Goal: Task Accomplishment & Management: Complete application form

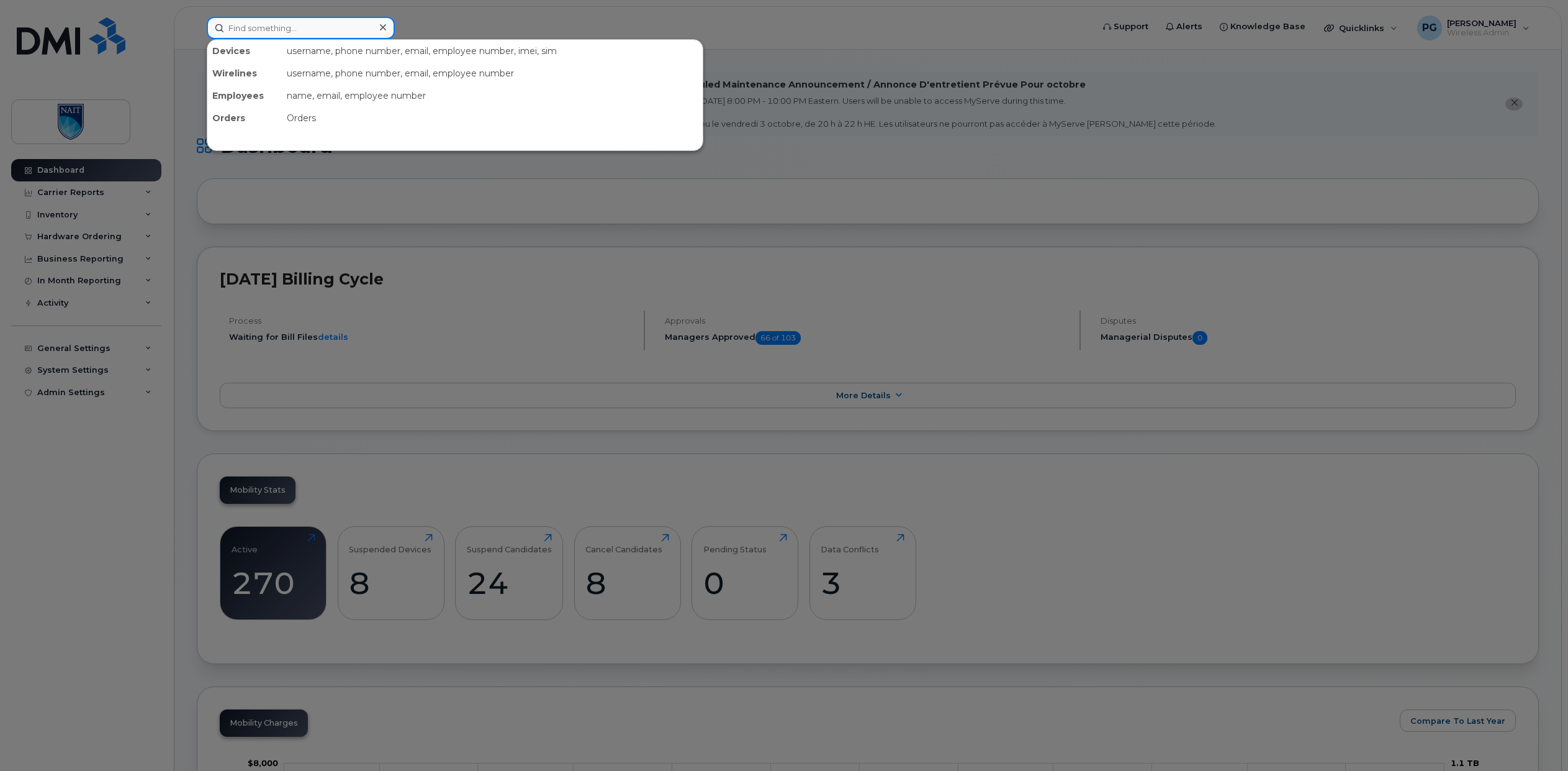
click at [311, 29] on input at bounding box center [301, 28] width 188 height 23
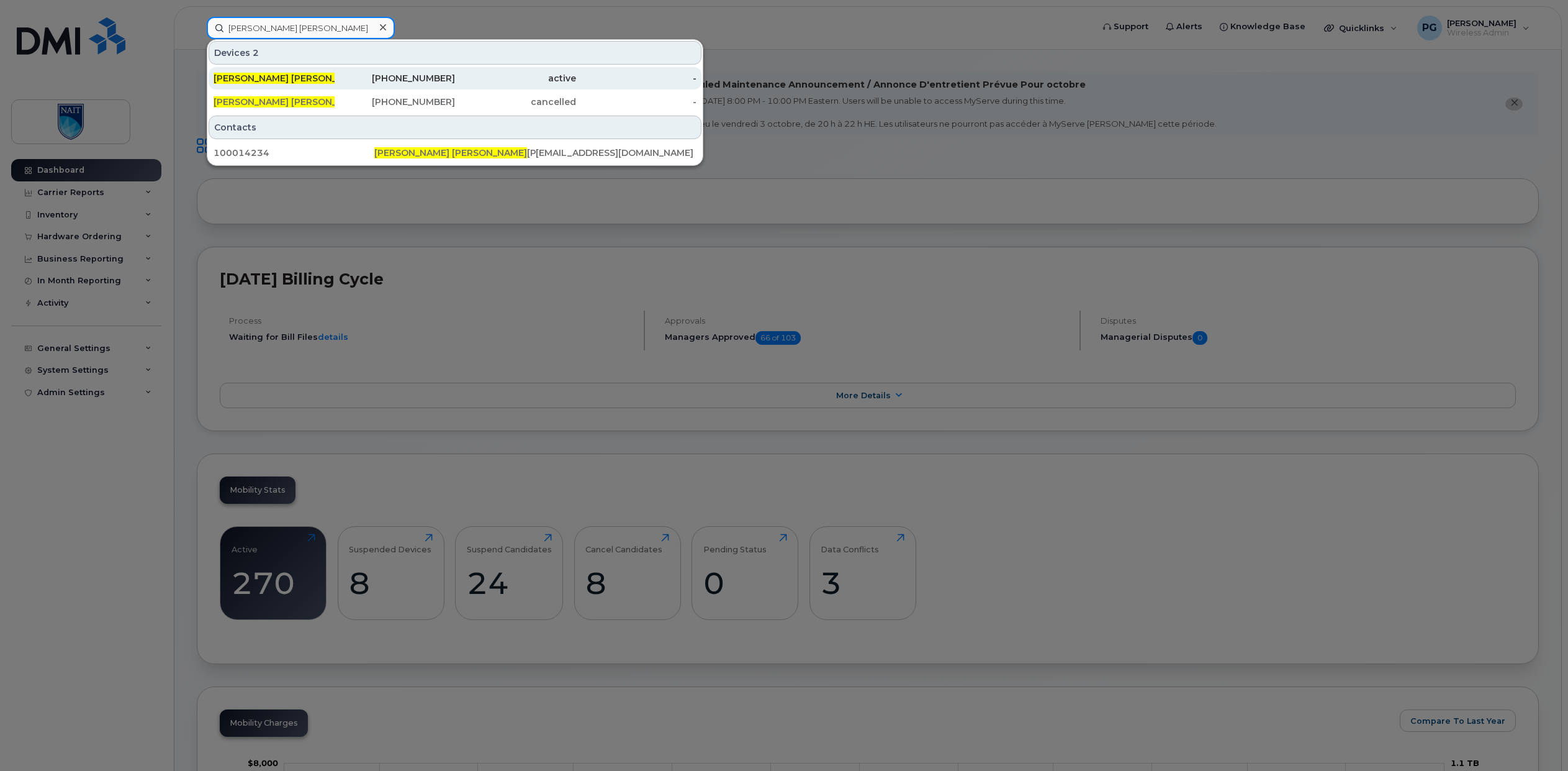
type input "[PERSON_NAME] [PERSON_NAME]"
click at [254, 81] on div "[PERSON_NAME]" at bounding box center [274, 78] width 121 height 13
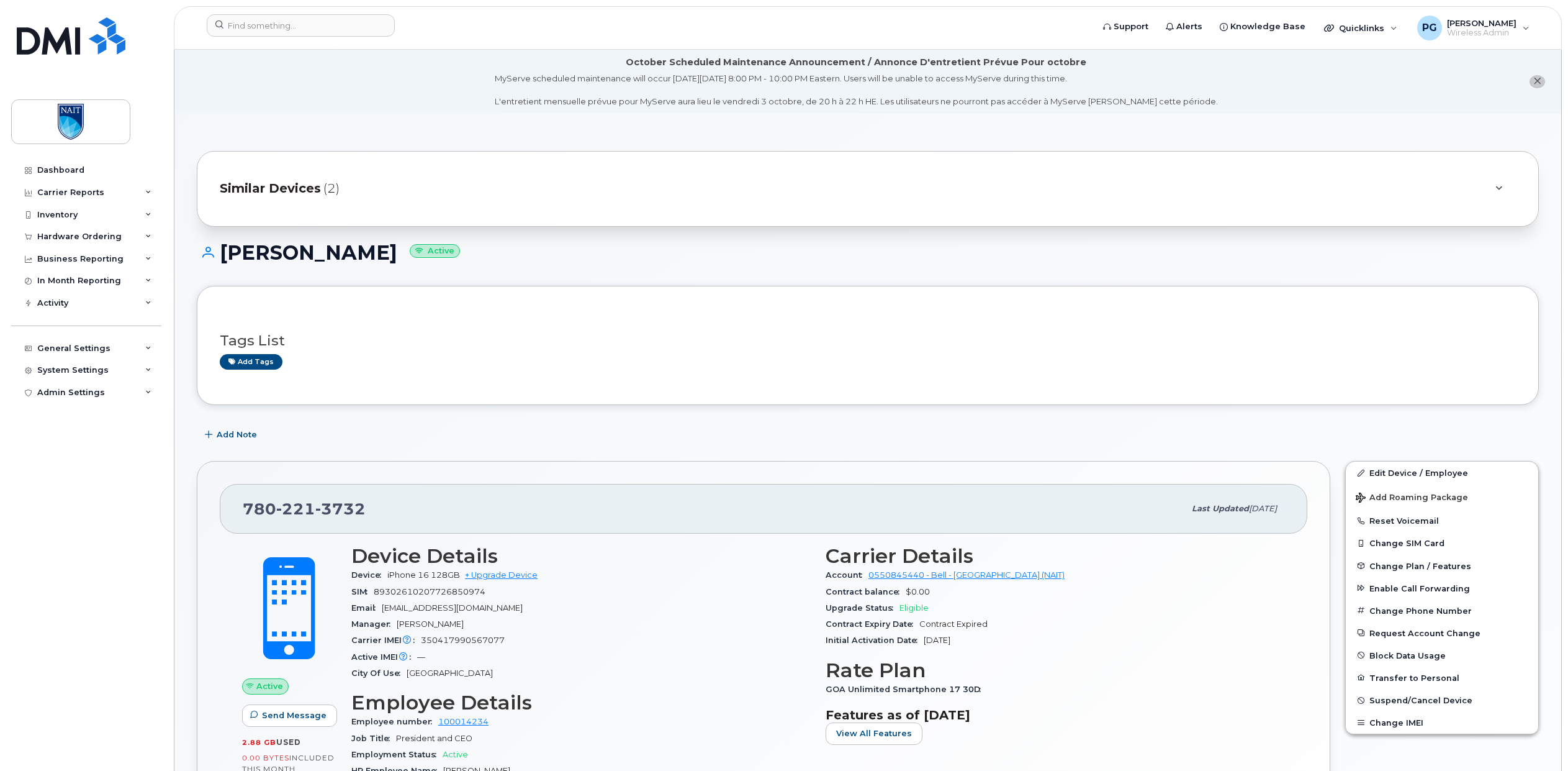
click at [323, 184] on span "(2)" at bounding box center [331, 189] width 16 height 18
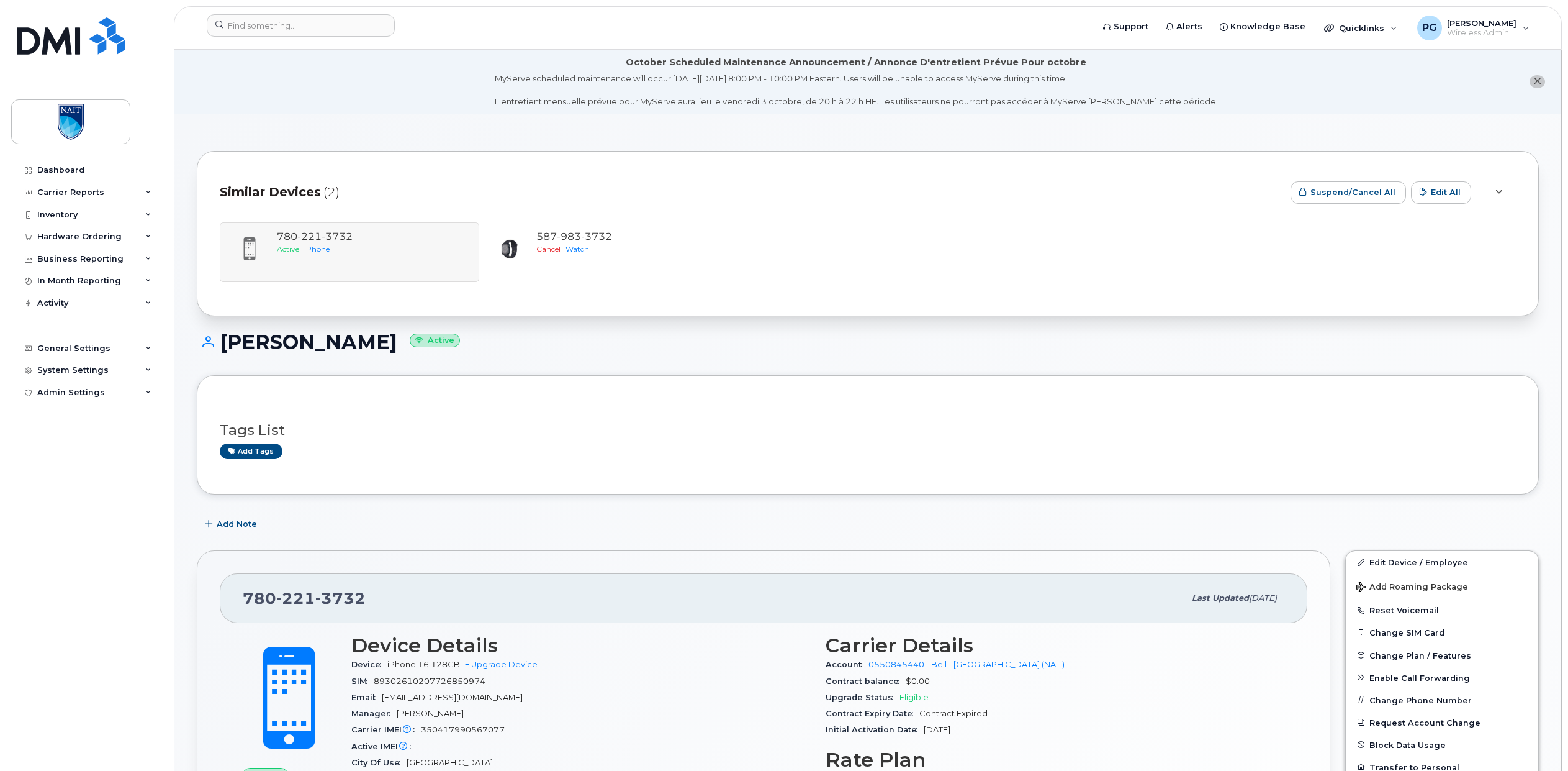
click at [312, 192] on span "Similar Devices" at bounding box center [270, 192] width 101 height 18
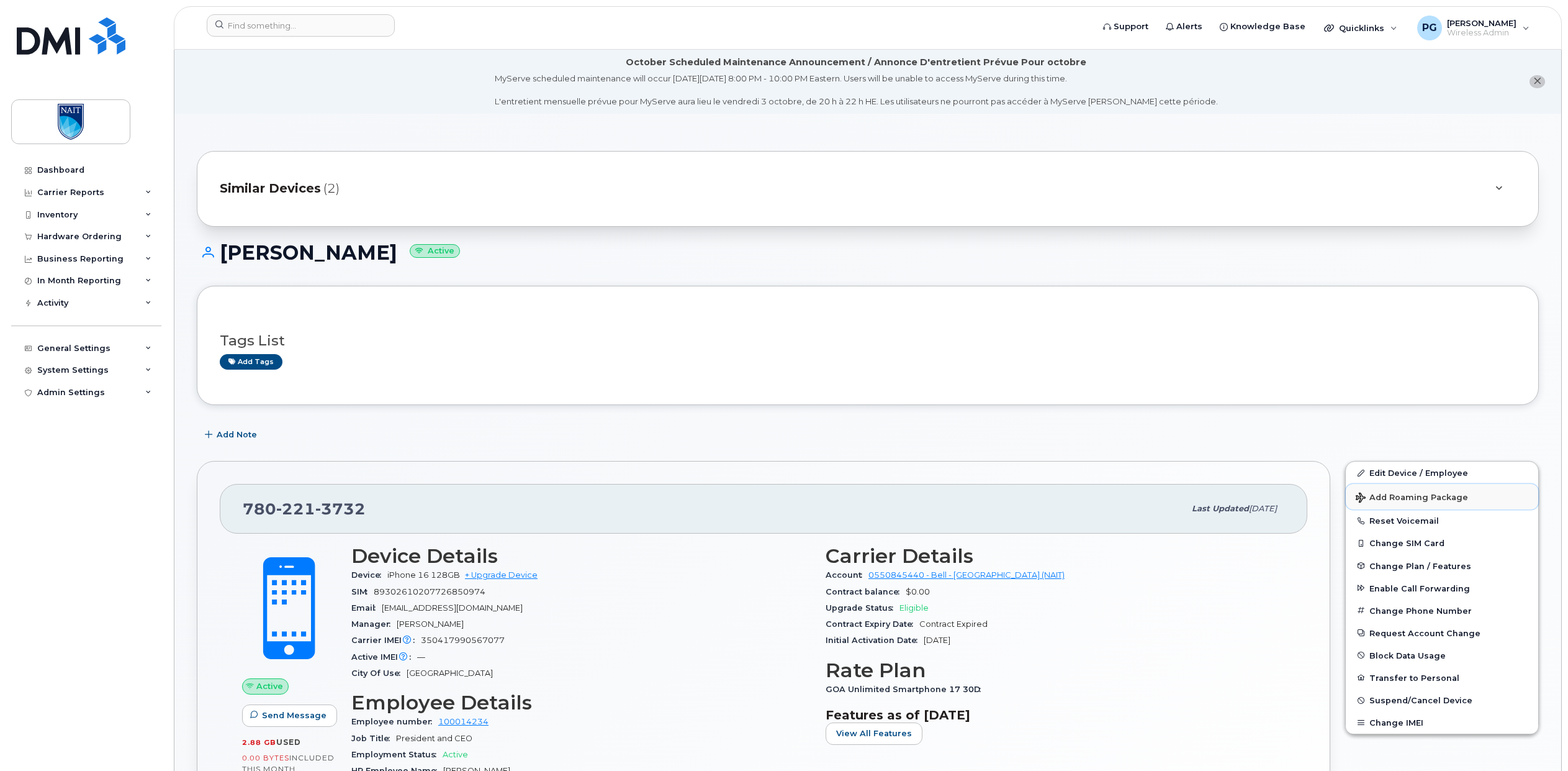
click at [1388, 498] on span "Add Roaming Package" at bounding box center [1412, 499] width 113 height 12
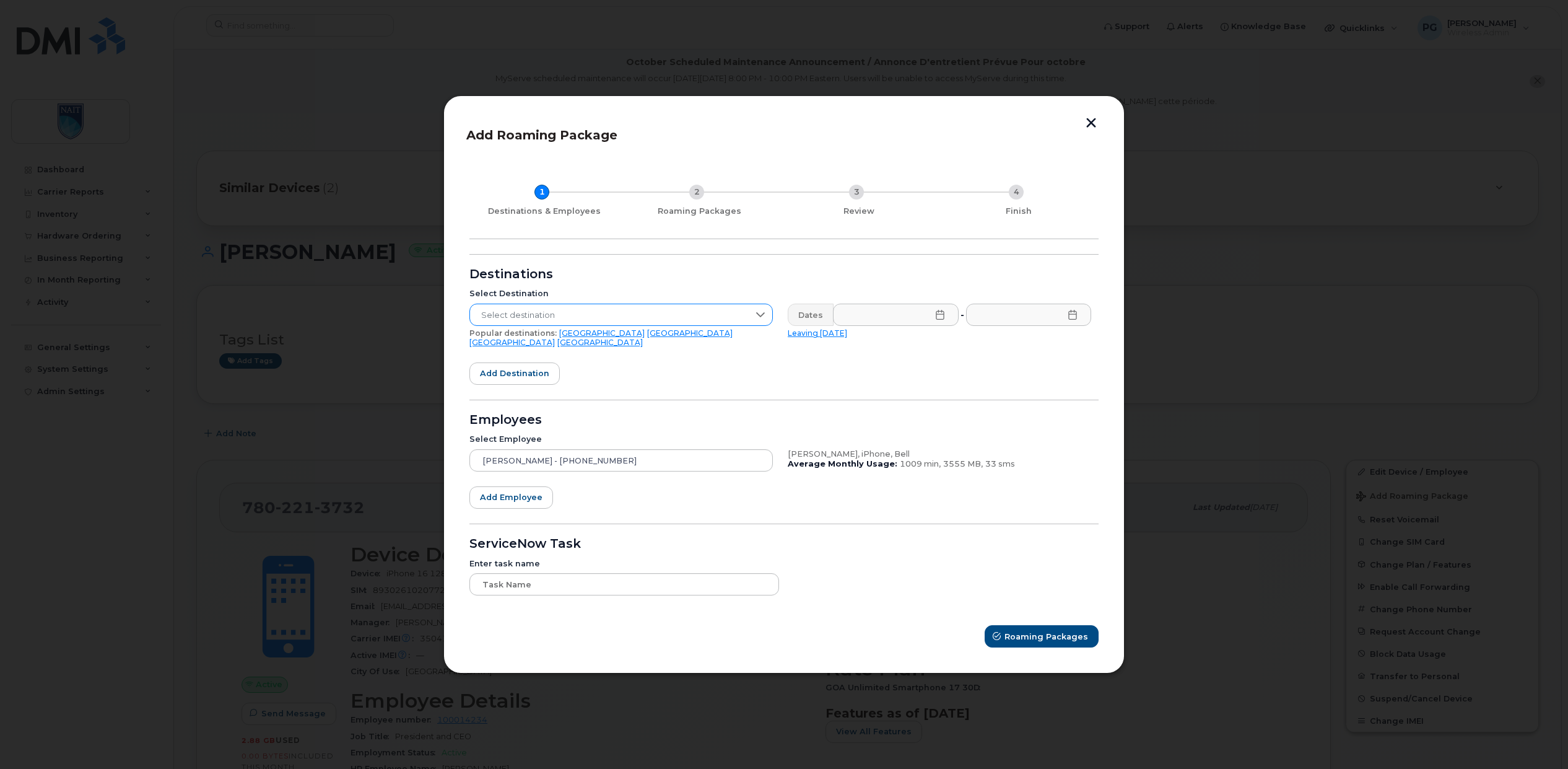
click at [597, 313] on span "Select destination" at bounding box center [609, 315] width 279 height 22
click at [544, 354] on input "text" at bounding box center [621, 346] width 284 height 22
type input "D"
type input "Uni"
click at [550, 402] on span "[GEOGRAPHIC_DATA]" at bounding box center [523, 400] width 87 height 12
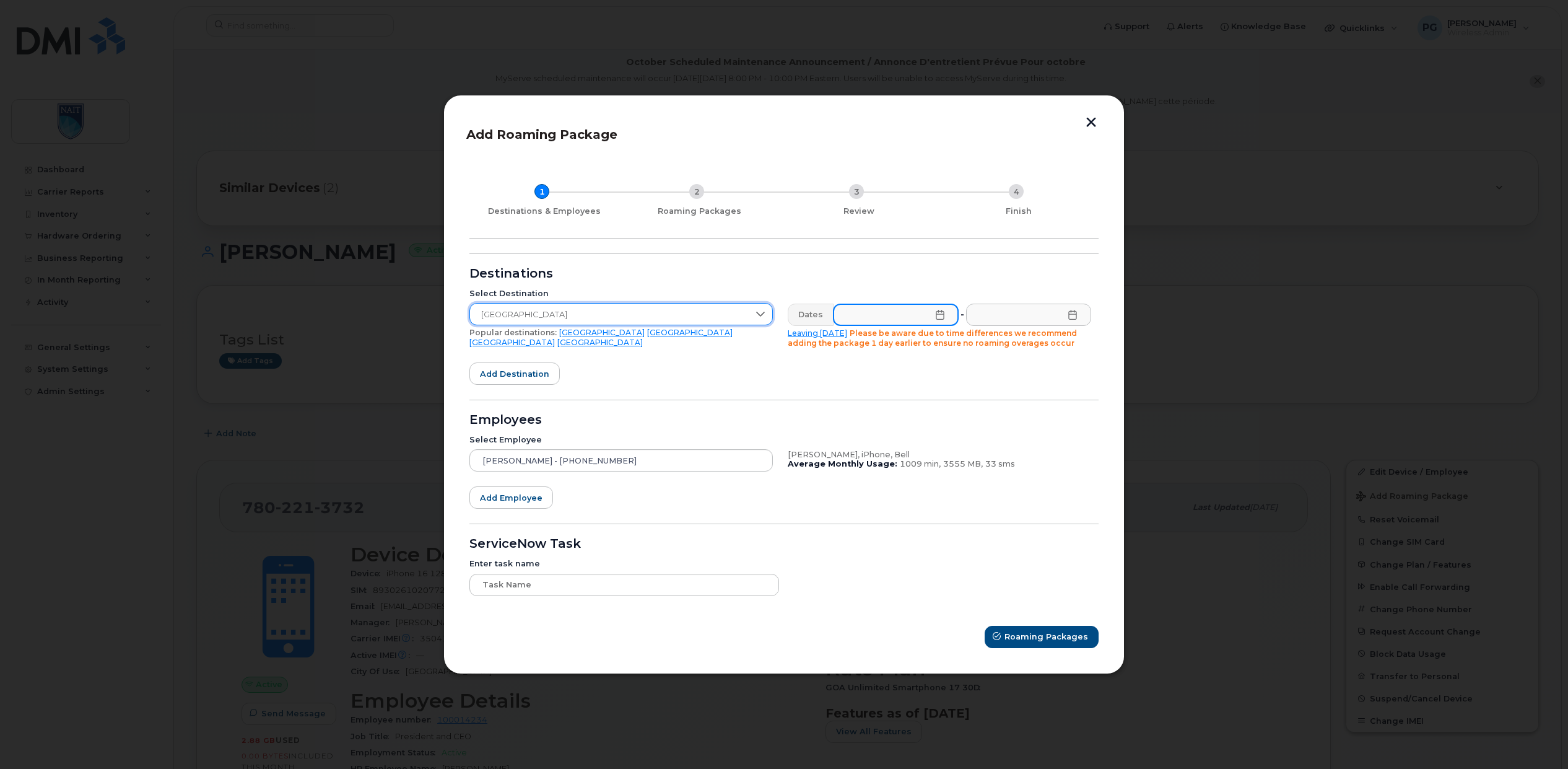
click at [856, 312] on input "text" at bounding box center [895, 314] width 126 height 22
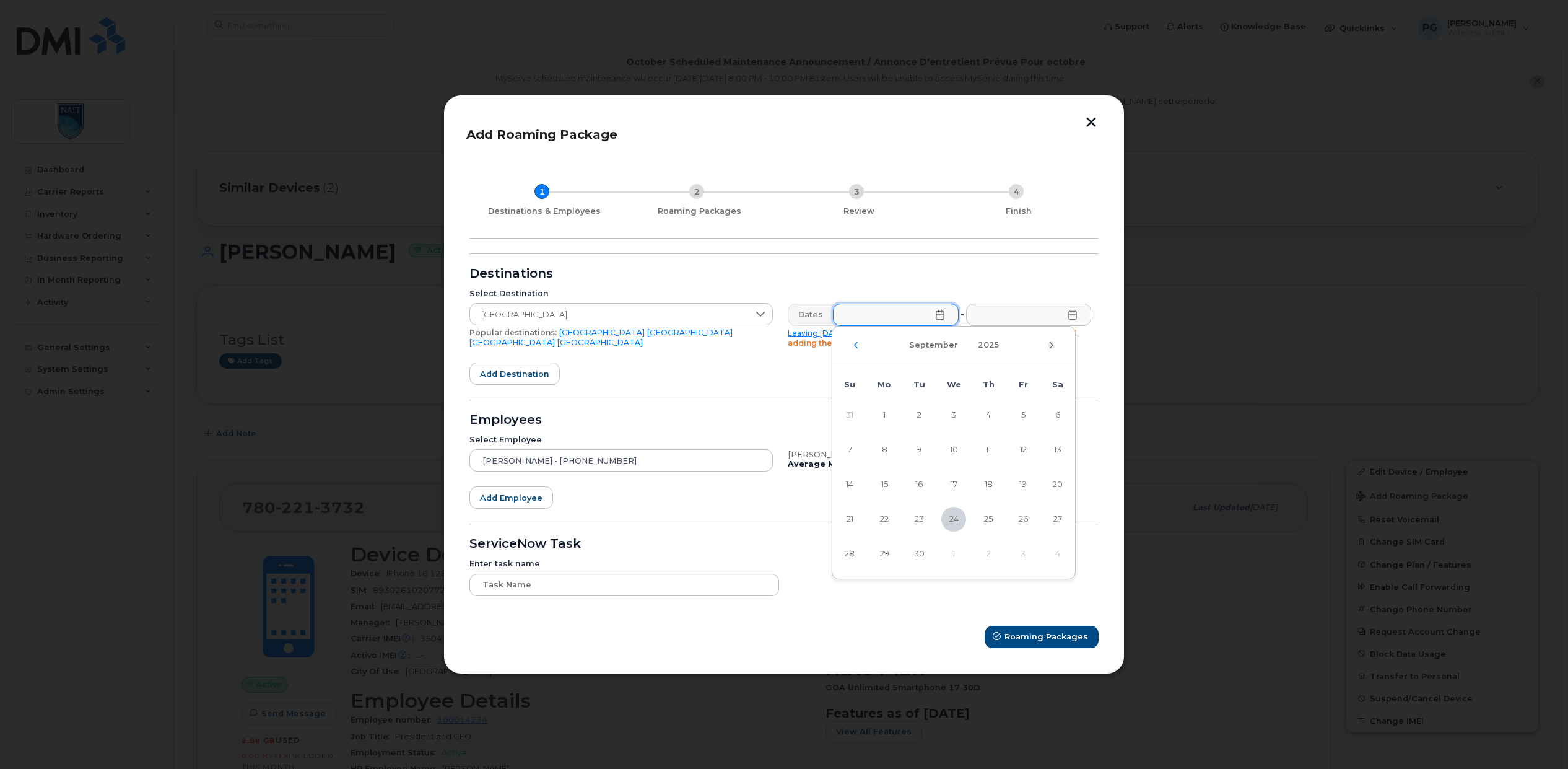
click at [1052, 347] on icon "Next Month" at bounding box center [1051, 345] width 7 height 10
click at [883, 485] on span "13" at bounding box center [884, 485] width 25 height 25
type input "10/13/2025"
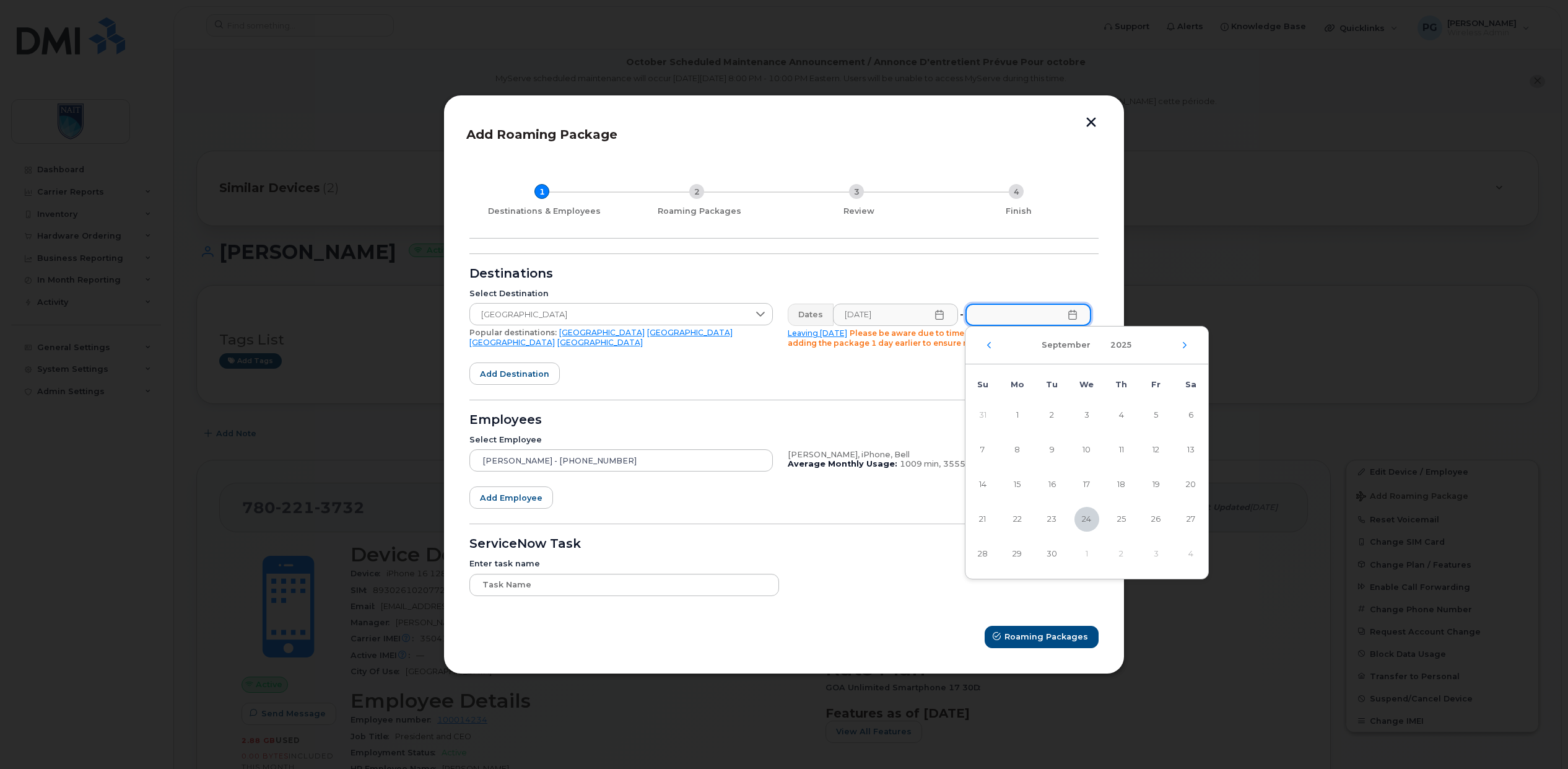
click at [1033, 312] on input "text" at bounding box center [1028, 314] width 126 height 22
click at [1182, 345] on icon "Next Month" at bounding box center [1184, 345] width 7 height 10
click at [1076, 517] on span "22" at bounding box center [1087, 519] width 25 height 25
type input "10/22/2025"
click at [784, 379] on form "Destinations Select Destination United Arab Emirates Popular destinations: USA …" at bounding box center [784, 451] width 630 height 395
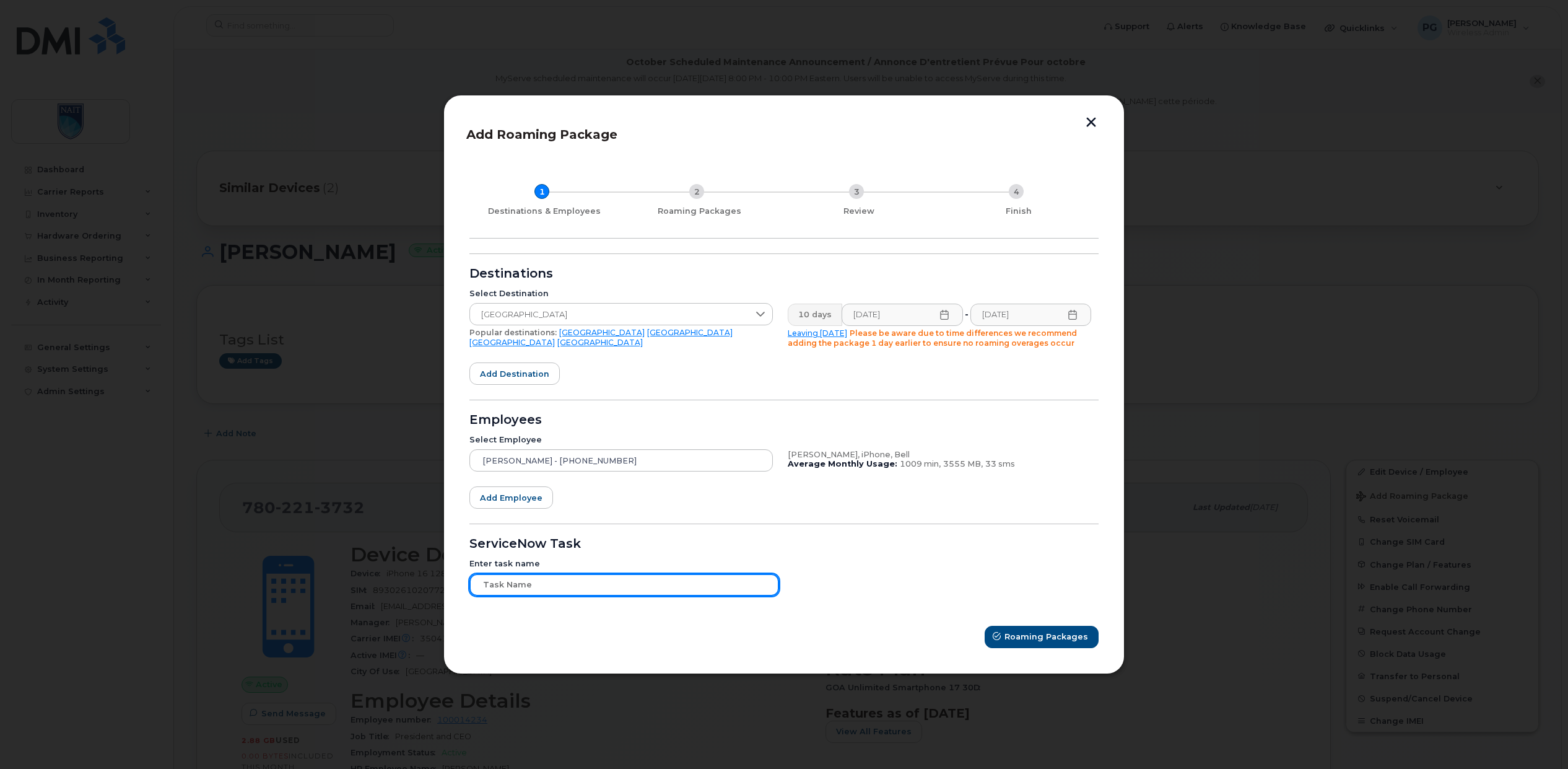
click at [515, 582] on input "text" at bounding box center [625, 585] width 310 height 22
paste input "TASK0209271"
type input "TASK0209271"
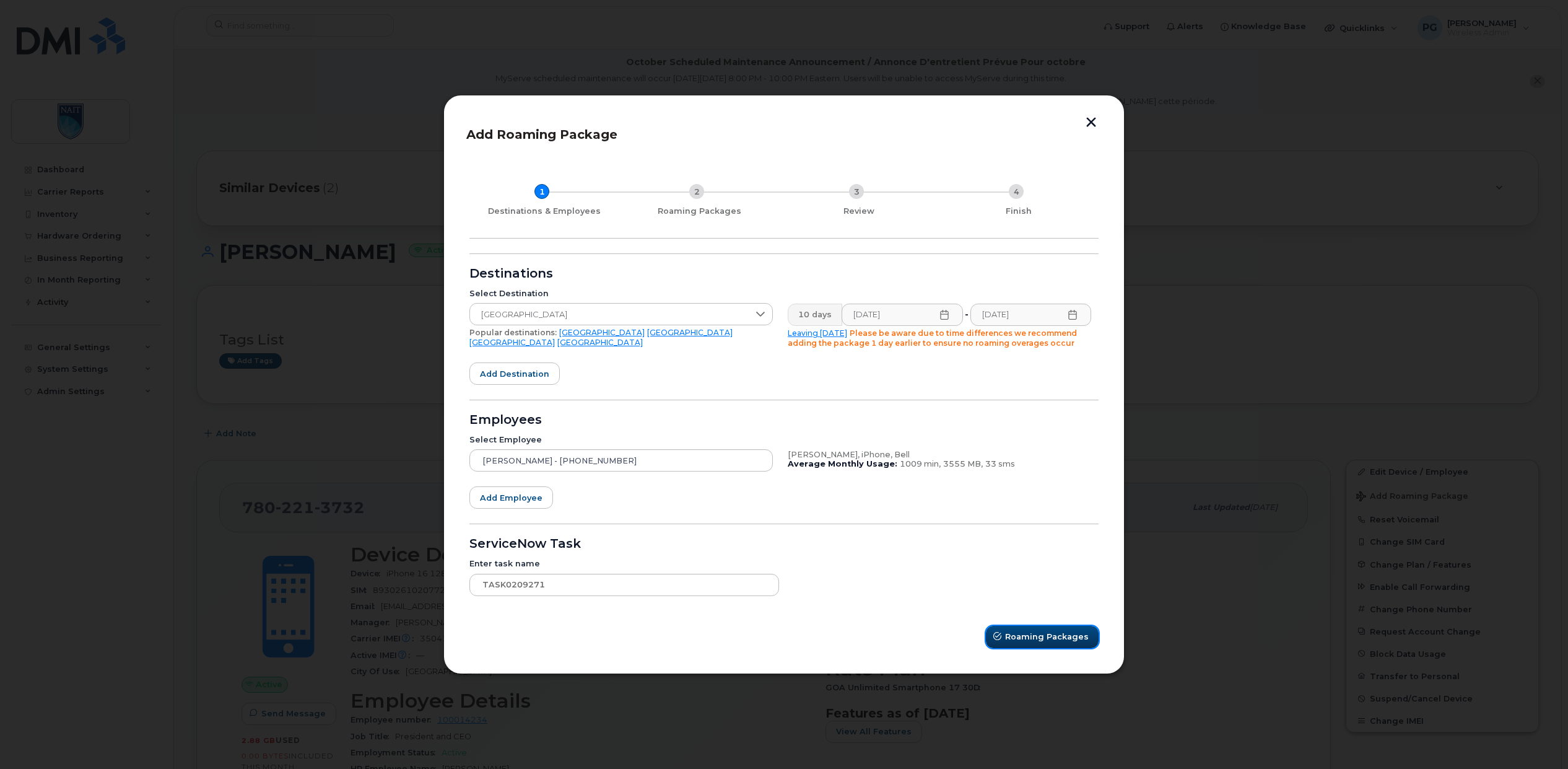
click at [1063, 642] on span "Roaming Packages" at bounding box center [1047, 637] width 83 height 12
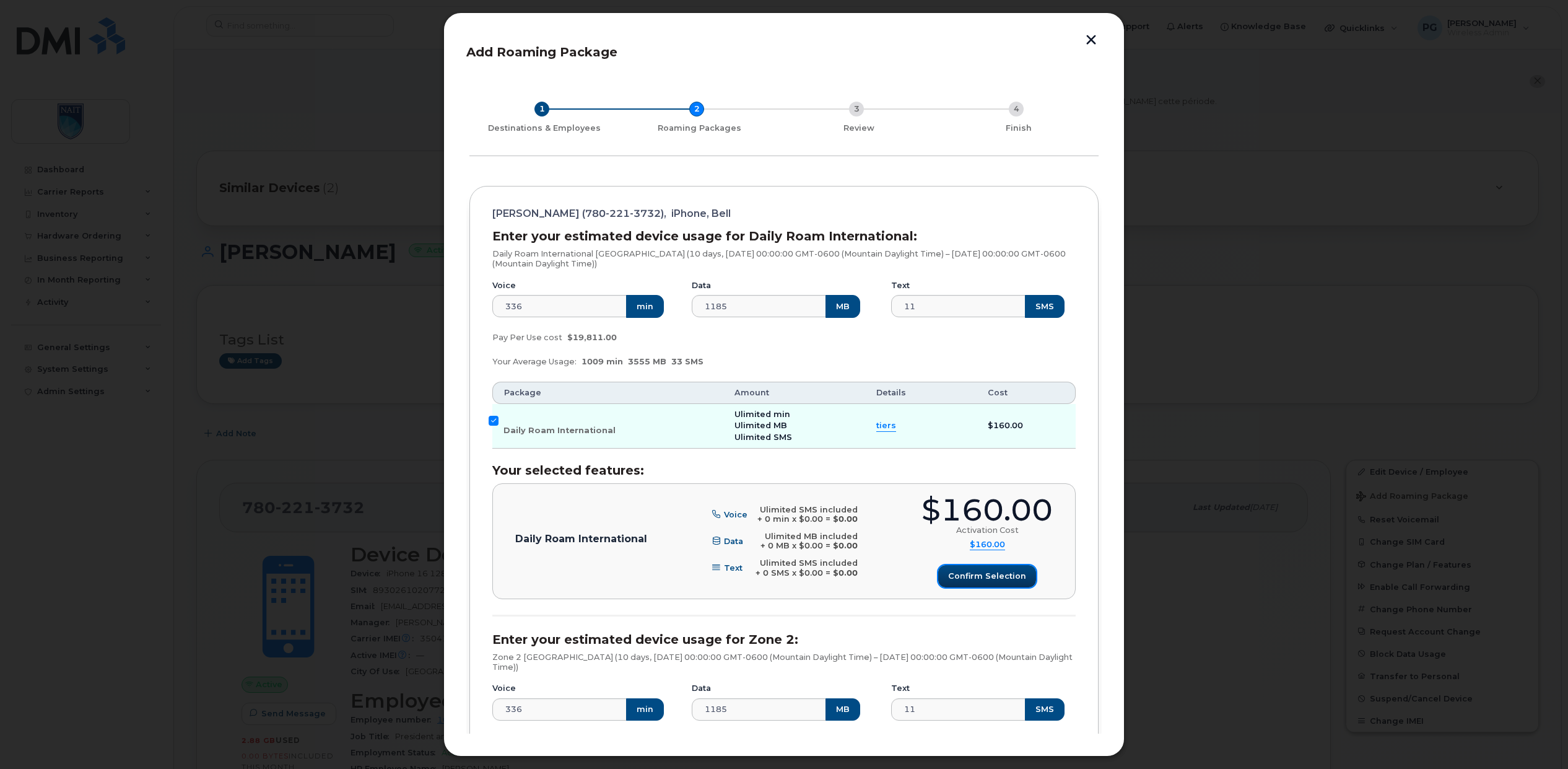
click at [1001, 580] on span "Confirm selection" at bounding box center [987, 576] width 78 height 12
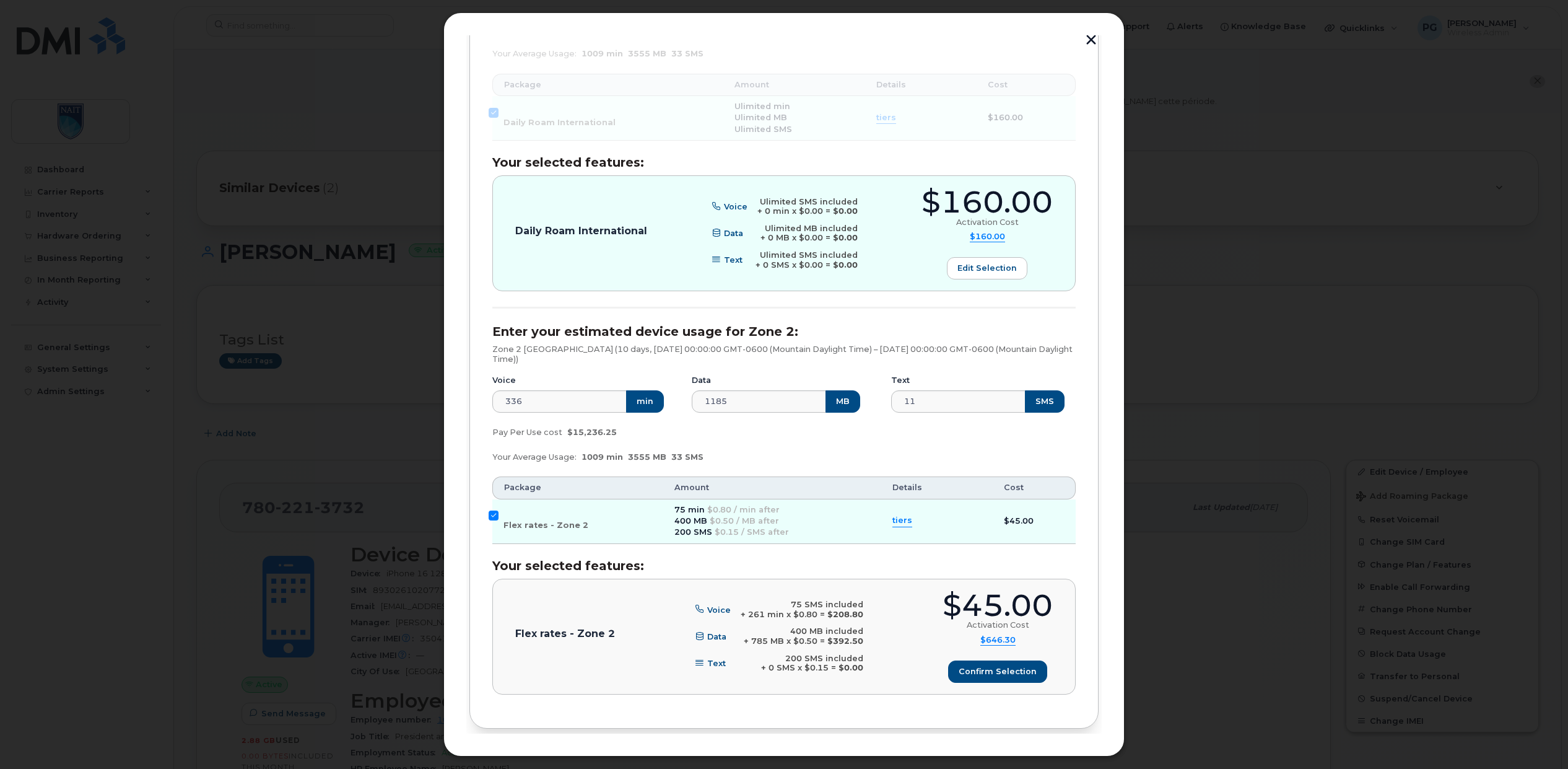
scroll to position [358, 0]
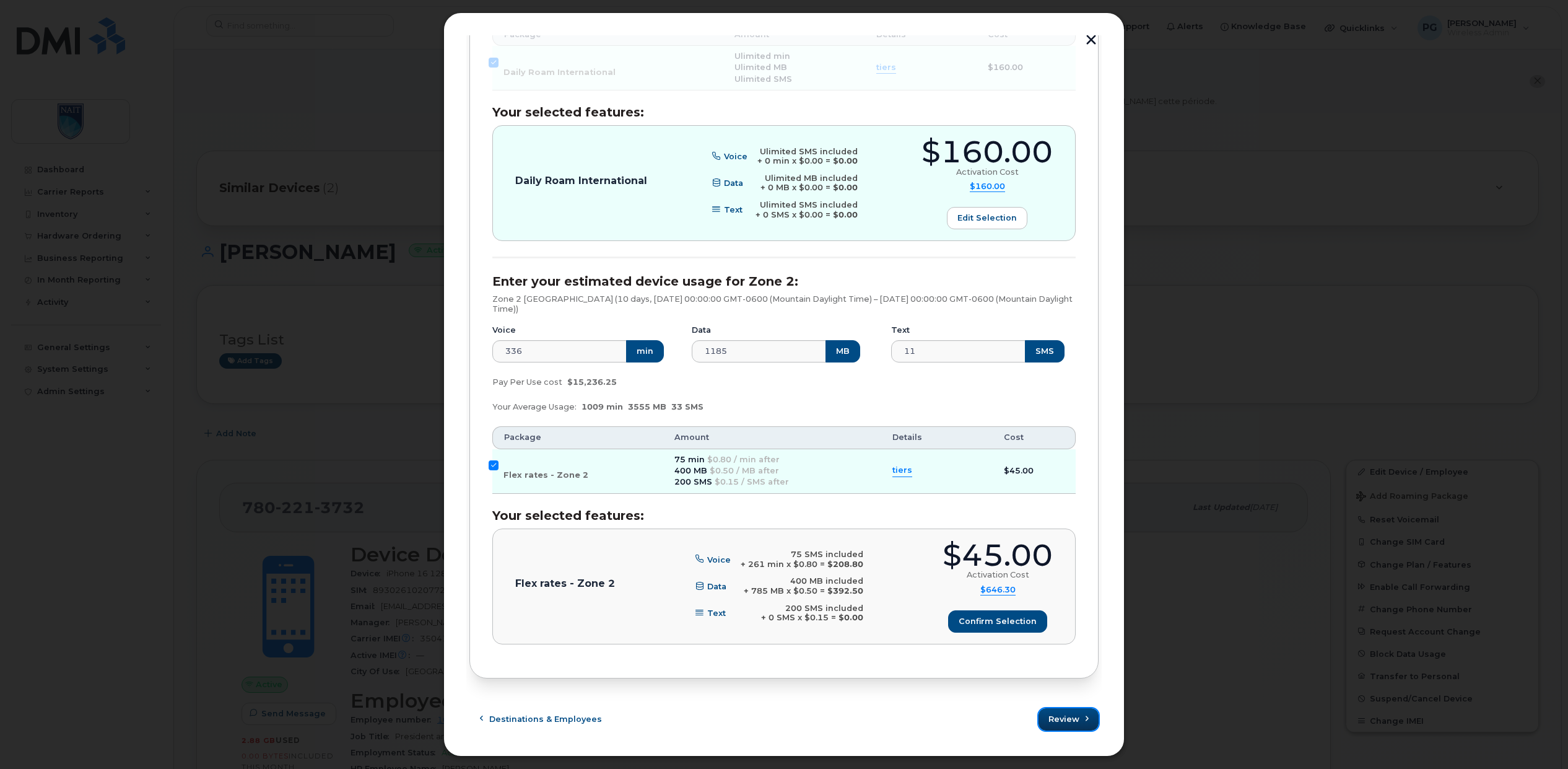
click at [1067, 717] on span "Review" at bounding box center [1063, 719] width 31 height 12
click at [895, 470] on span "tiers" at bounding box center [903, 471] width 20 height 12
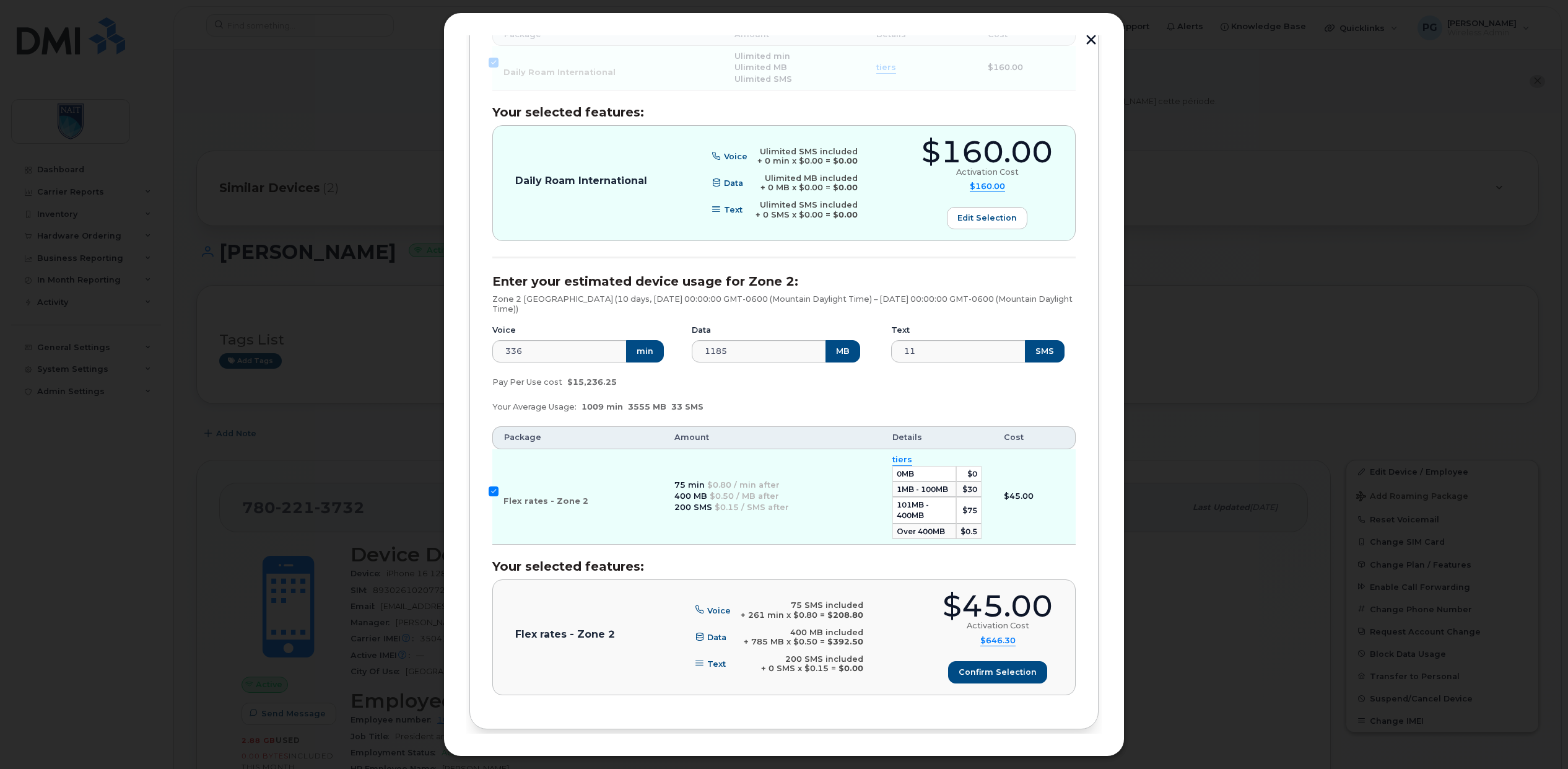
click at [898, 460] on span "tiers" at bounding box center [903, 460] width 20 height 12
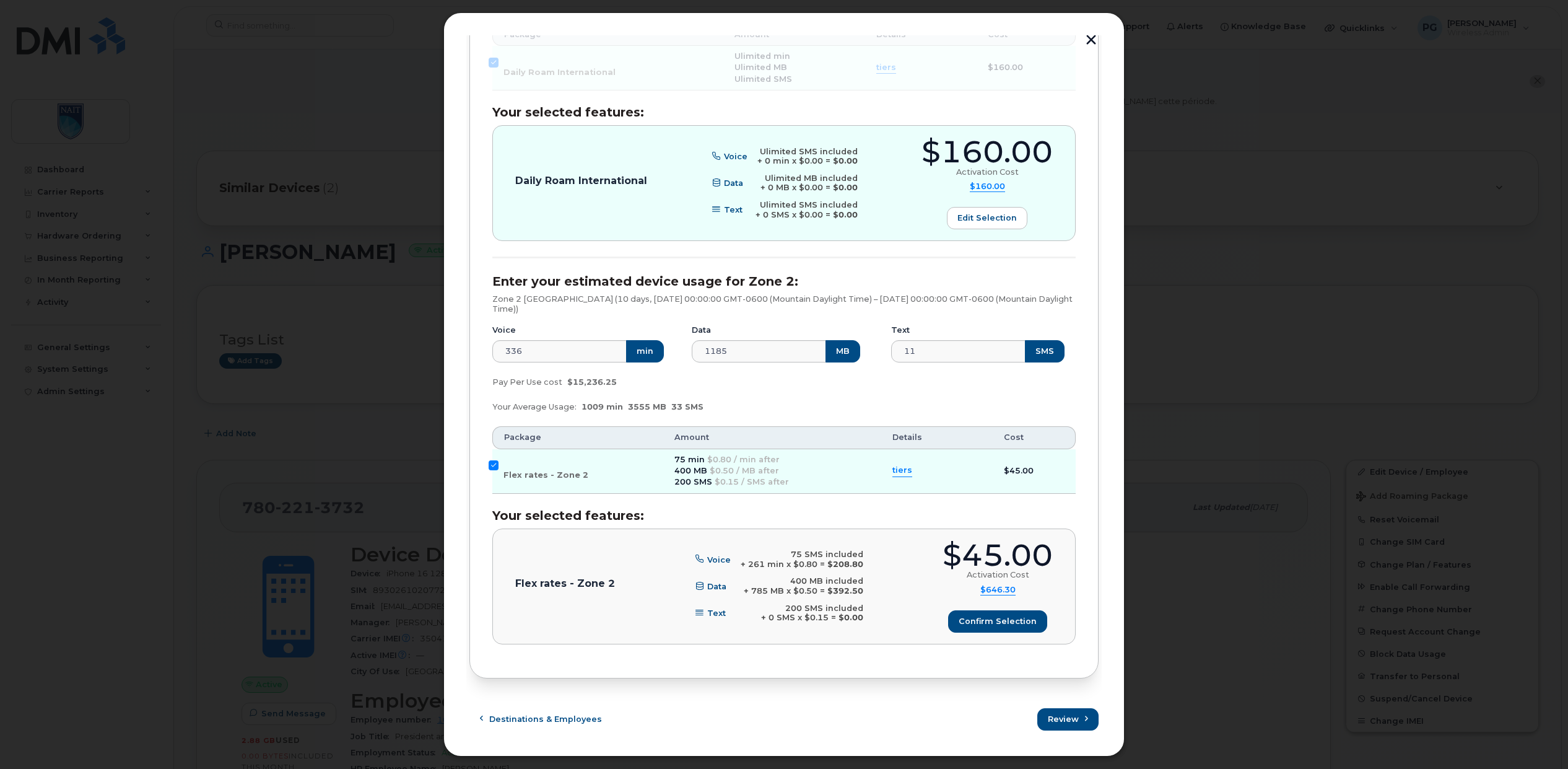
click at [893, 472] on span "tiers" at bounding box center [903, 471] width 20 height 12
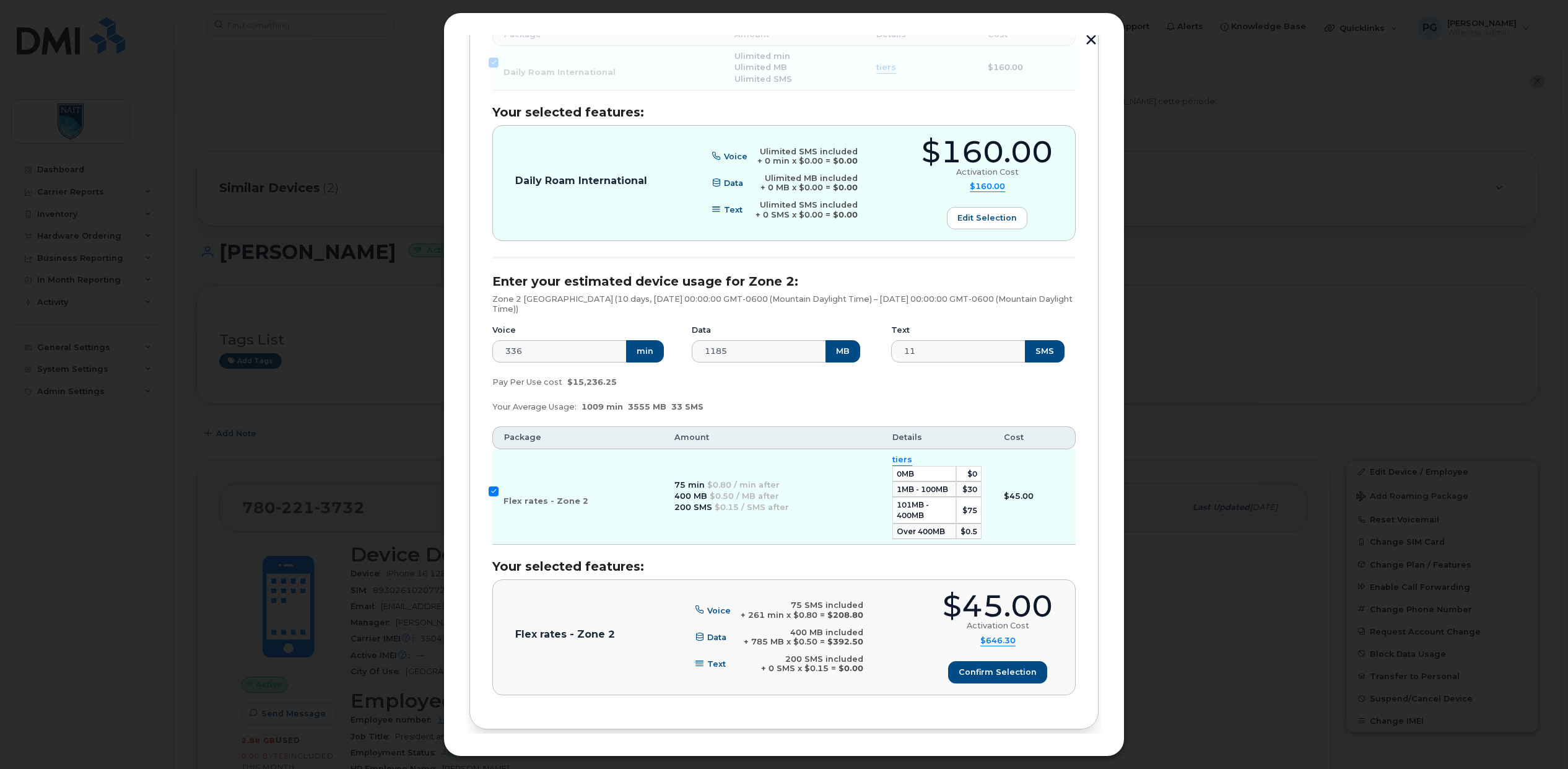
click at [894, 458] on span "tiers" at bounding box center [903, 460] width 20 height 12
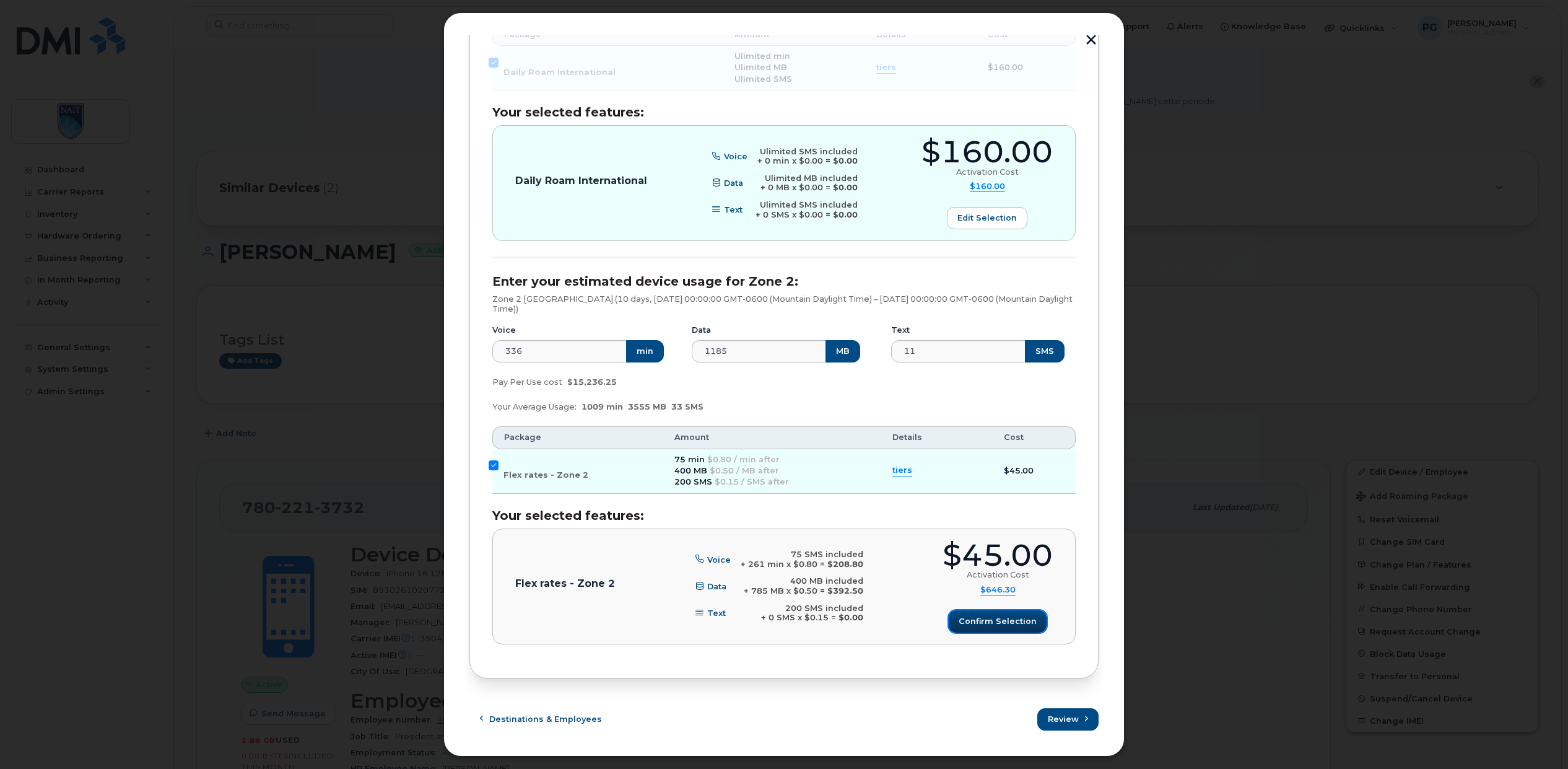
click at [970, 628] on button "Confirm selection" at bounding box center [997, 621] width 97 height 22
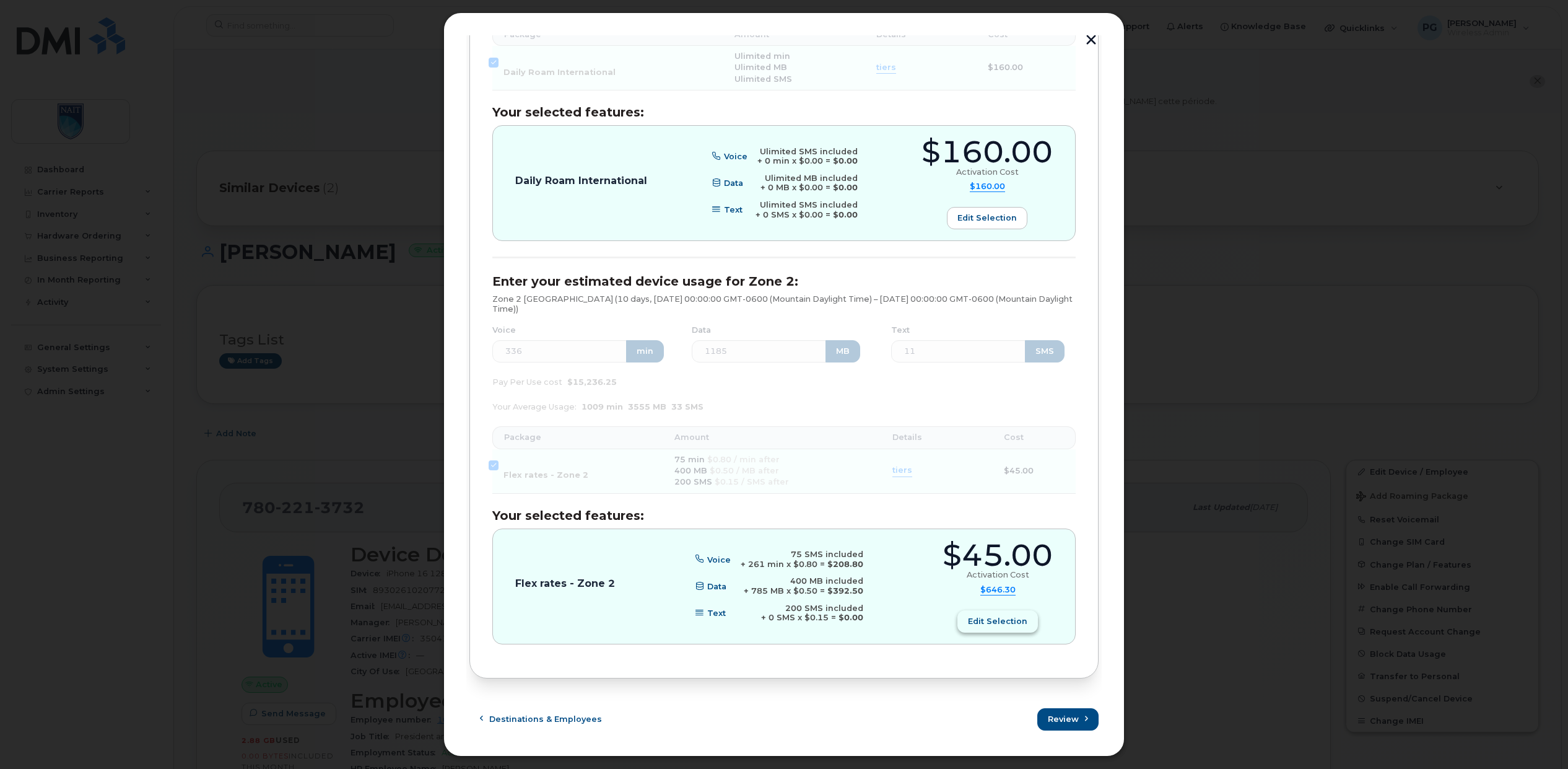
click at [975, 624] on span "Edit selection" at bounding box center [997, 621] width 59 height 12
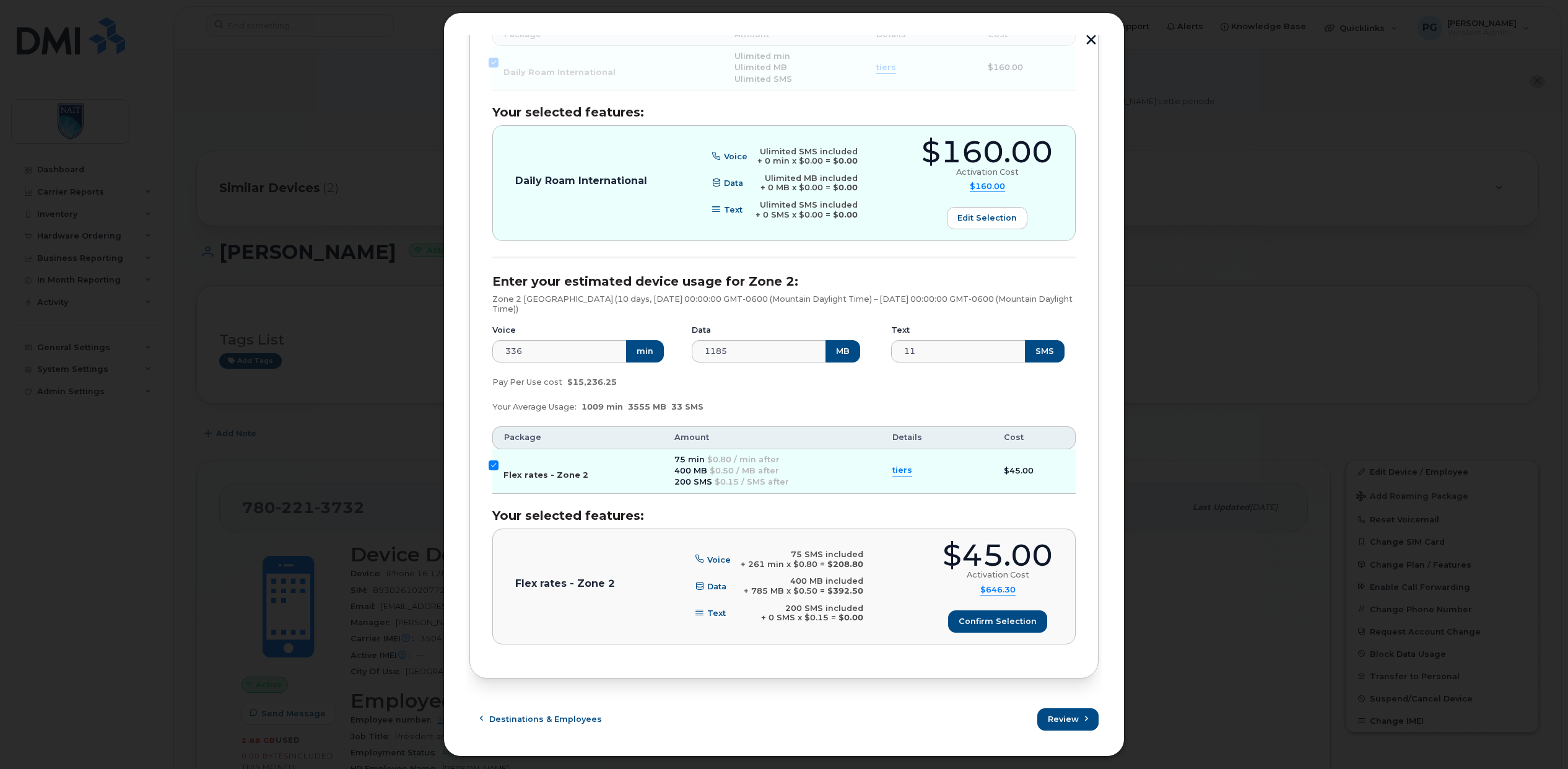
click at [491, 462] on input "Flex rates - Zone 2" at bounding box center [494, 466] width 10 height 10
checkbox input "false"
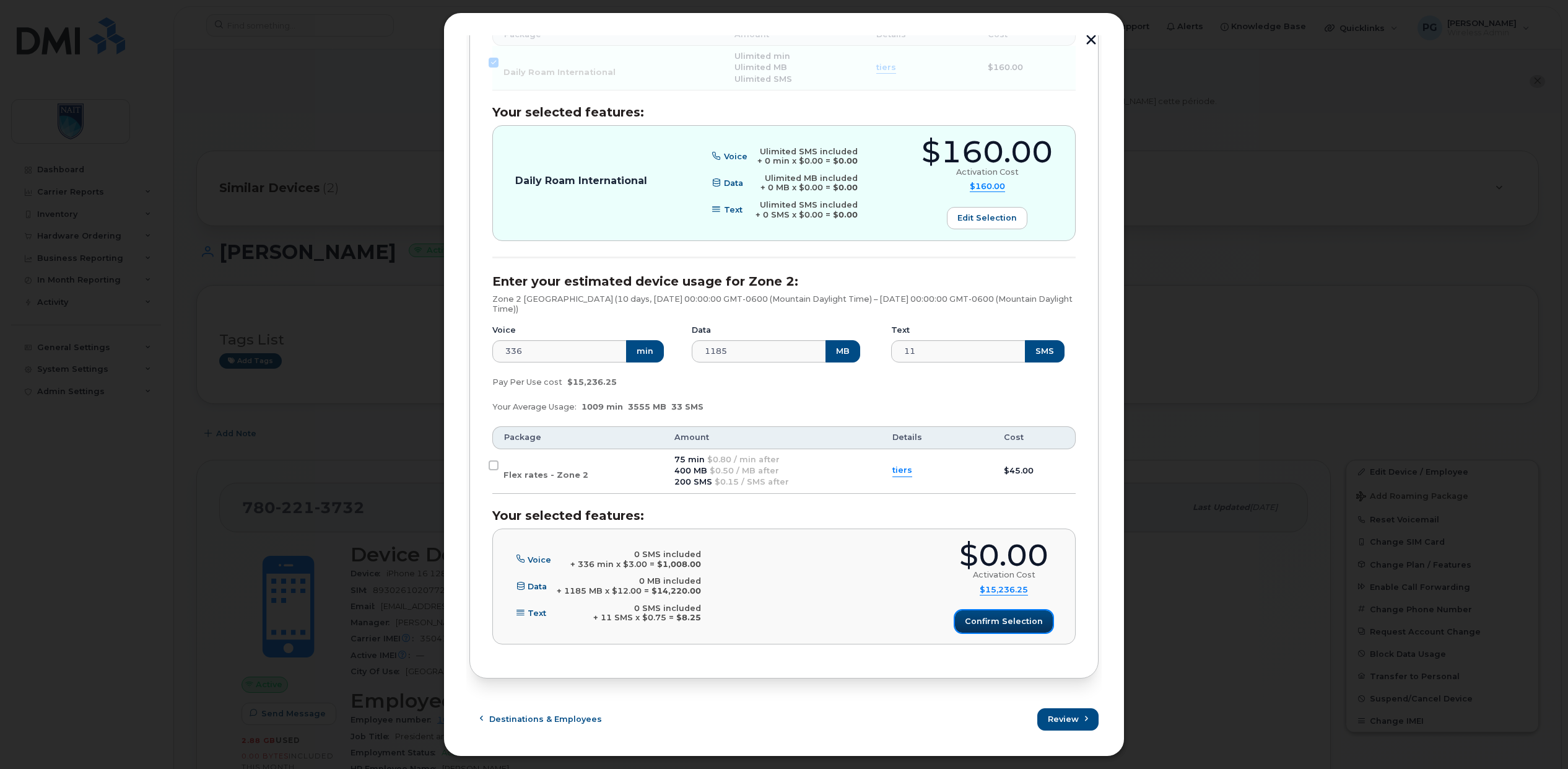
click at [990, 622] on span "Confirm selection" at bounding box center [1004, 621] width 78 height 12
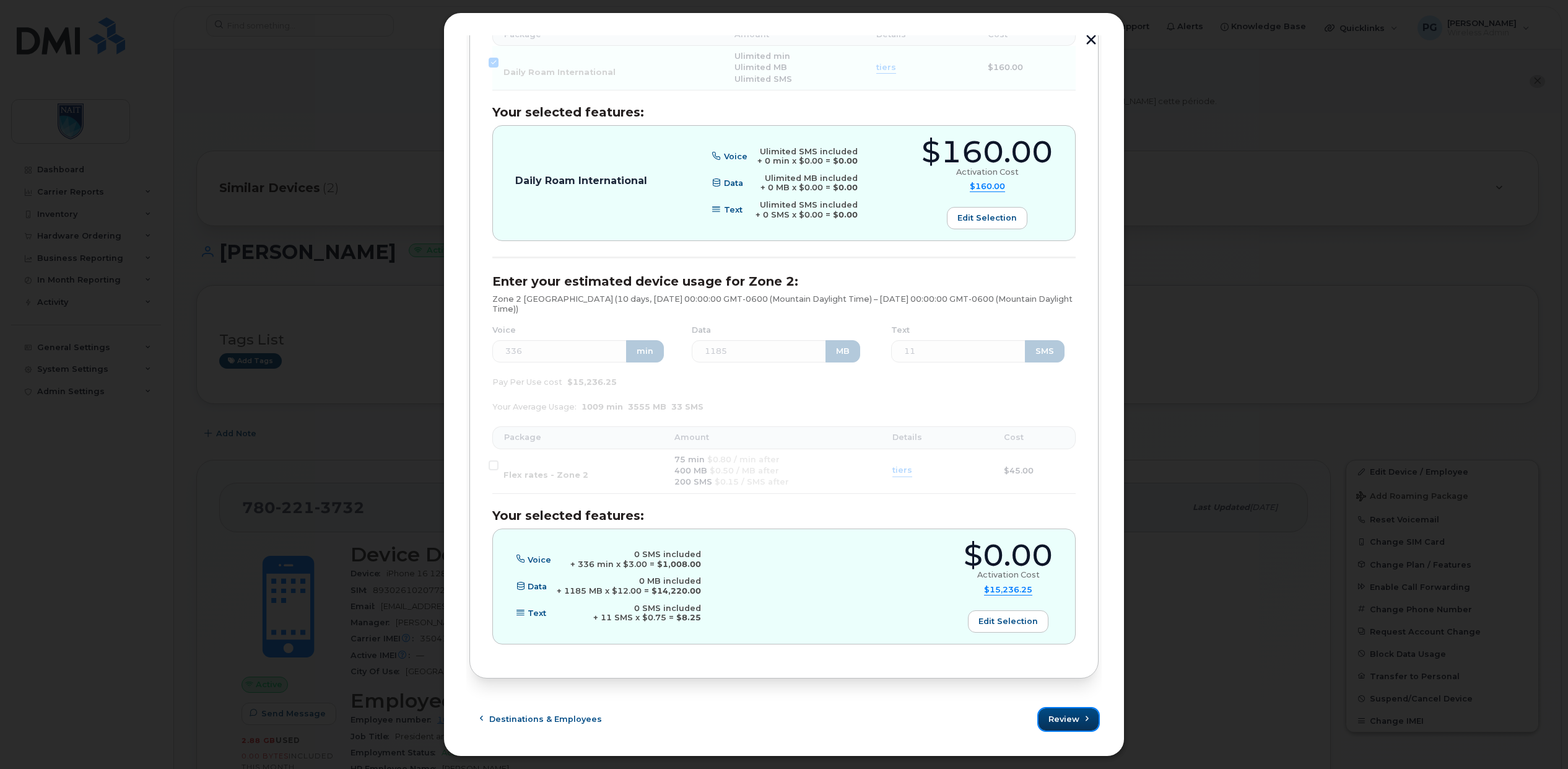
click at [1072, 720] on span "Review" at bounding box center [1063, 719] width 31 height 12
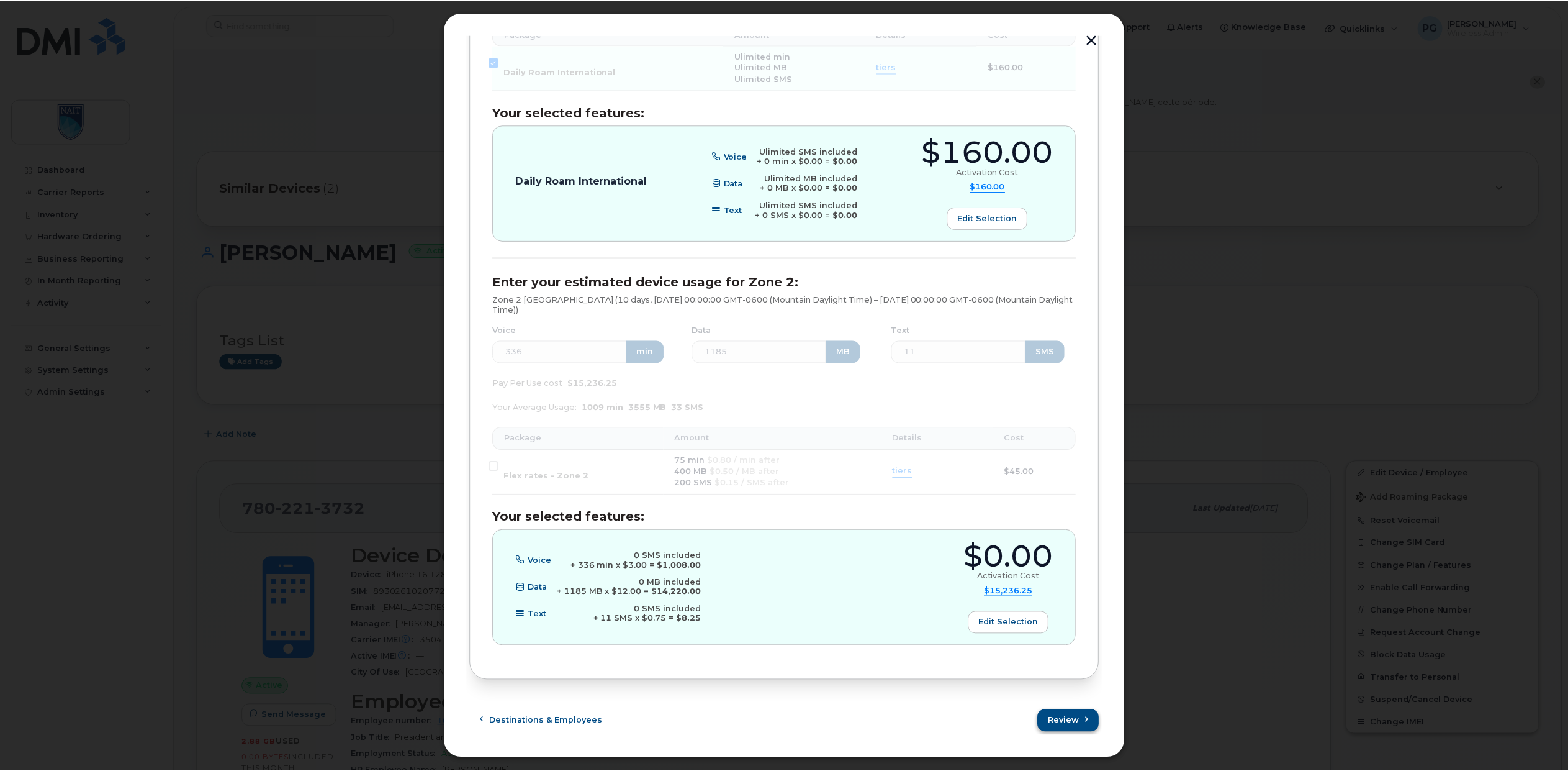
scroll to position [0, 0]
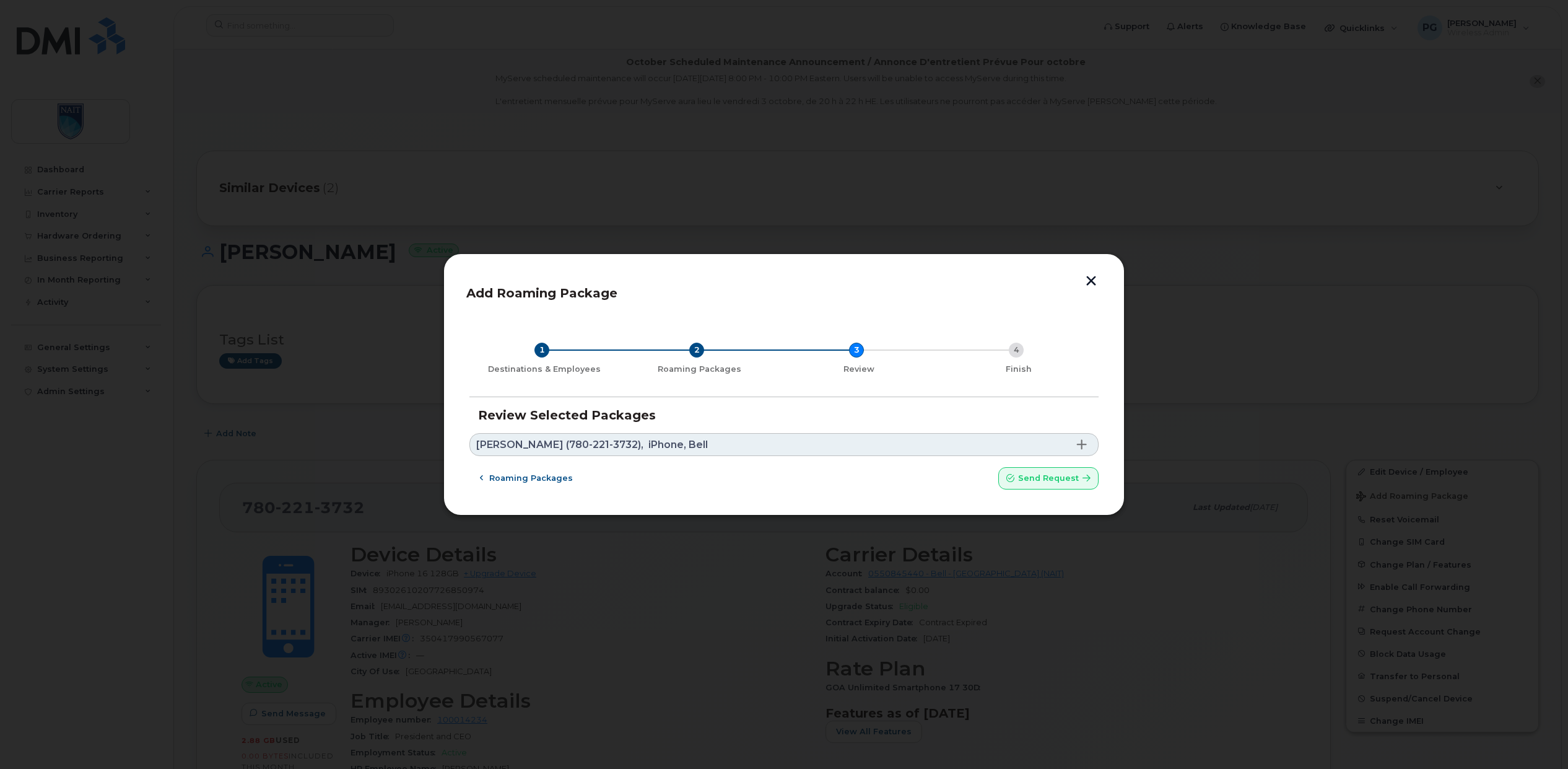
click at [928, 443] on link "Laura Jo Gunter (780-221-3732), iPhone, Bell" at bounding box center [784, 445] width 630 height 23
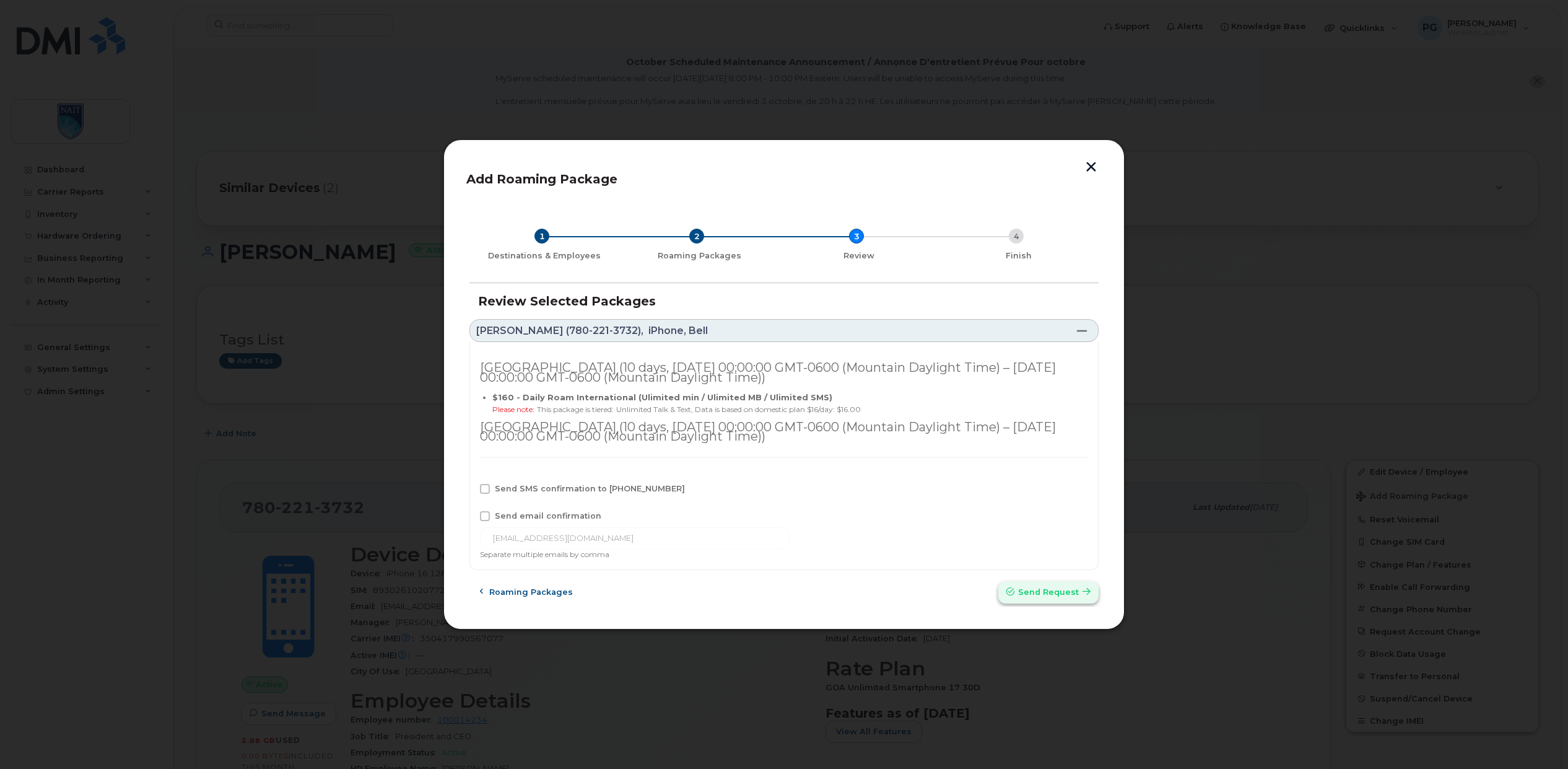
click at [1028, 593] on span "Send request" at bounding box center [1048, 592] width 61 height 12
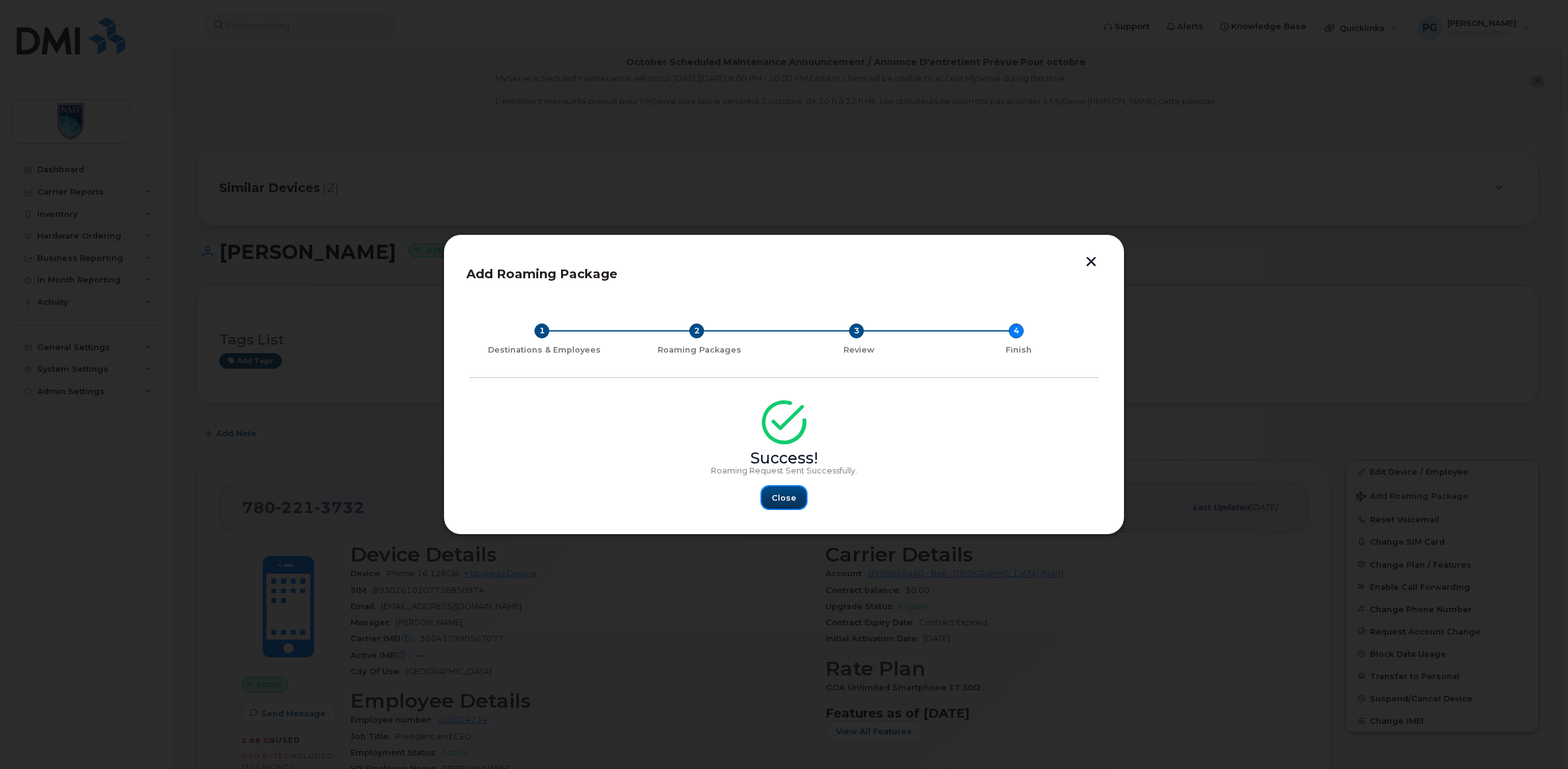
click at [784, 499] on span "Close" at bounding box center [784, 497] width 25 height 12
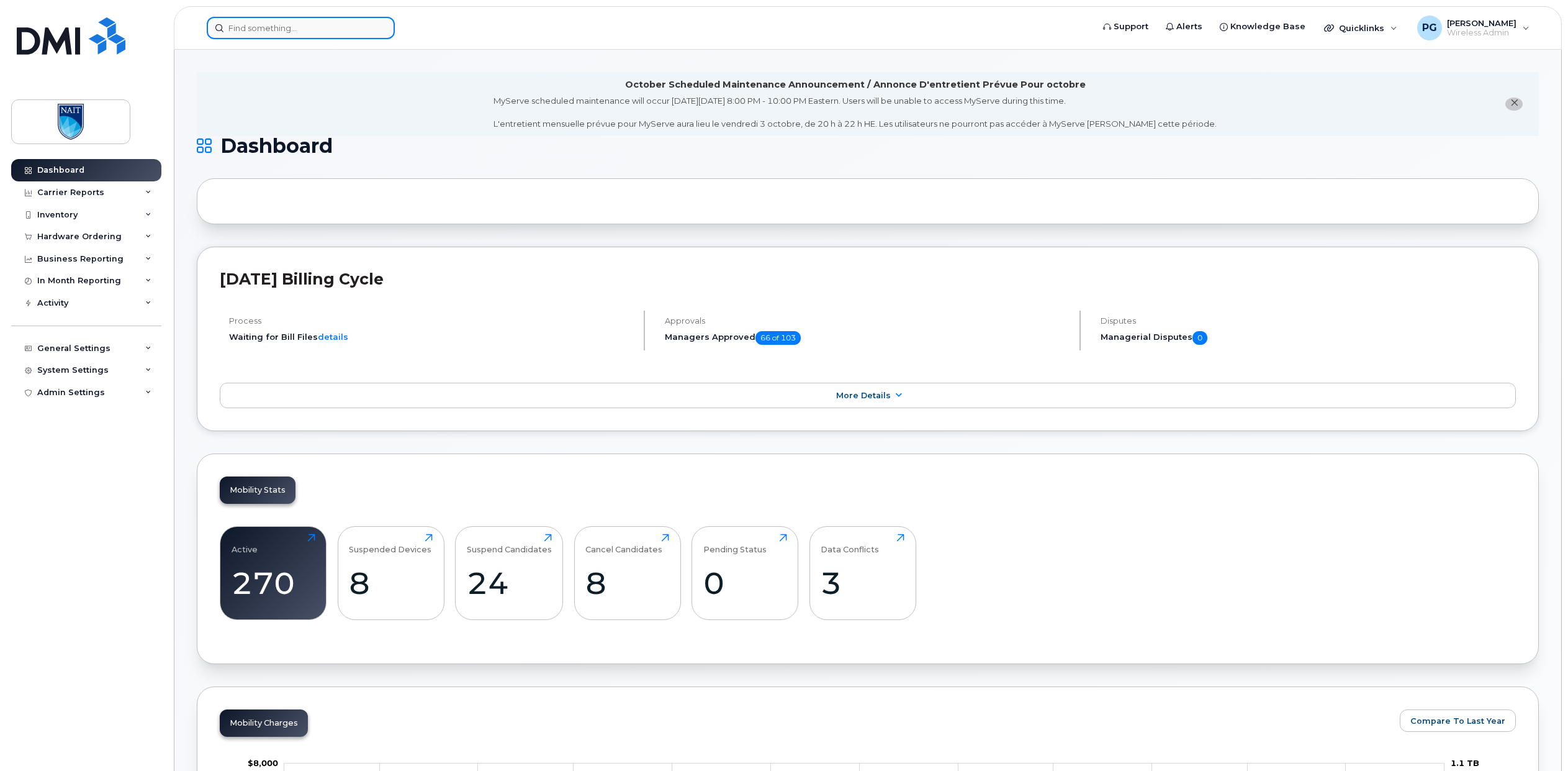
click at [315, 38] on input at bounding box center [301, 28] width 188 height 23
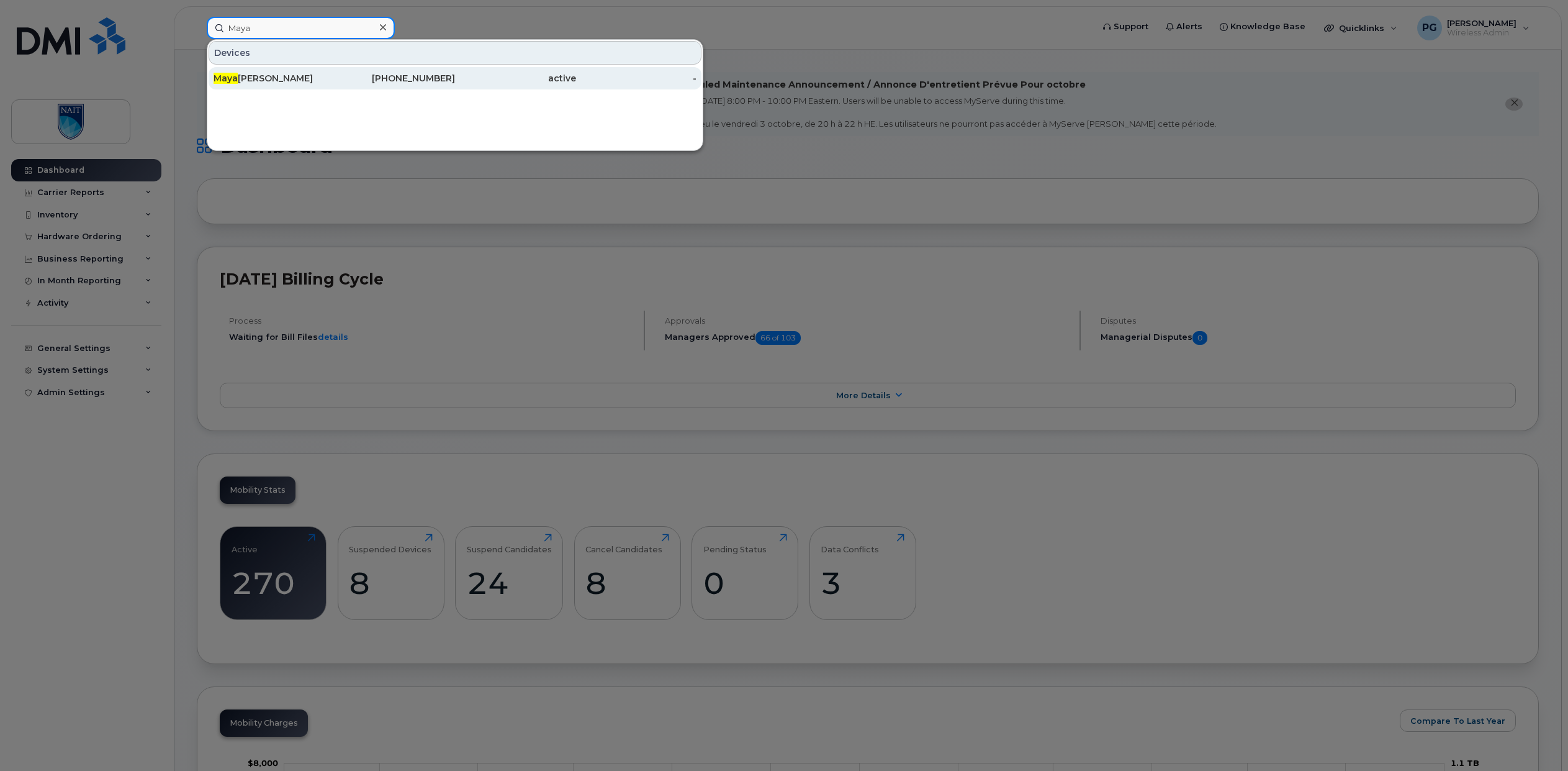
type input "Maya"
click at [253, 77] on div "Maya da Echtay" at bounding box center [274, 78] width 121 height 13
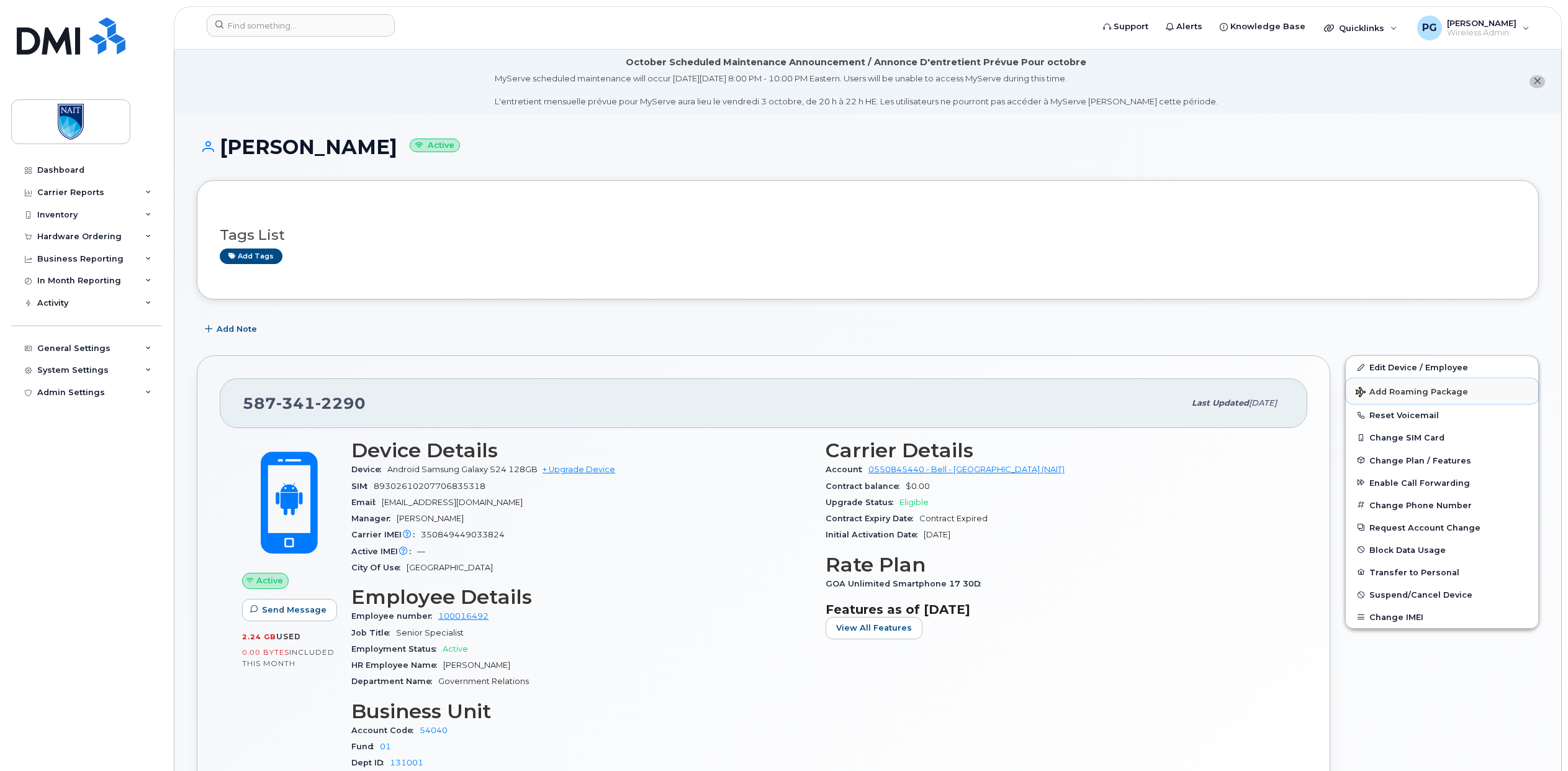
click at [1391, 394] on span "Add Roaming Package" at bounding box center [1412, 393] width 113 height 12
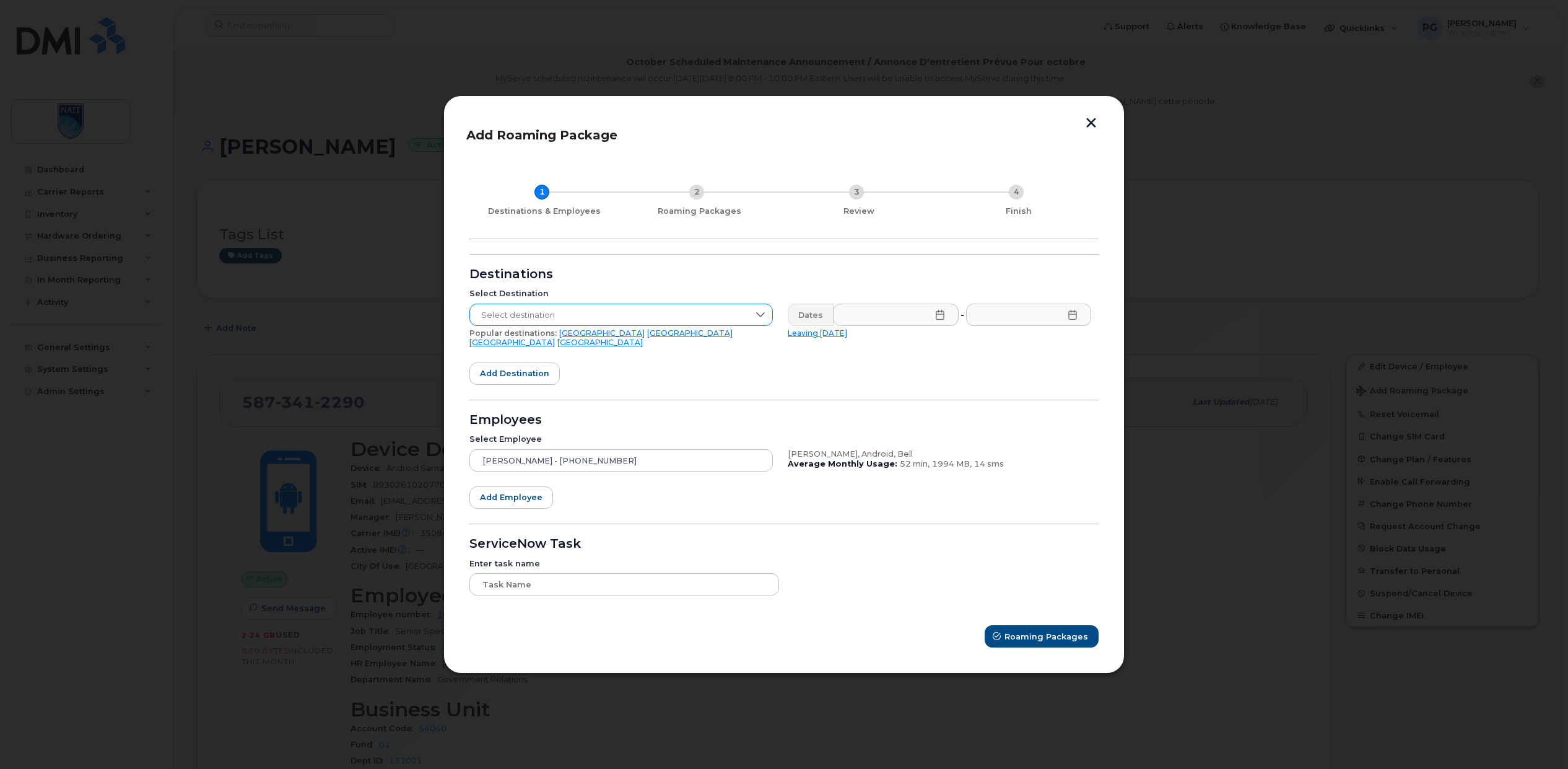
click at [586, 318] on span "Select destination" at bounding box center [609, 315] width 279 height 22
click at [864, 312] on input "text" at bounding box center [895, 314] width 126 height 22
click at [1056, 347] on div "[DATE]" at bounding box center [953, 345] width 243 height 37
click at [1047, 342] on div "[DATE]" at bounding box center [953, 345] width 243 height 37
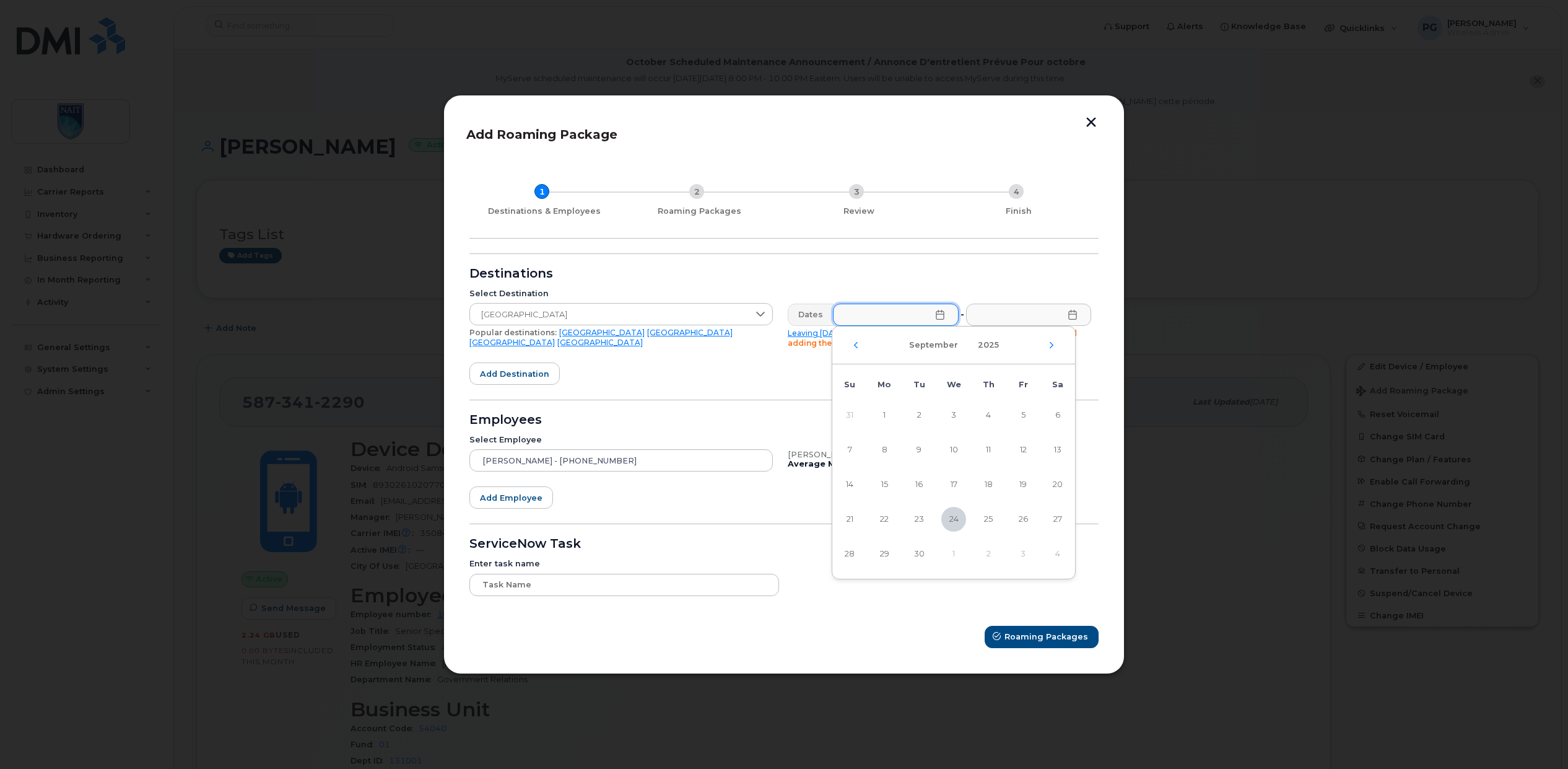
click at [1052, 350] on div "September 2025" at bounding box center [953, 345] width 243 height 37
click at [1049, 347] on icon "Next Month" at bounding box center [1051, 345] width 7 height 10
click at [890, 488] on span "13" at bounding box center [884, 485] width 25 height 25
type input "10/13/2025"
click at [1019, 314] on input "text" at bounding box center [1028, 314] width 126 height 22
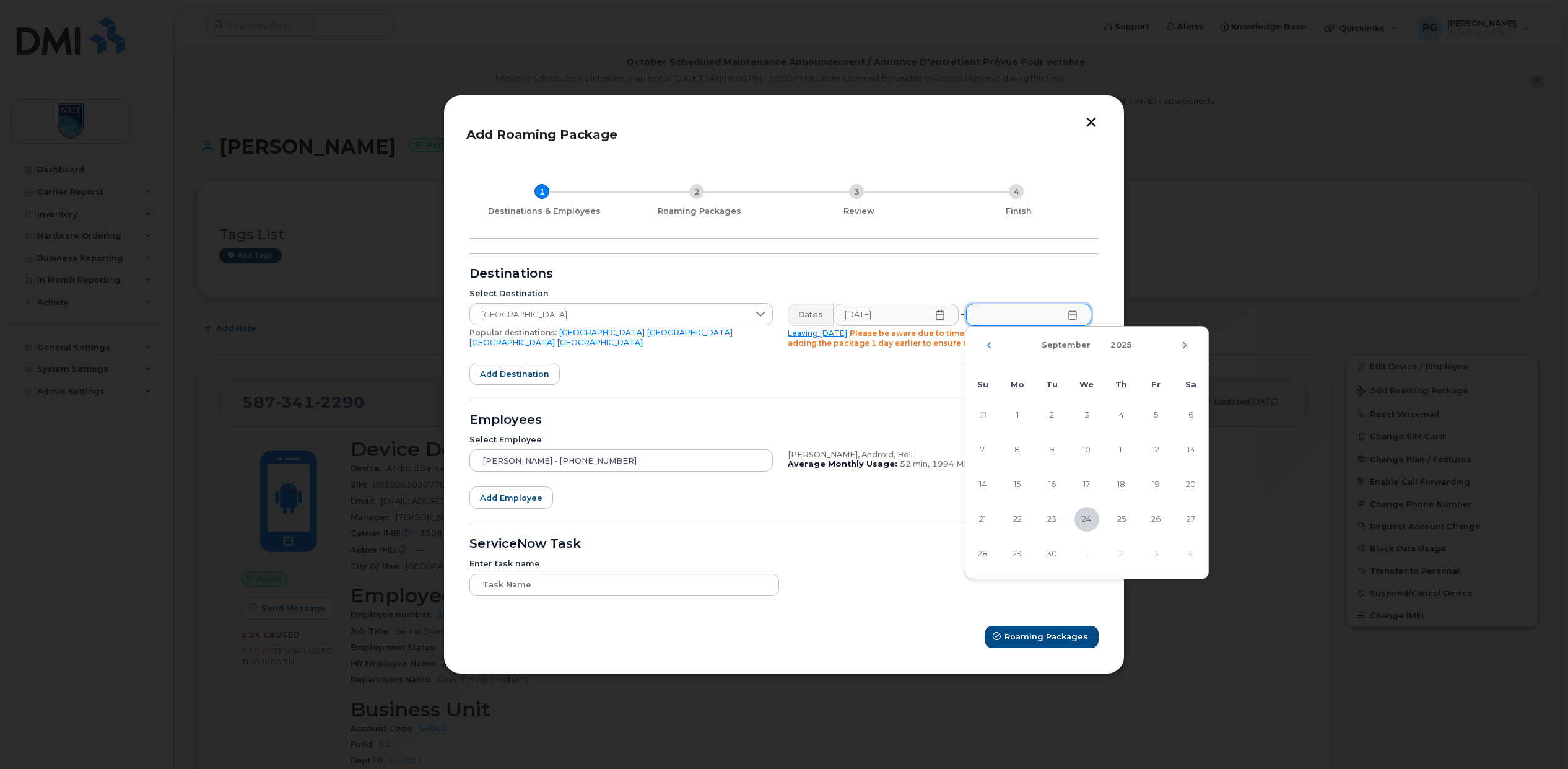
click at [1184, 347] on icon "Next Month" at bounding box center [1184, 344] width 3 height 6
click at [1088, 521] on span "22" at bounding box center [1087, 519] width 25 height 25
type input "10/22/2025"
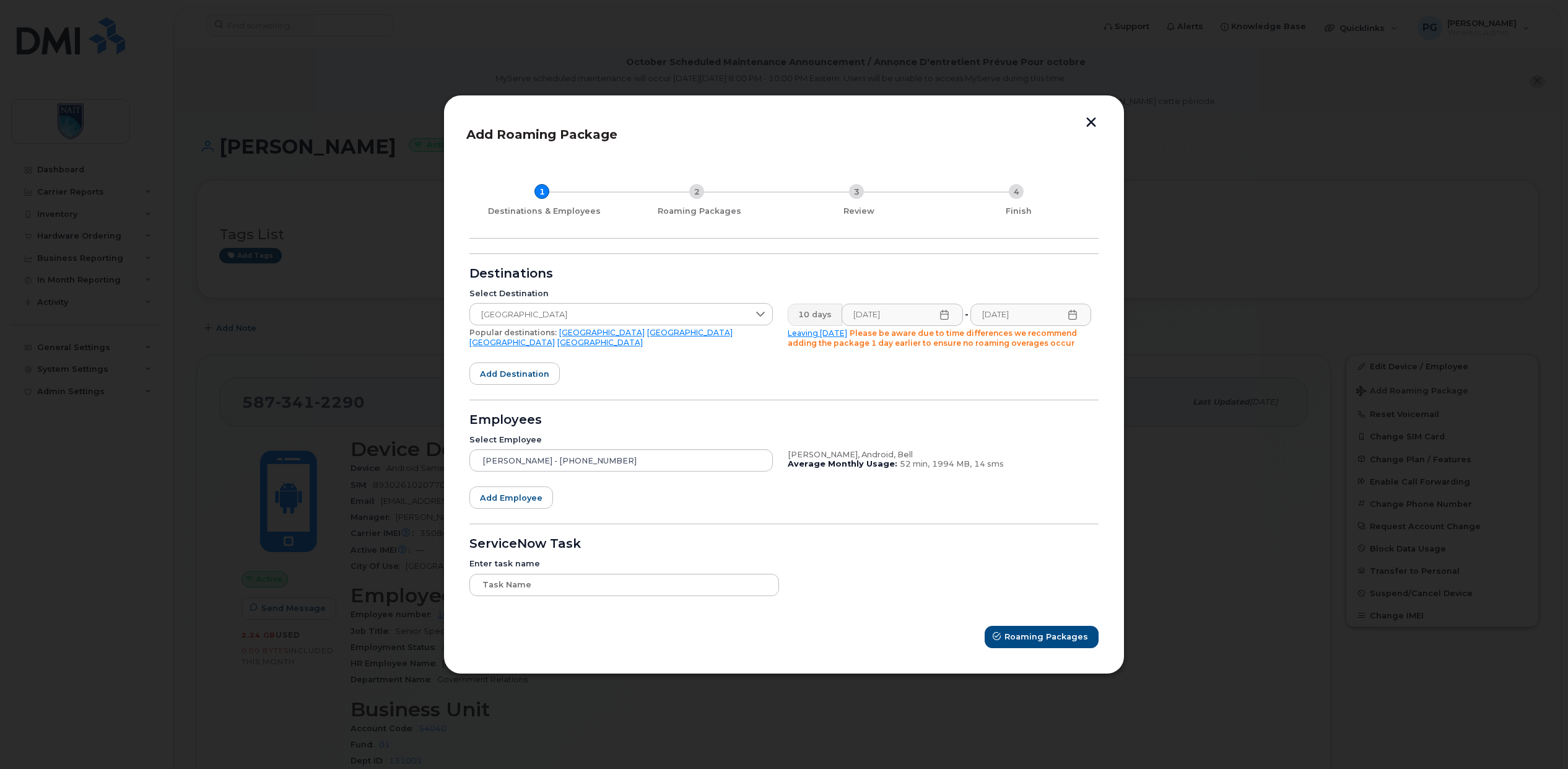
click at [712, 374] on form "Destinations Select Destination United Arab Emirates Popular destinations: USA …" at bounding box center [784, 451] width 630 height 395
click at [575, 587] on input "text" at bounding box center [625, 585] width 310 height 22
paste input "TASK0209271"
type input "TASK0209271"
click at [1019, 639] on span "Roaming Packages" at bounding box center [1047, 637] width 83 height 12
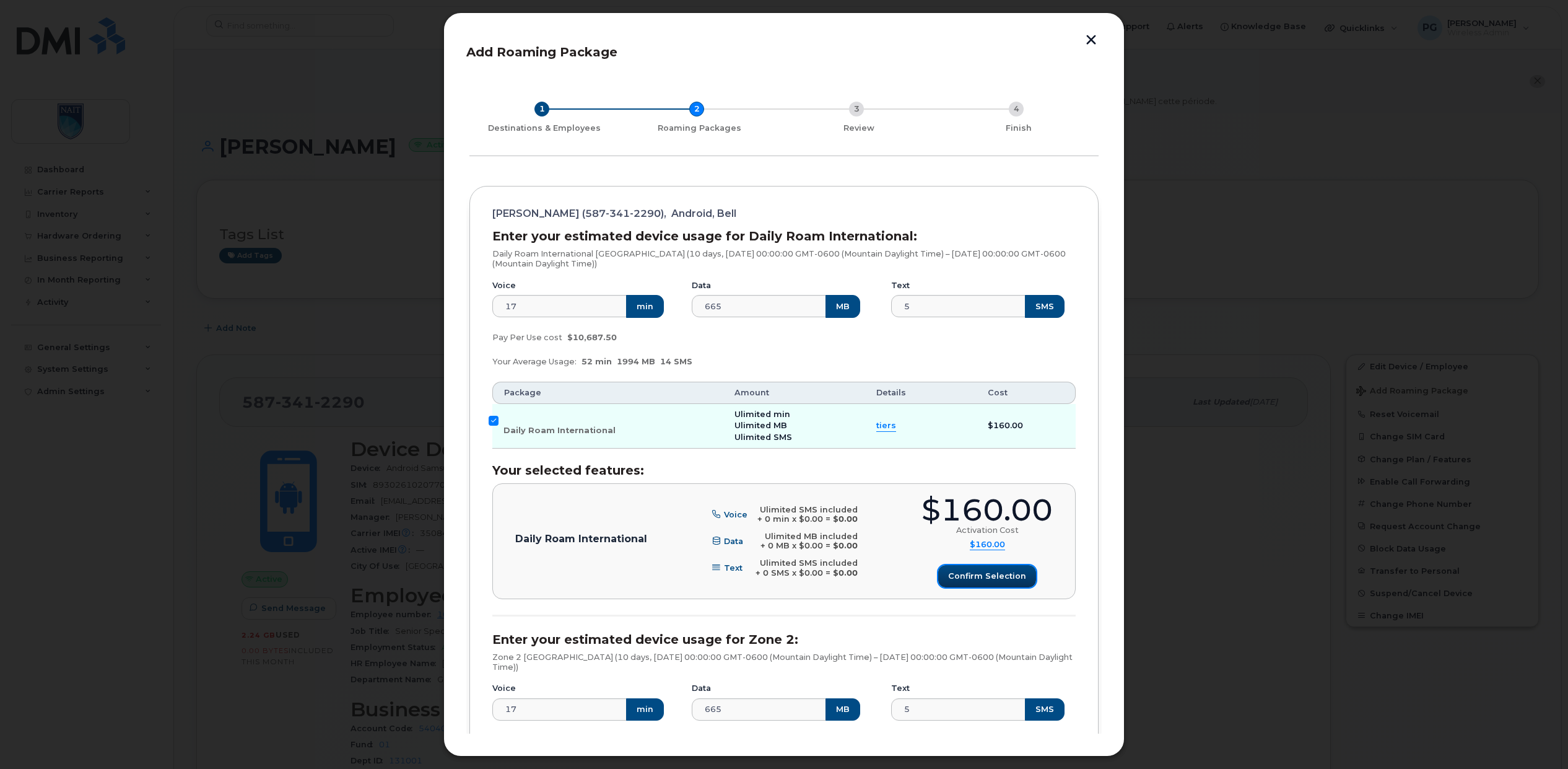
click at [1013, 578] on span "Confirm selection" at bounding box center [987, 576] width 78 height 12
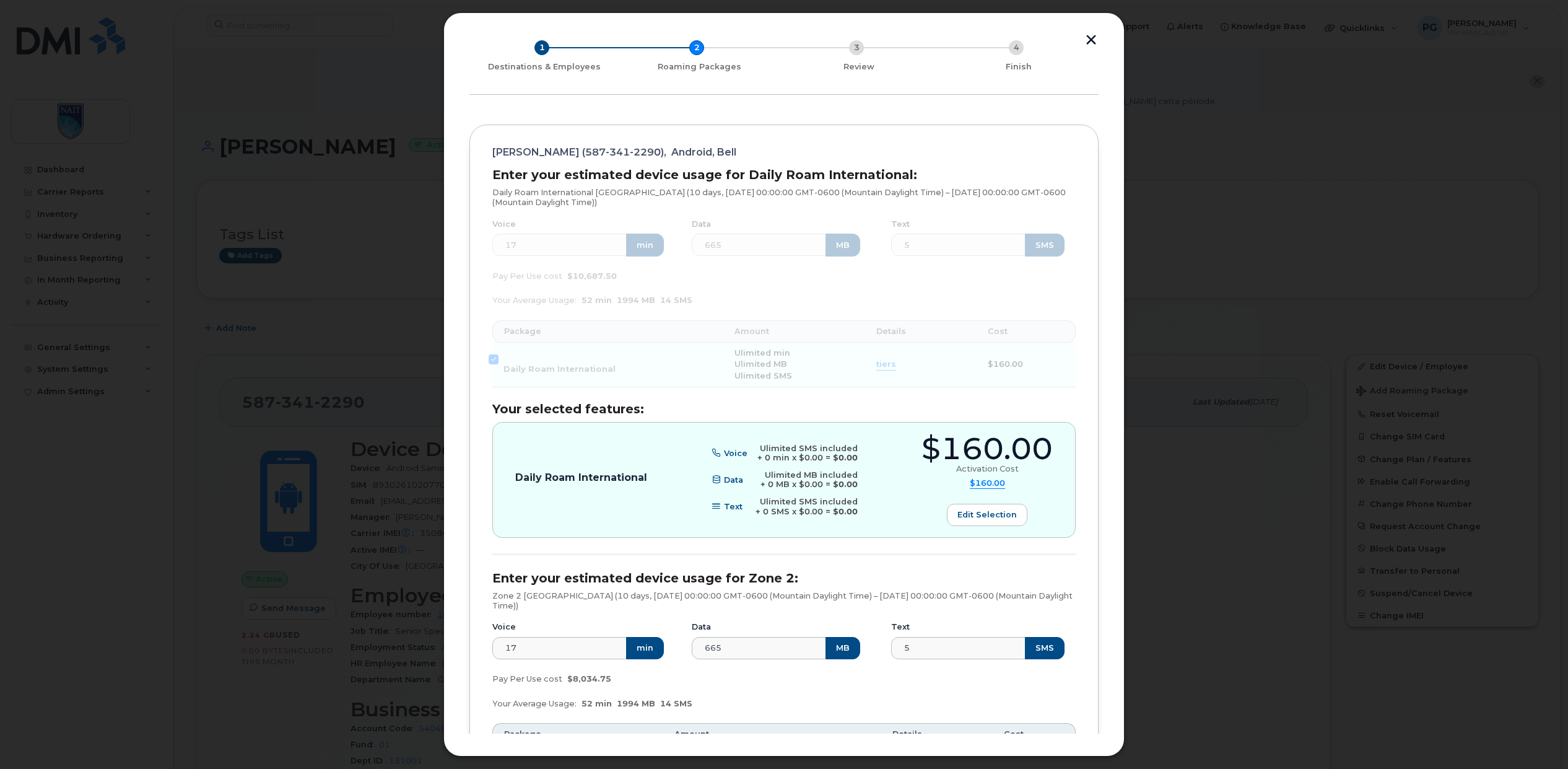
scroll to position [227, 0]
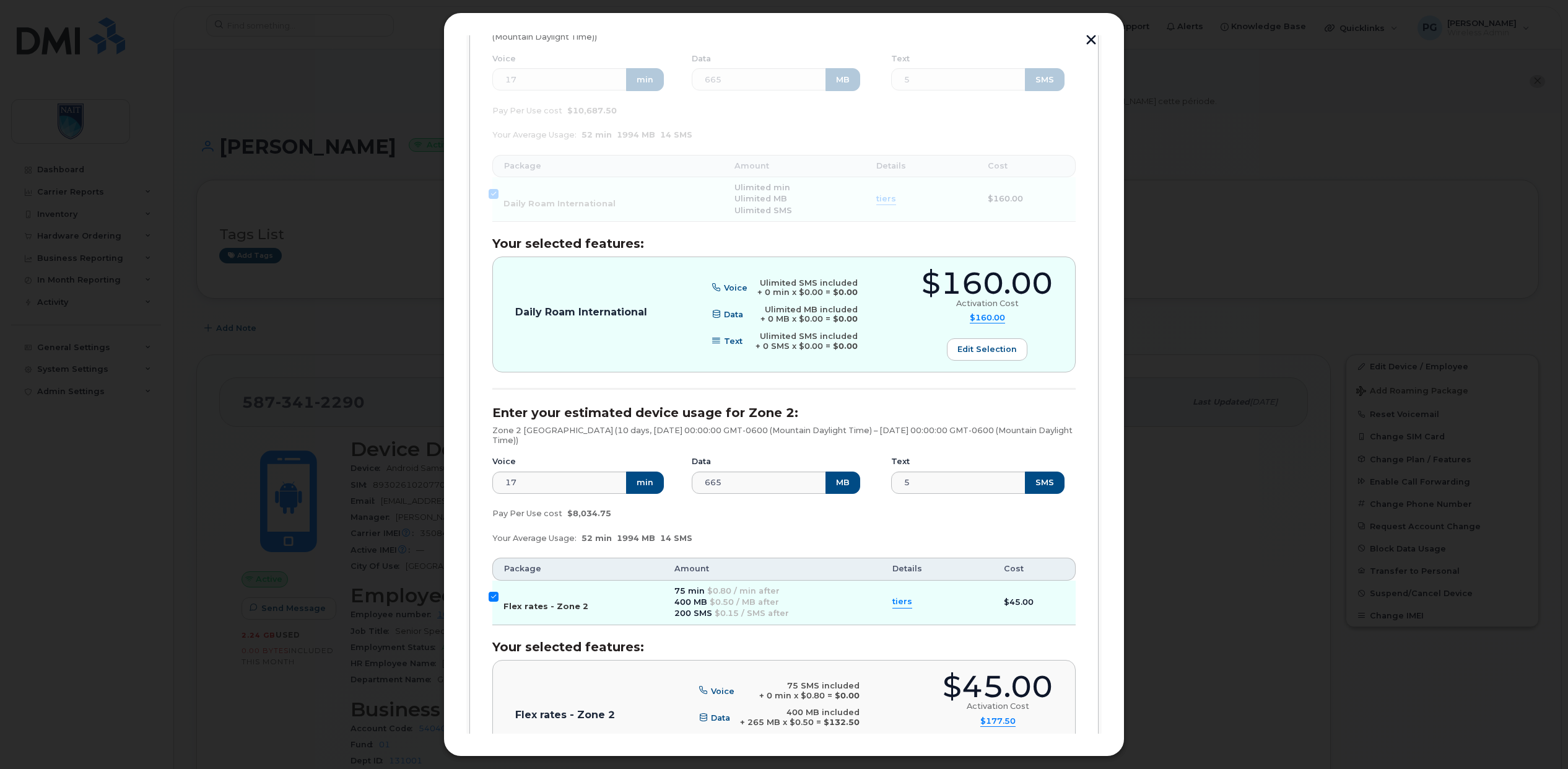
click at [491, 594] on input "Flex rates - Zone 2" at bounding box center [494, 597] width 10 height 10
checkbox input "false"
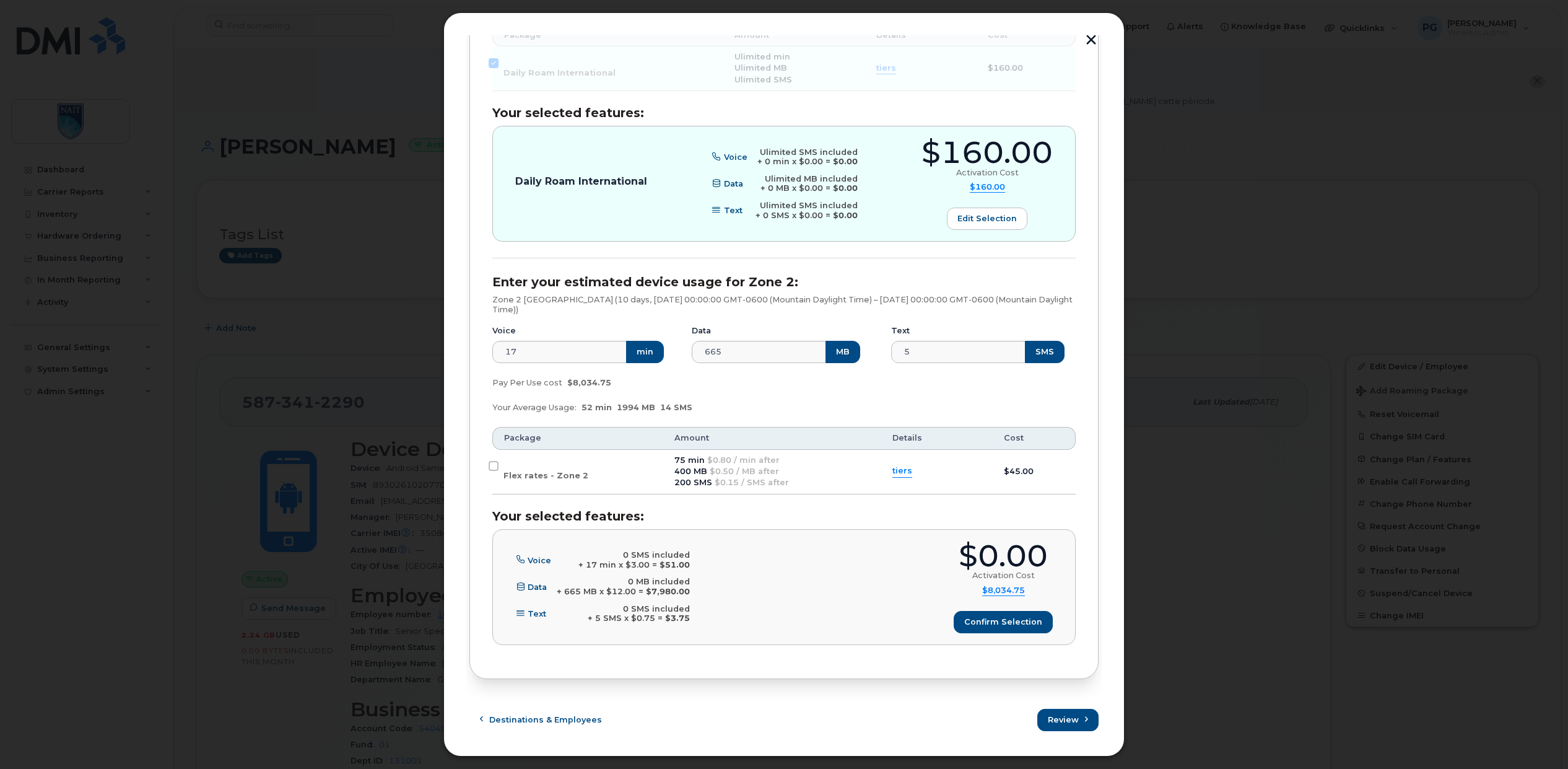
scroll to position [358, 0]
click at [1026, 621] on span "Confirm selection" at bounding box center [1004, 621] width 78 height 12
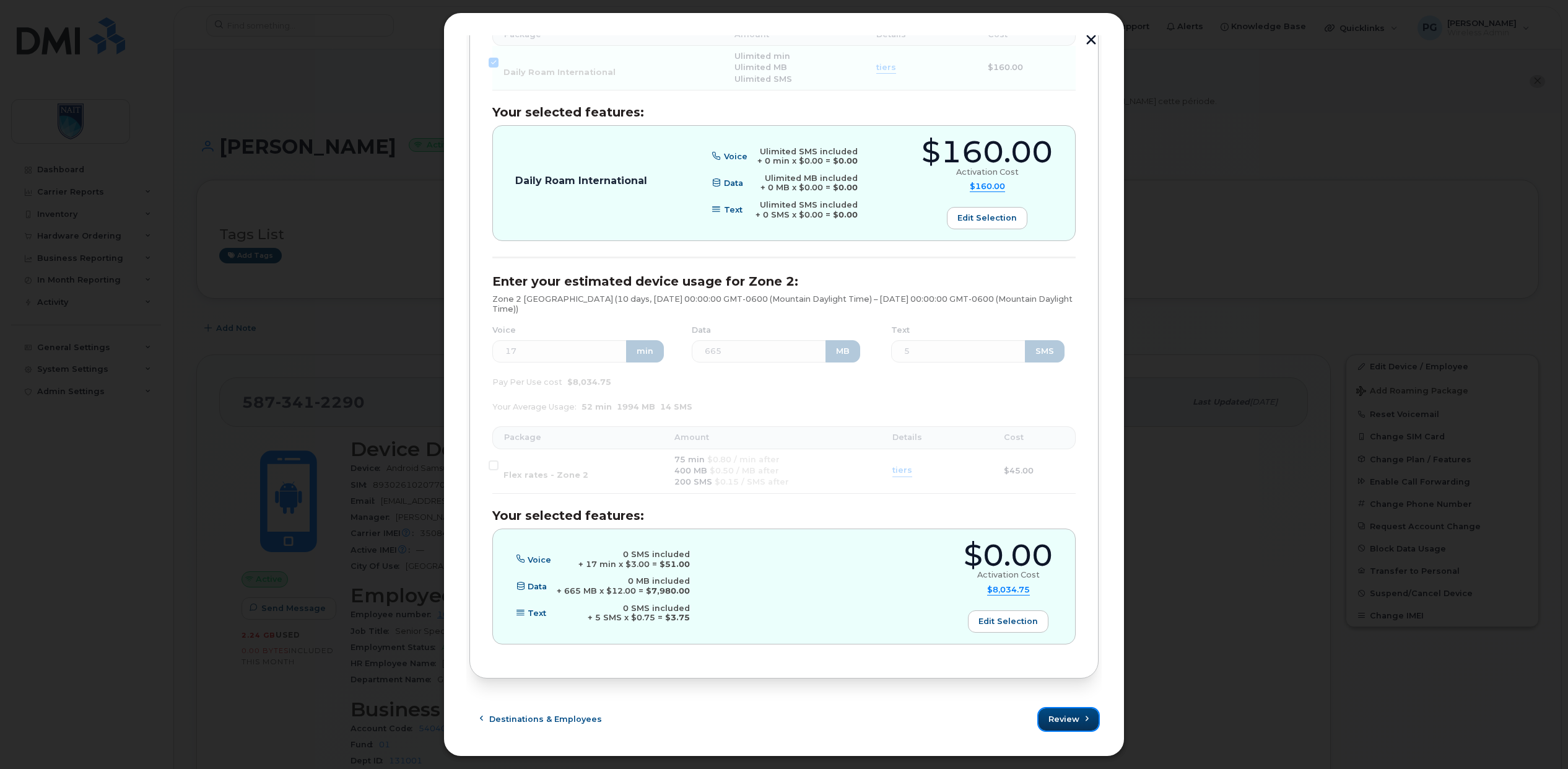
click at [1053, 722] on span "Review" at bounding box center [1063, 719] width 31 height 12
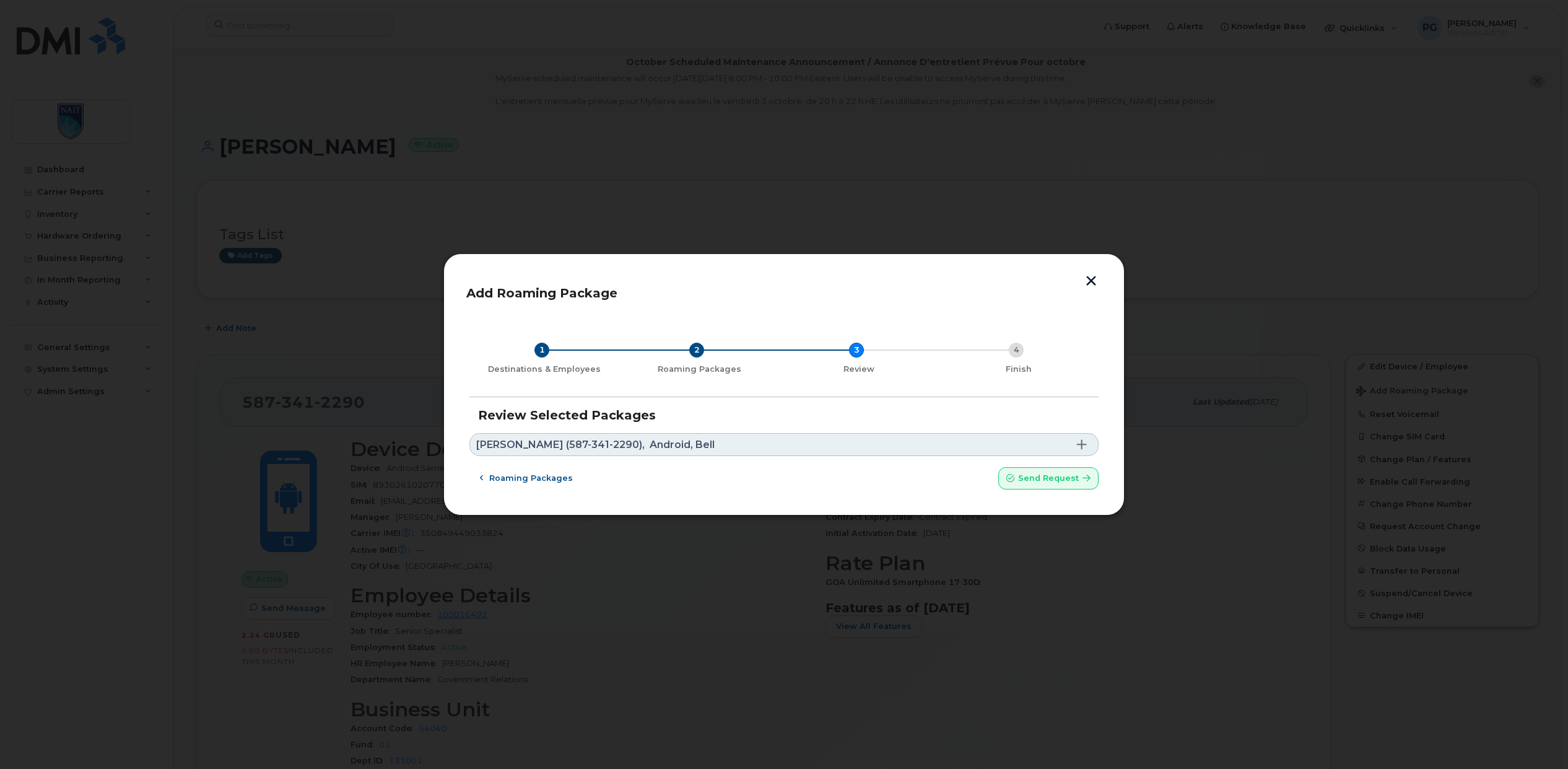
click at [954, 452] on link "Mayada Echtay (587-341-2290), Android, Bell" at bounding box center [784, 445] width 630 height 23
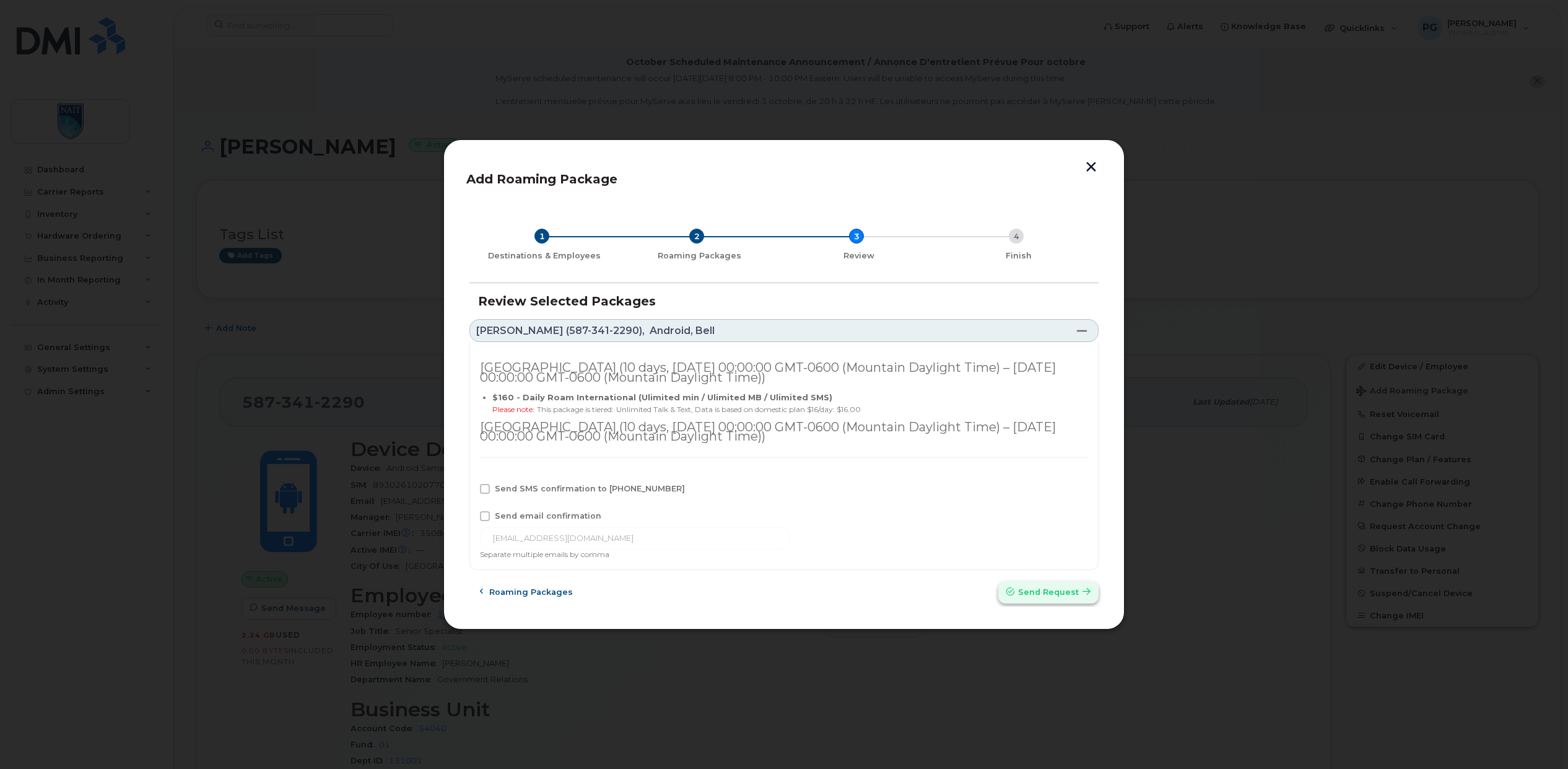
click at [1052, 597] on span "Send request" at bounding box center [1048, 592] width 61 height 12
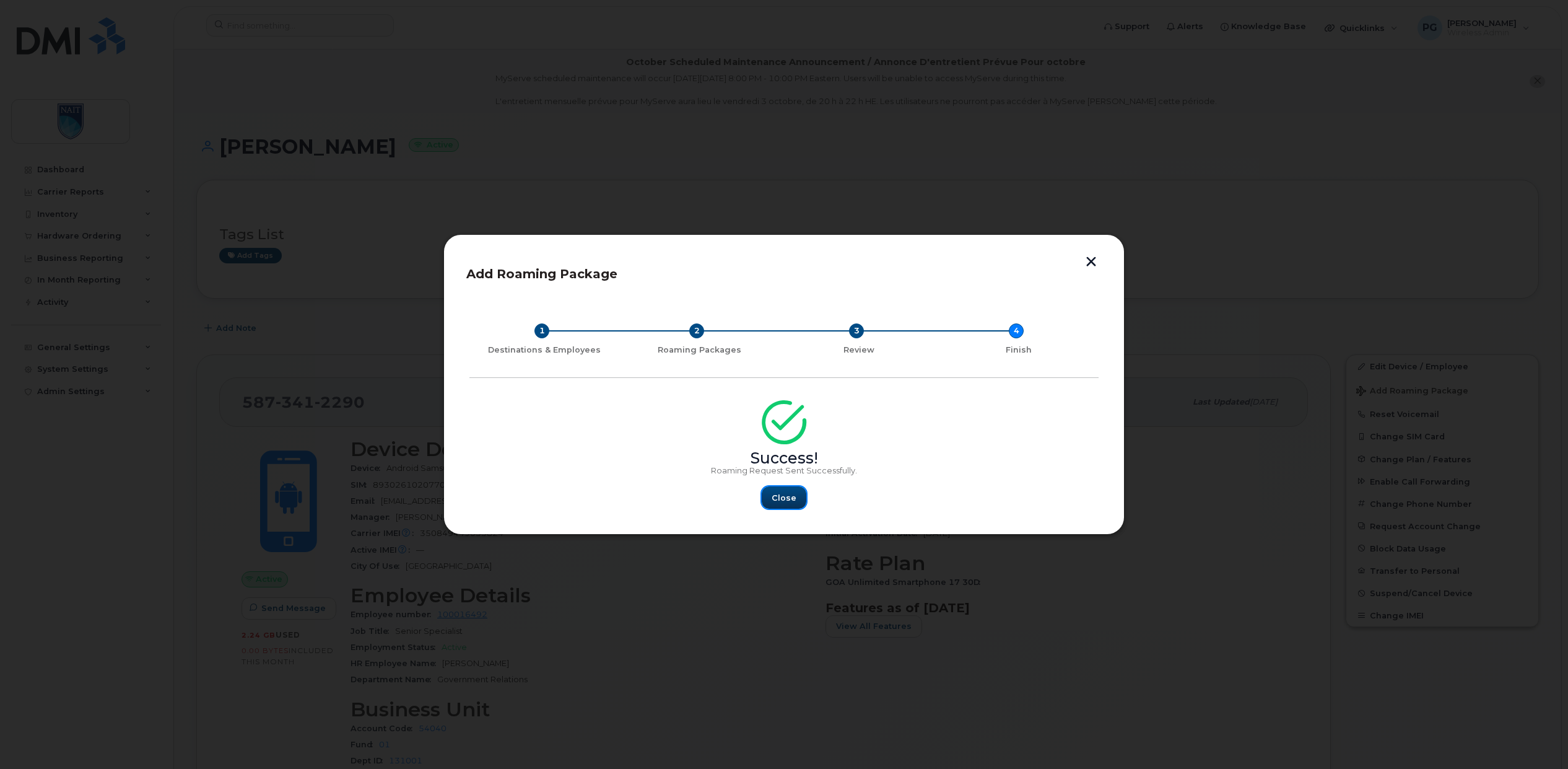
click at [785, 497] on span "Close" at bounding box center [784, 497] width 25 height 12
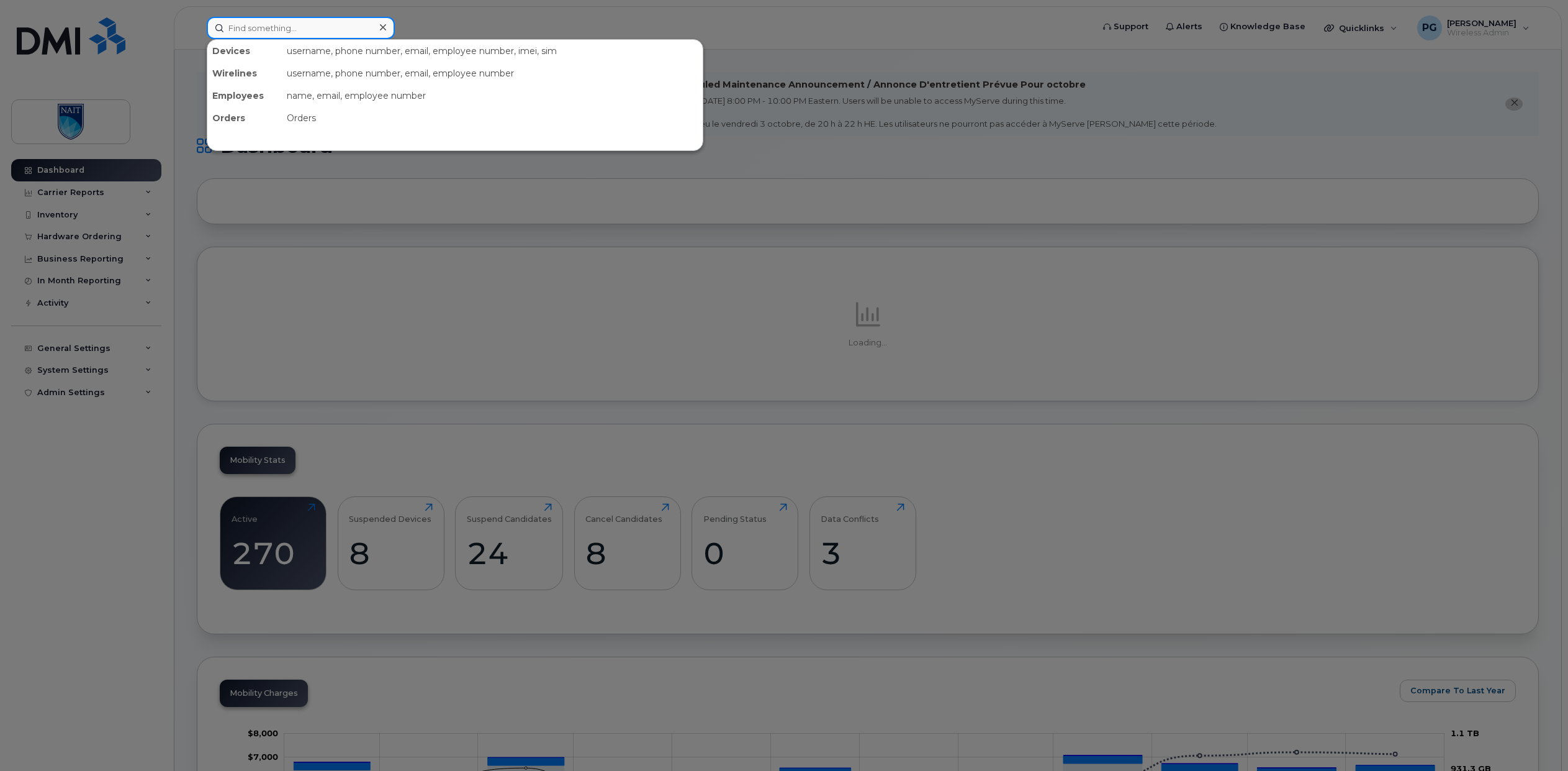
click at [306, 29] on input at bounding box center [301, 28] width 188 height 23
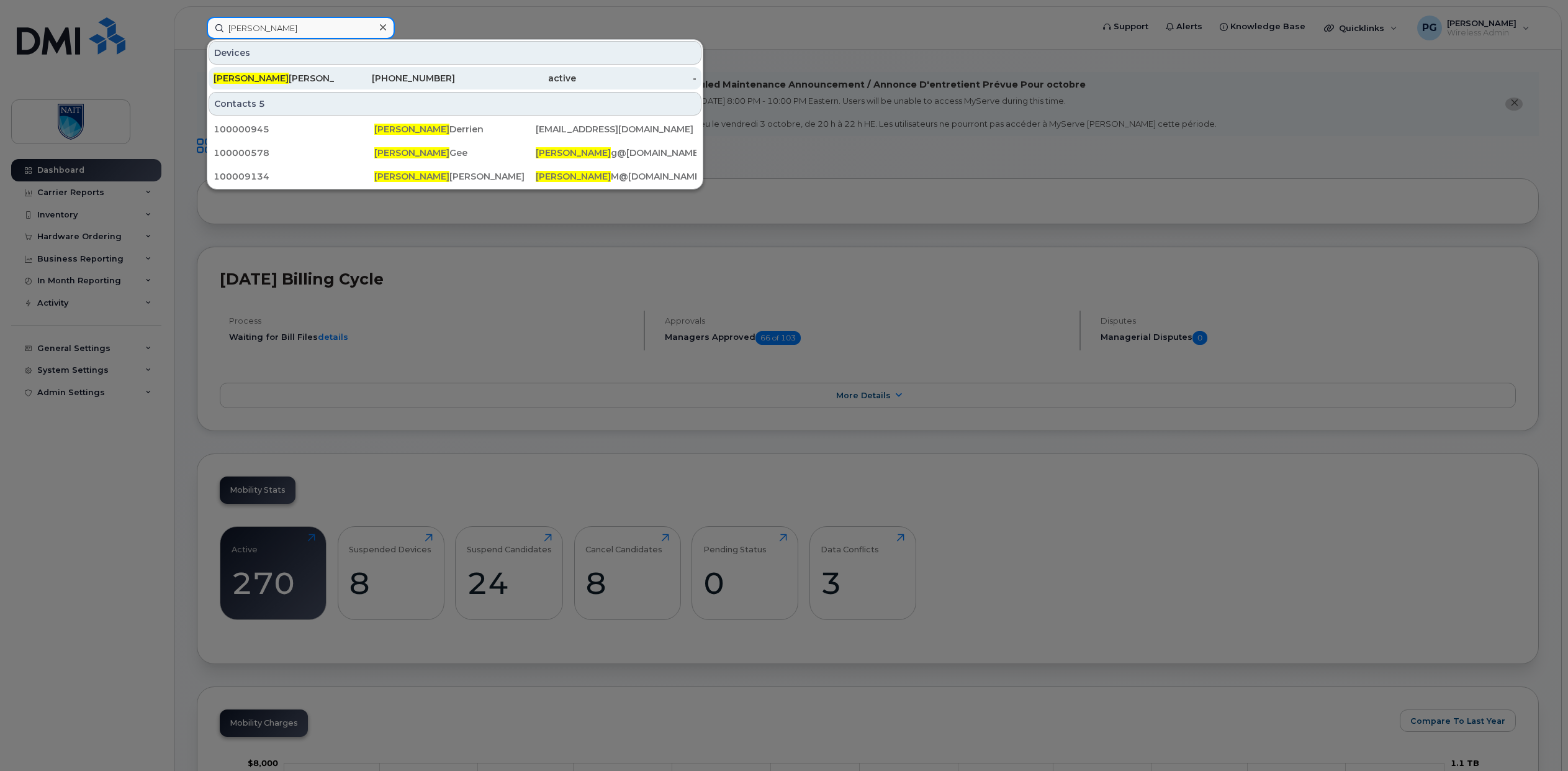
type input "[PERSON_NAME]"
click at [288, 79] on div "Dennis Sheppard" at bounding box center [274, 78] width 121 height 13
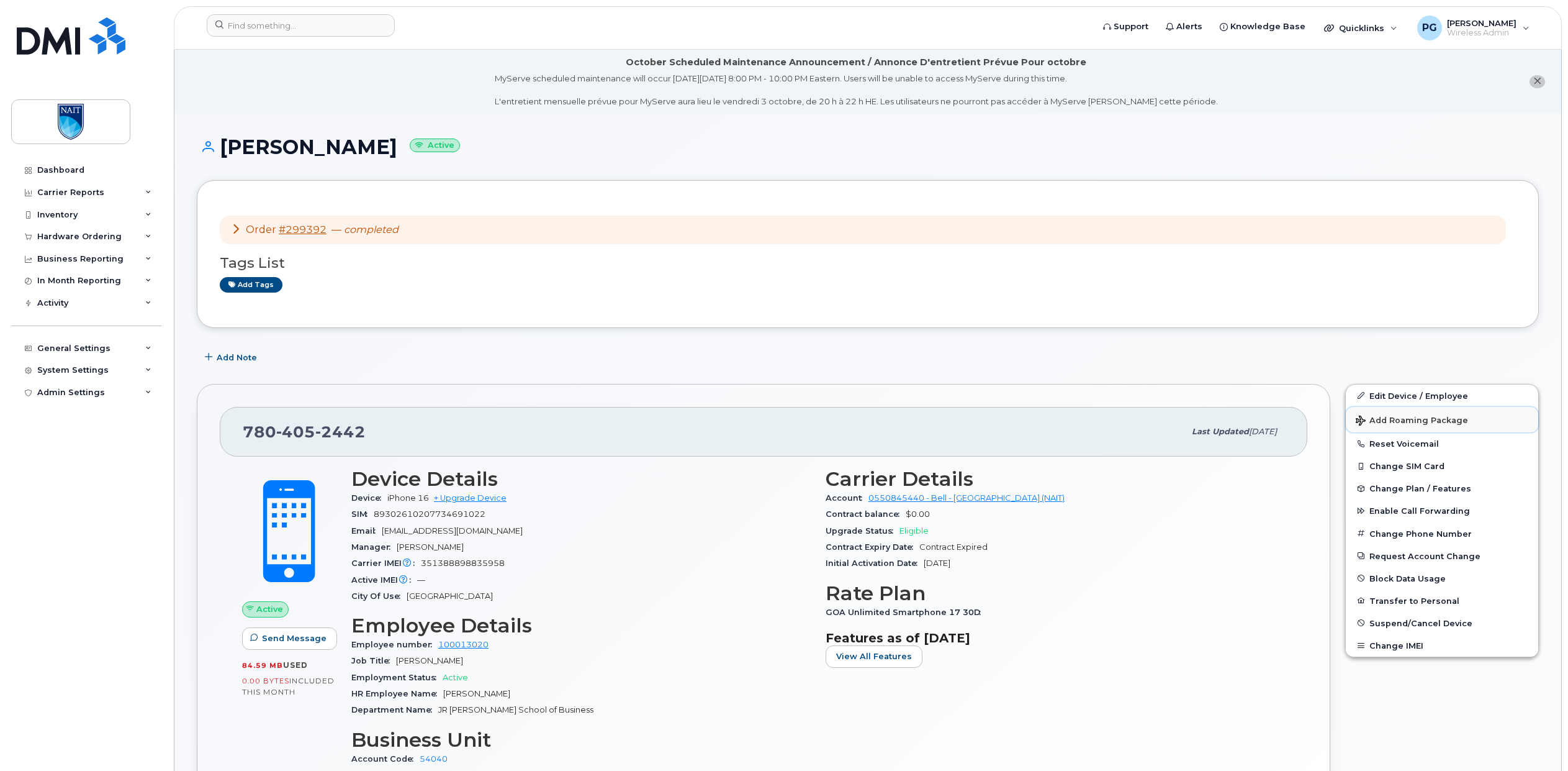
click at [1394, 418] on span "Add Roaming Package" at bounding box center [1412, 421] width 113 height 12
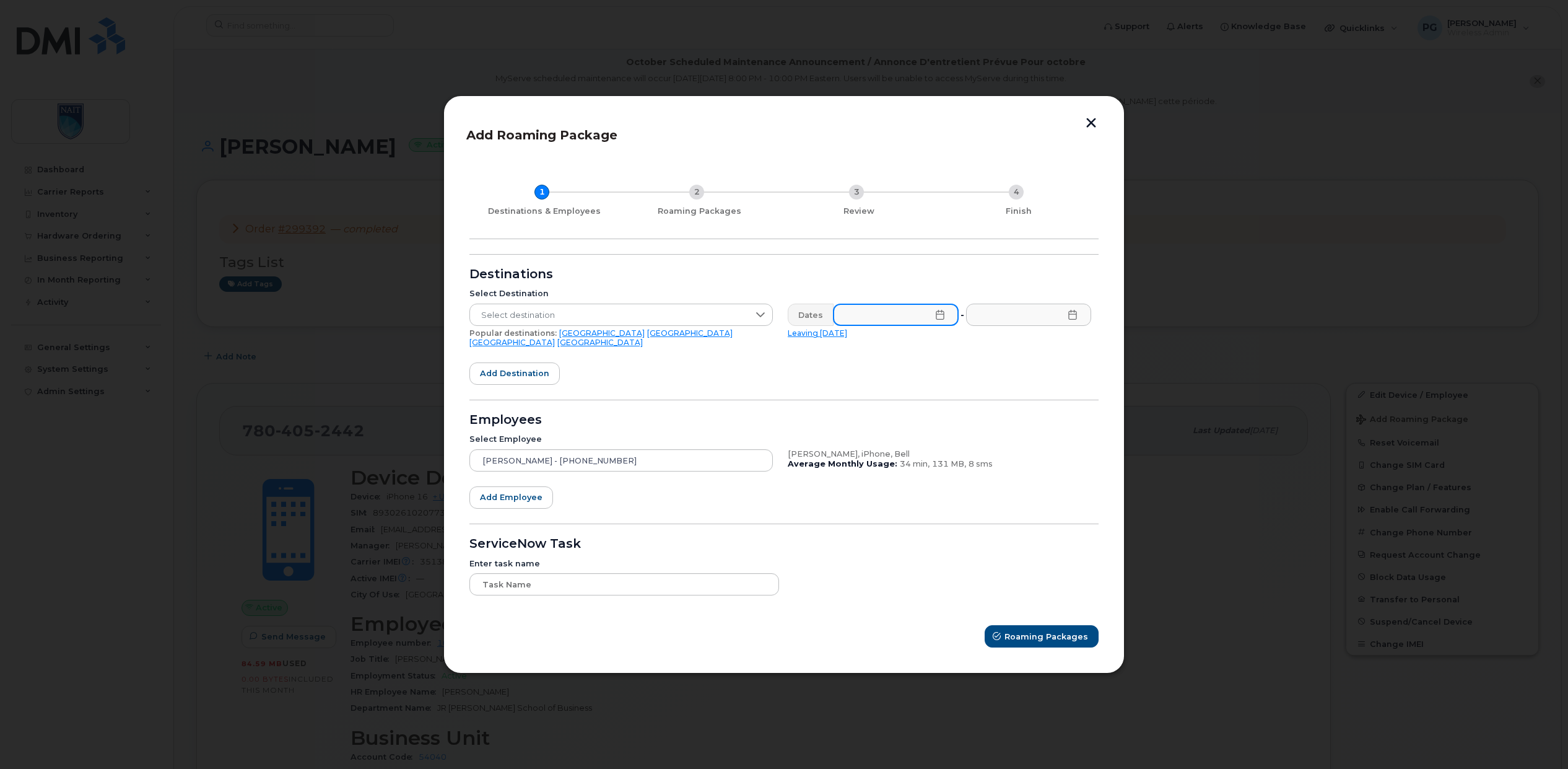
click at [864, 320] on input "text" at bounding box center [895, 314] width 126 height 22
click at [1047, 352] on div "September 2025" at bounding box center [953, 350] width 243 height 37
click at [1048, 352] on icon "Next Month" at bounding box center [1051, 350] width 7 height 10
click at [884, 490] on span "13" at bounding box center [884, 490] width 25 height 25
type input "10/13/2025"
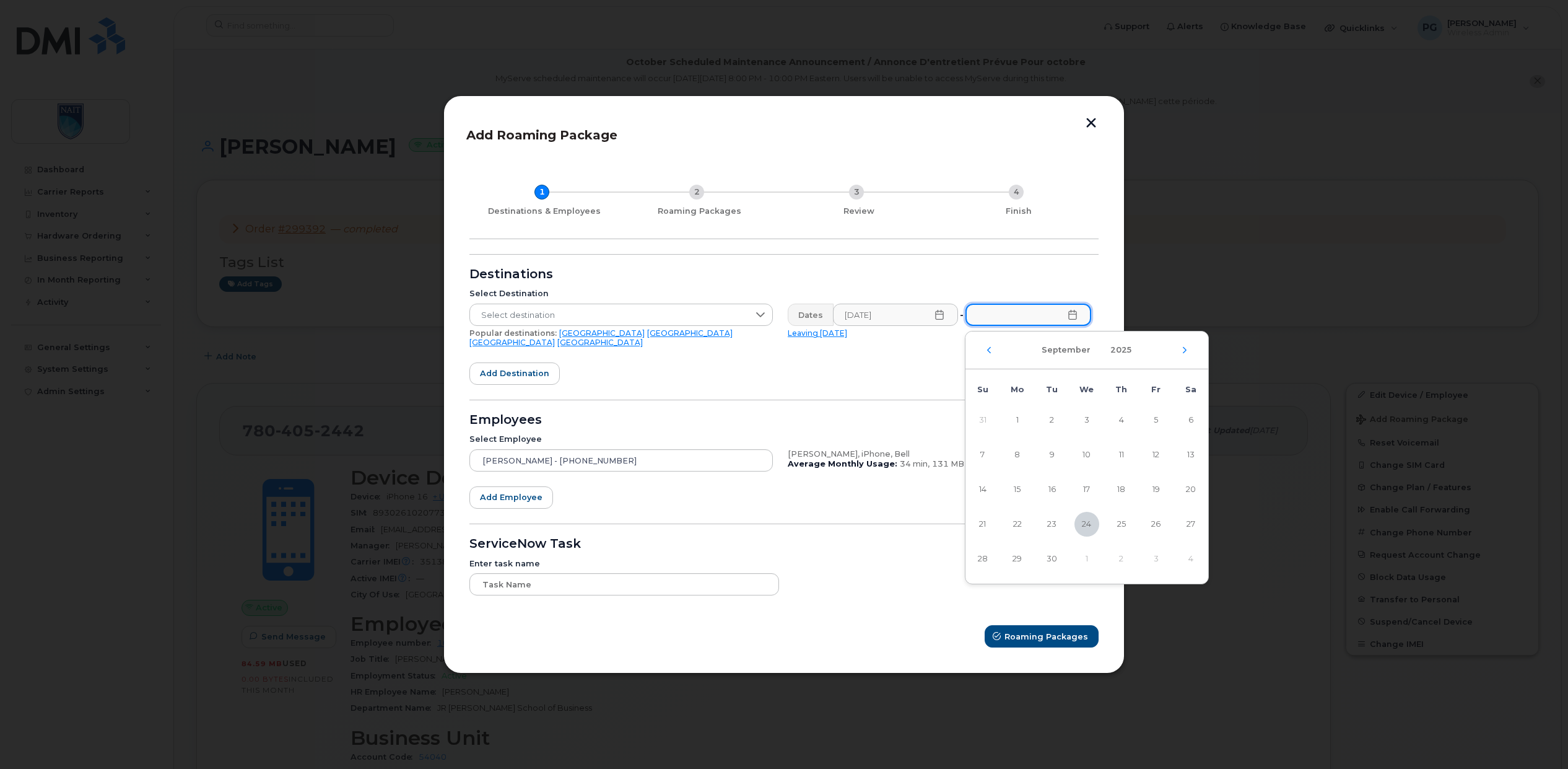
click at [1023, 320] on input "text" at bounding box center [1028, 314] width 126 height 22
click at [1182, 350] on icon "Next Month" at bounding box center [1184, 350] width 7 height 10
click at [1084, 522] on span "22" at bounding box center [1087, 524] width 25 height 25
type input "10/22/2025"
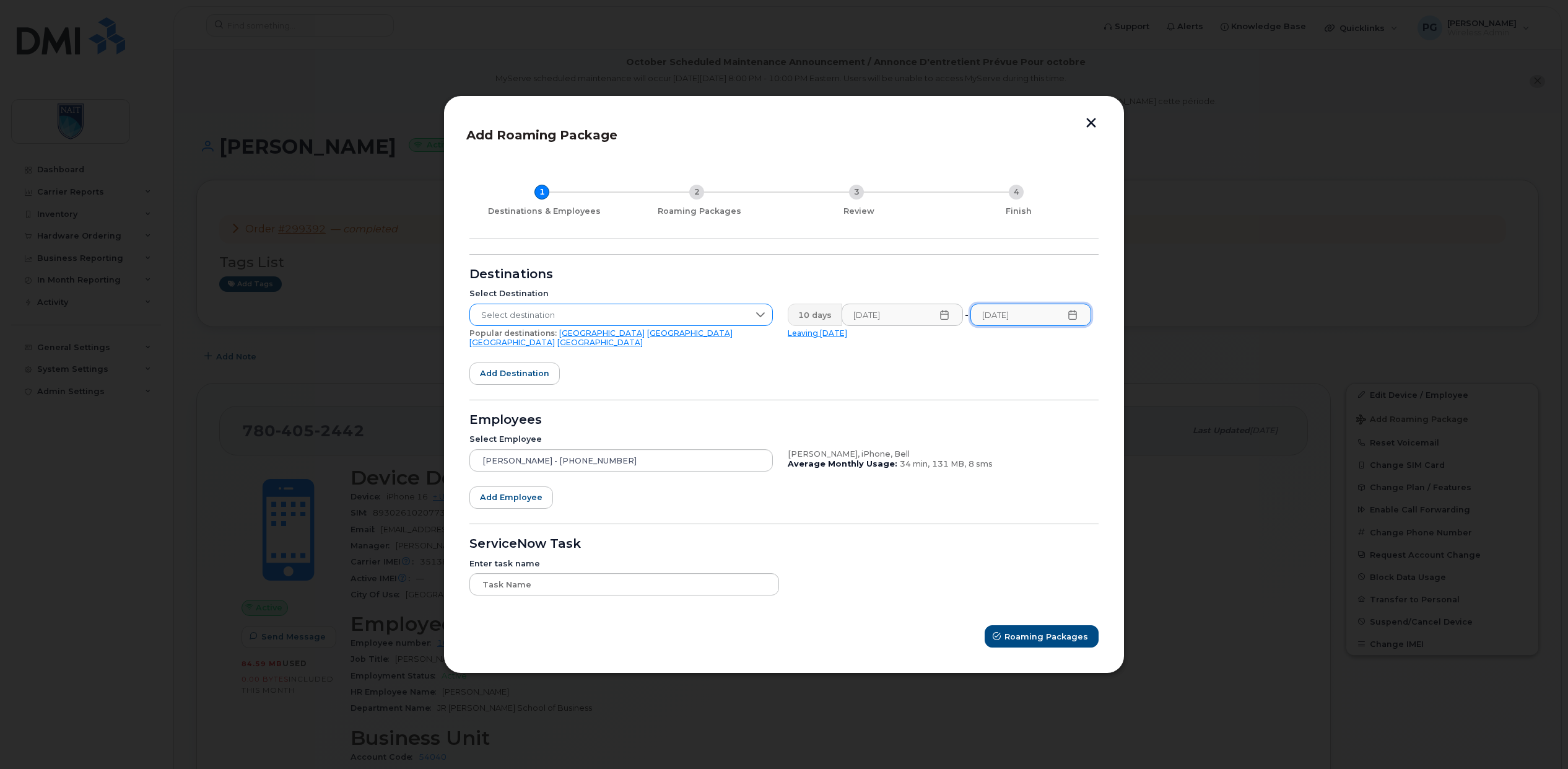
click at [537, 321] on span "Select destination" at bounding box center [609, 315] width 279 height 22
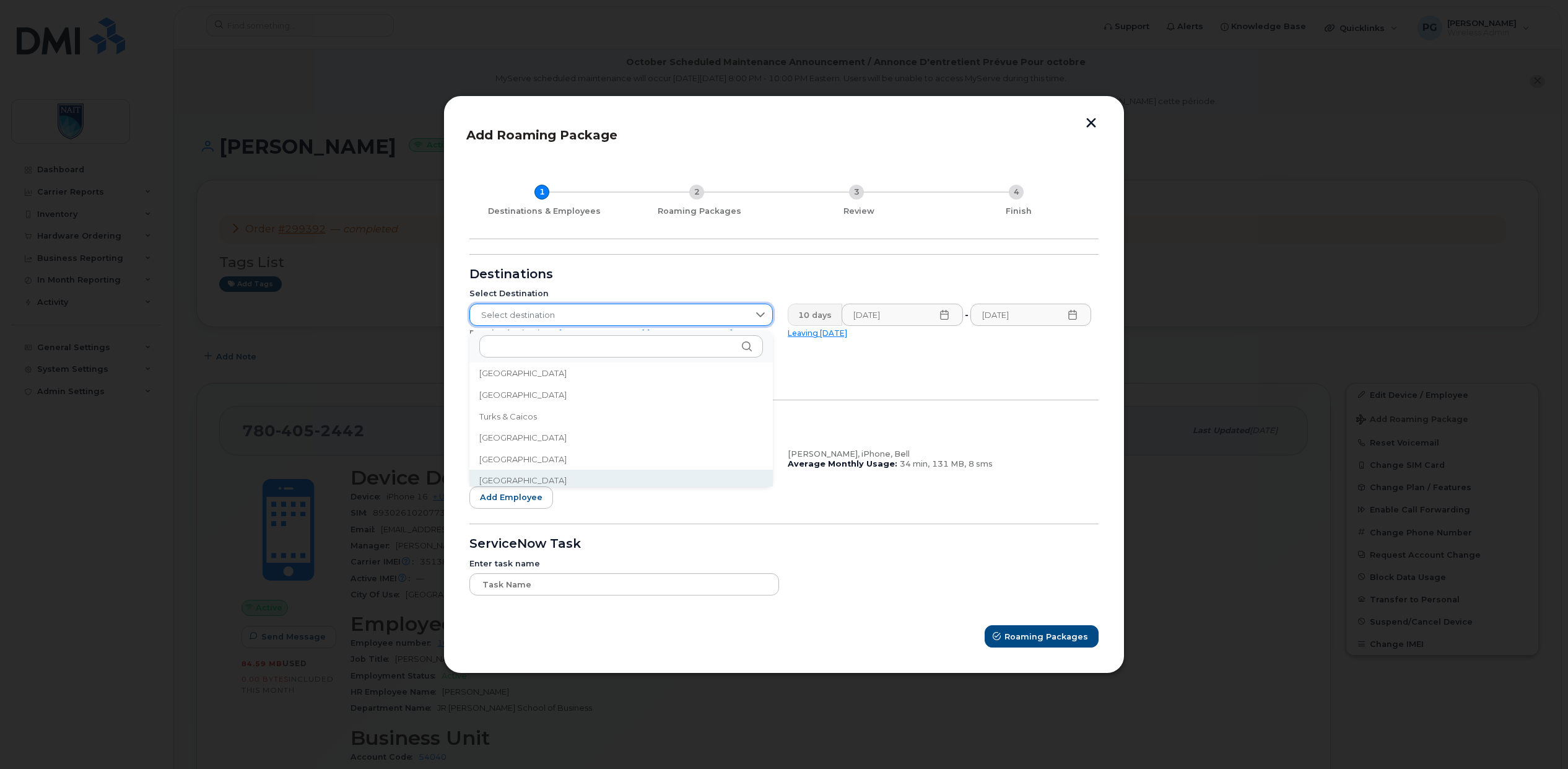
scroll to position [4057, 0]
click at [555, 480] on span "United Arab Emirates" at bounding box center [523, 476] width 87 height 12
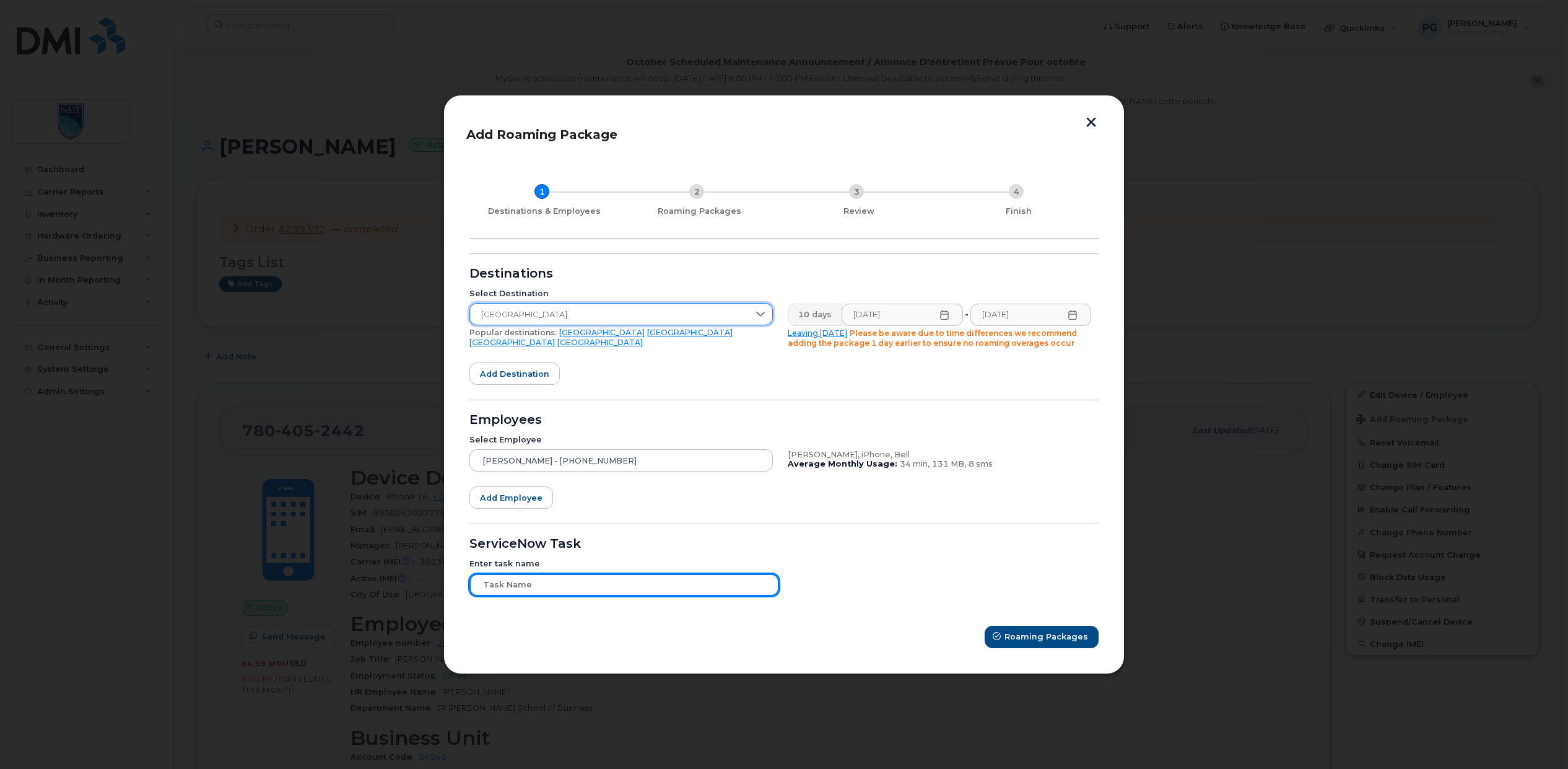
click at [615, 586] on input "text" at bounding box center [625, 585] width 310 height 22
paste input "TASK0209271"
type input "TASK0209271"
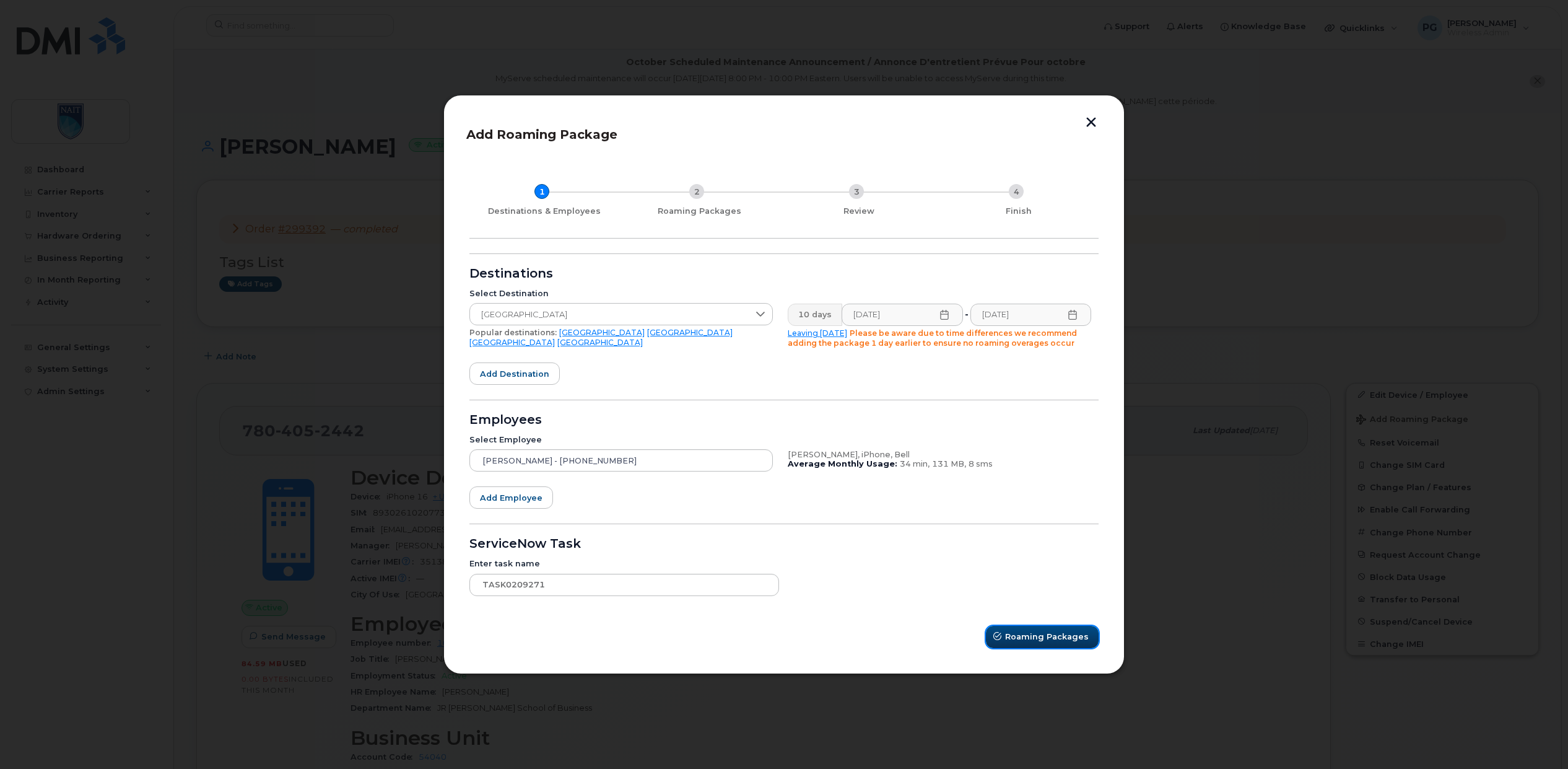
click at [1025, 644] on button "Roaming Packages" at bounding box center [1042, 637] width 112 height 22
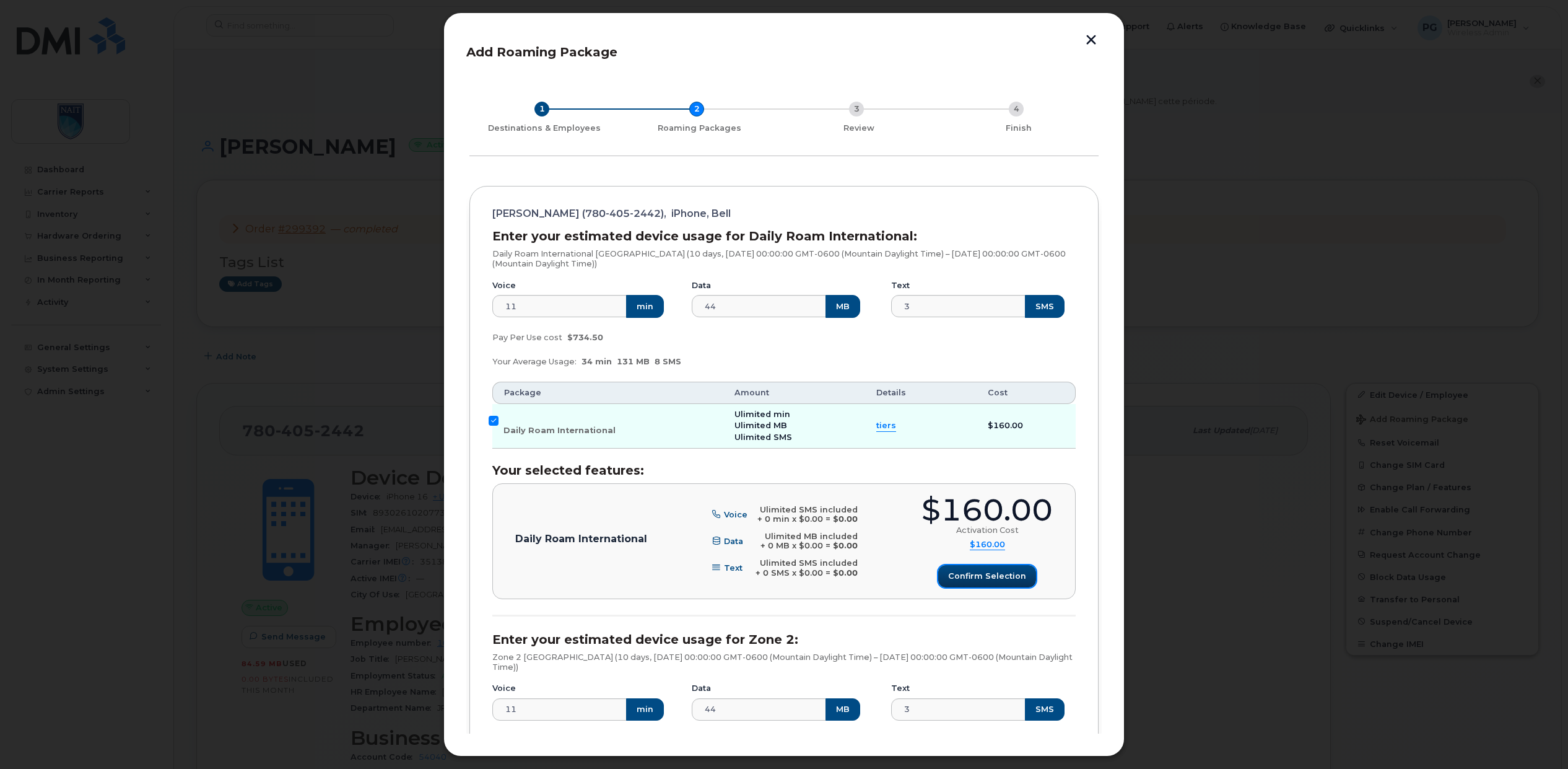
click at [965, 570] on span "Confirm selection" at bounding box center [987, 576] width 78 height 12
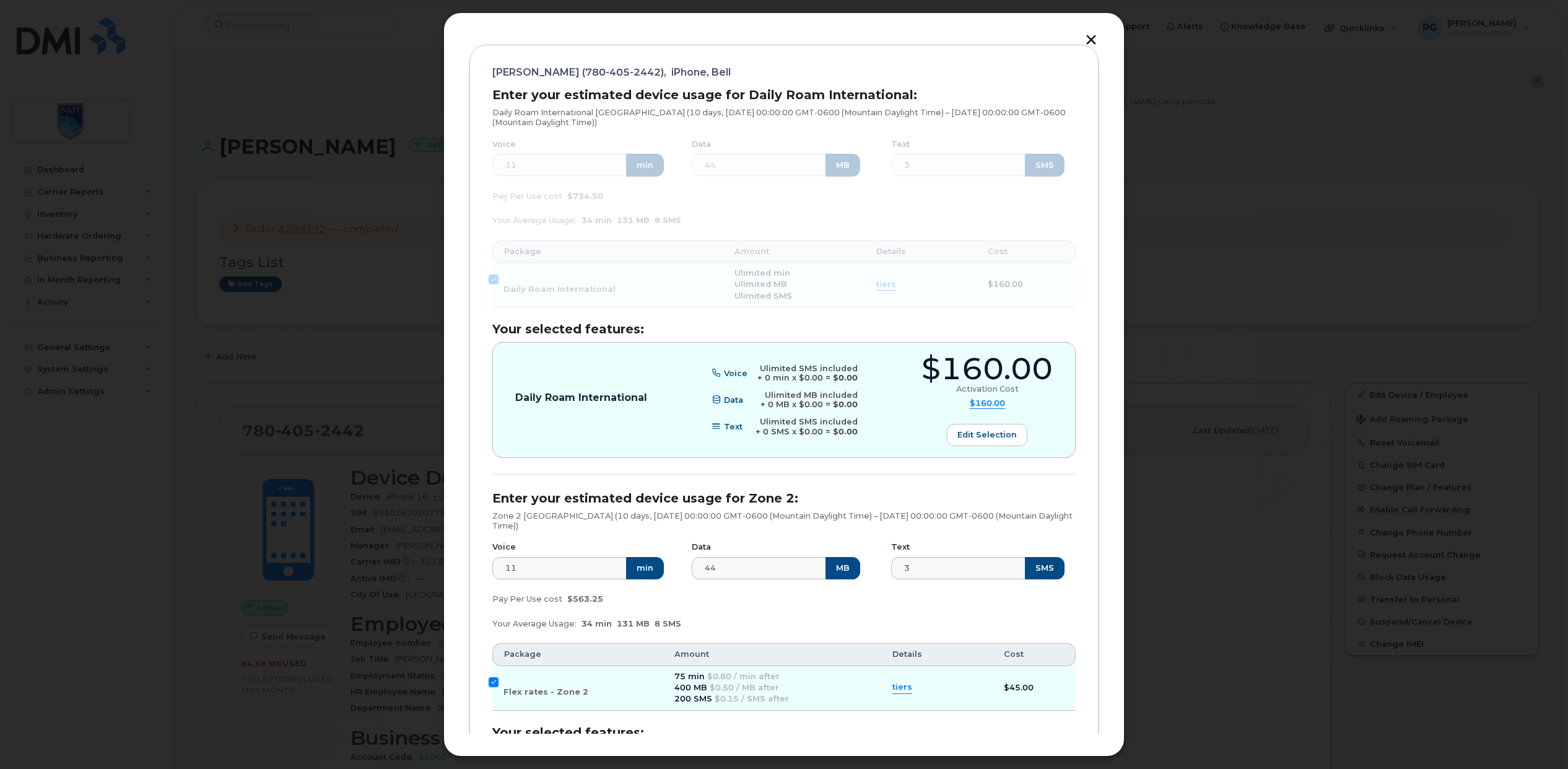
scroll to position [358, 0]
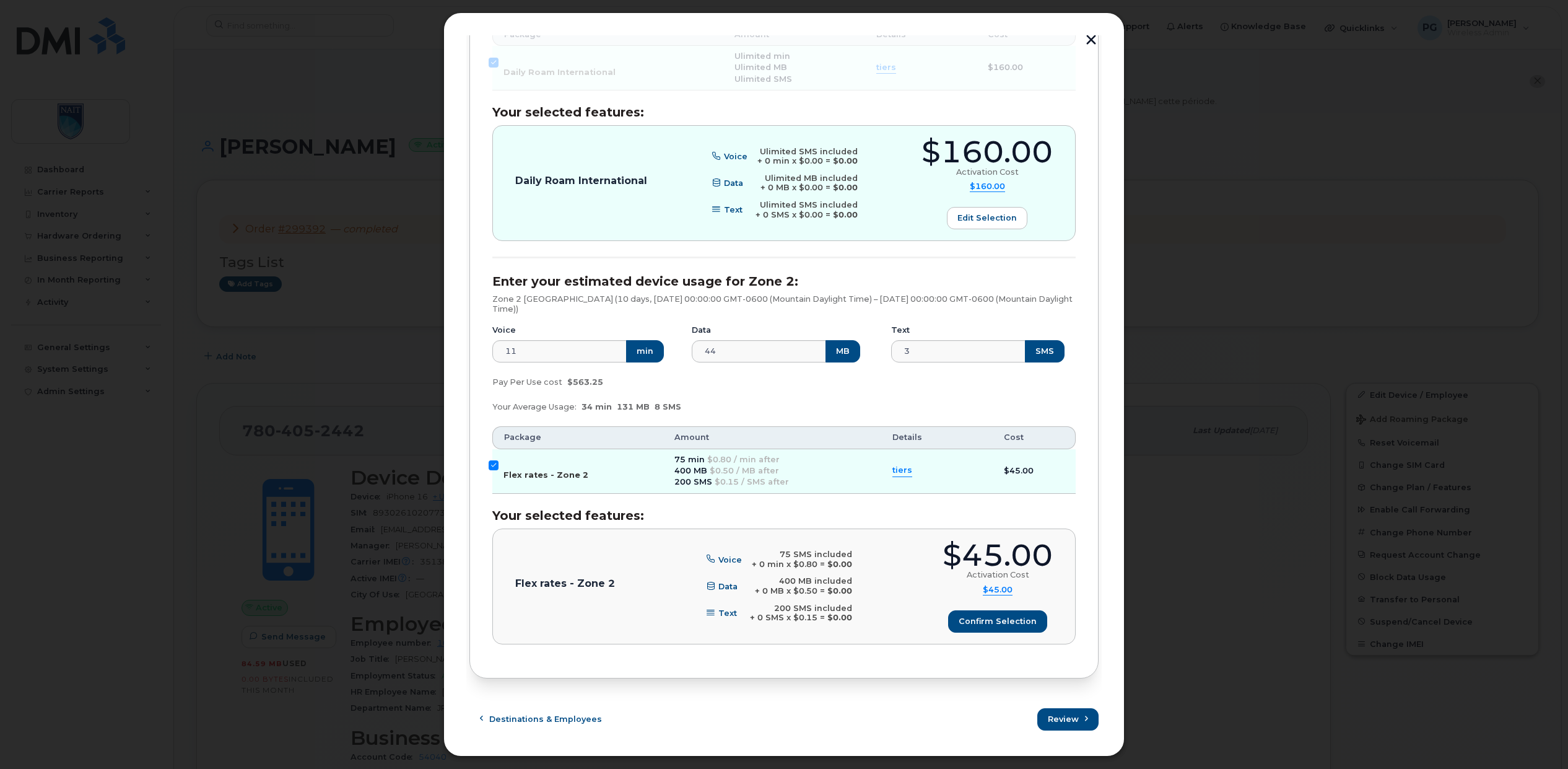
click at [493, 467] on input "Flex rates - Zone 2" at bounding box center [494, 466] width 10 height 10
checkbox input "false"
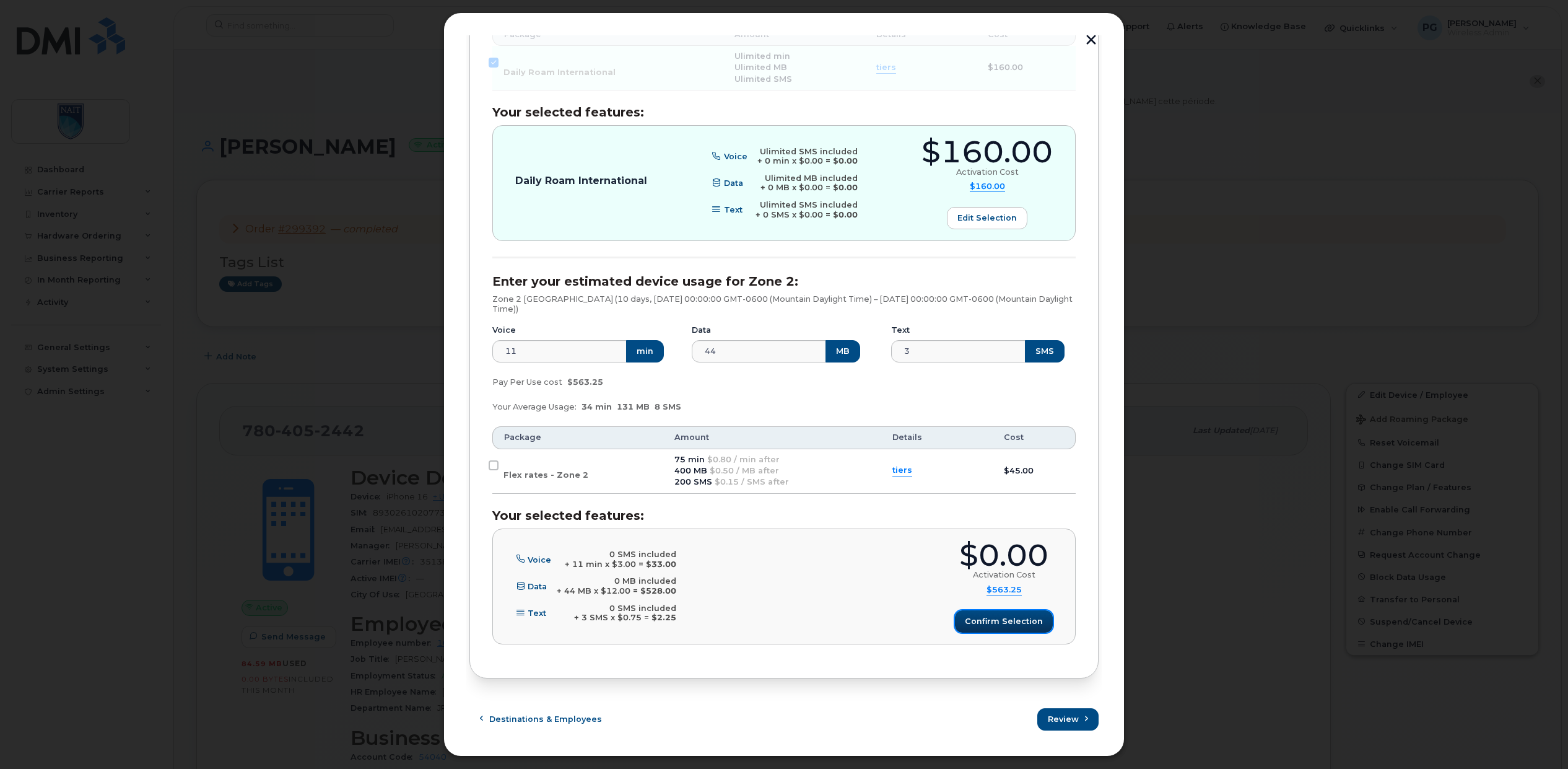
click at [1008, 622] on span "Confirm selection" at bounding box center [1004, 621] width 78 height 12
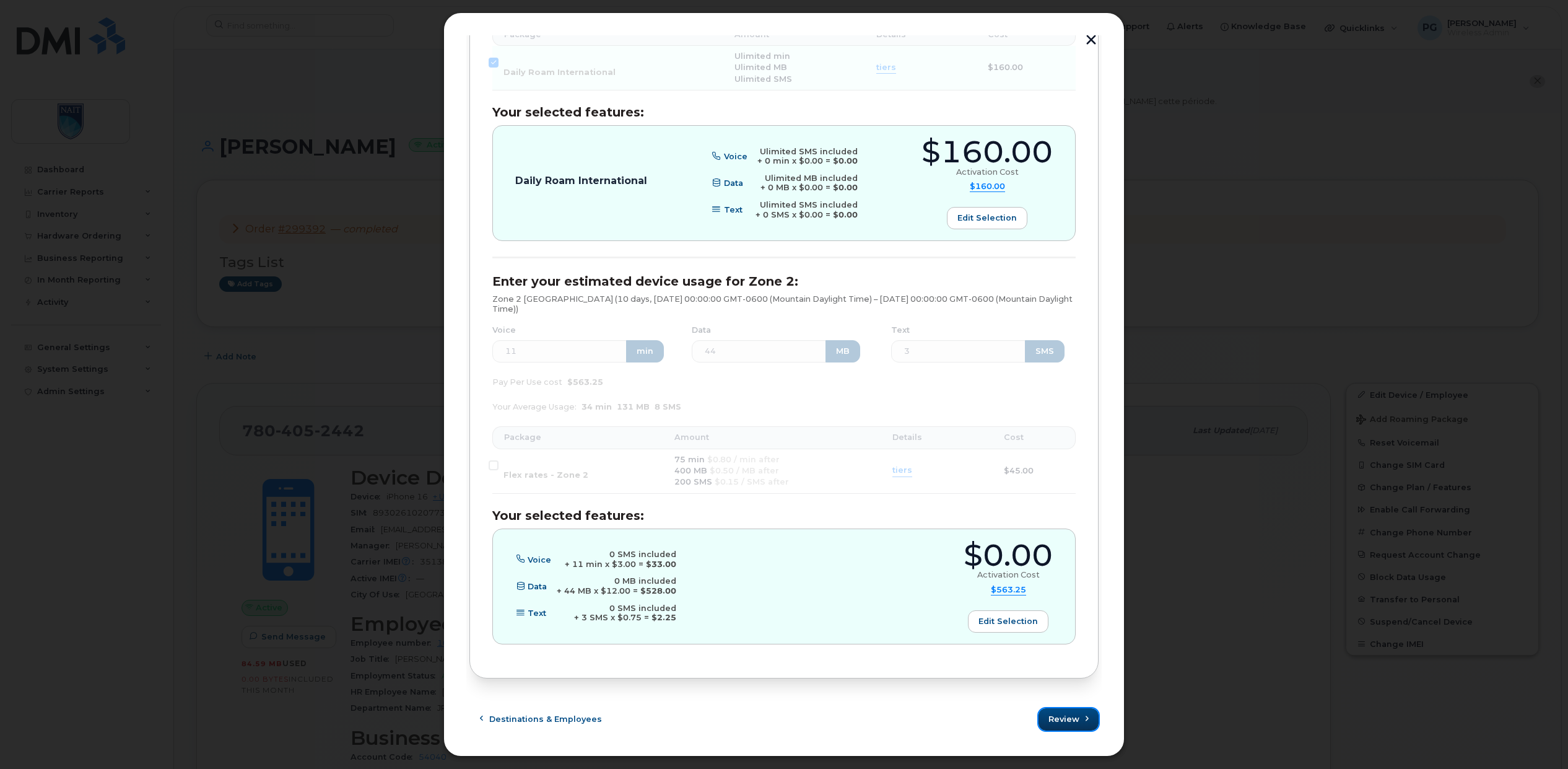
click at [1062, 721] on span "Review" at bounding box center [1063, 719] width 31 height 12
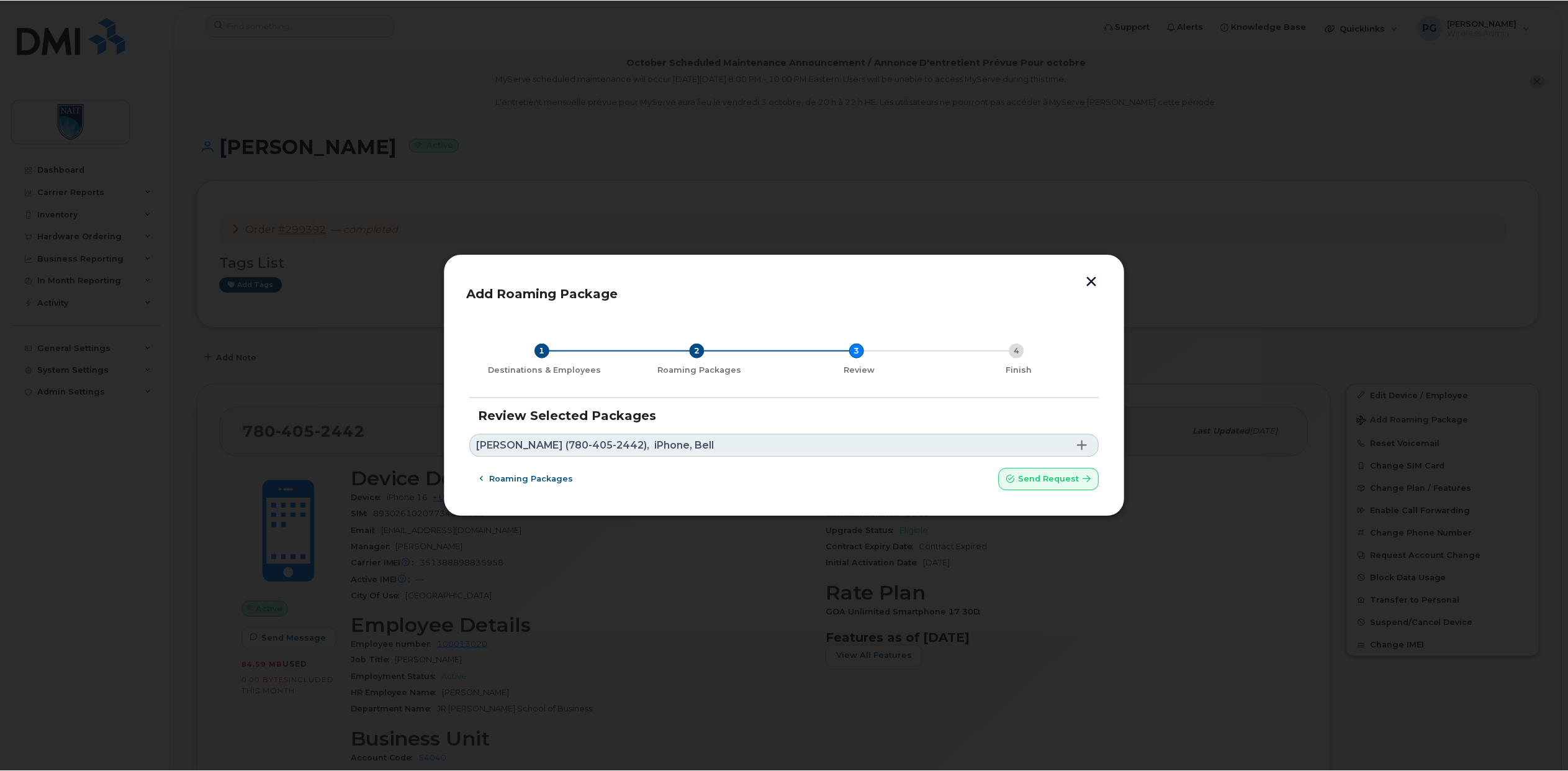
scroll to position [0, 0]
click at [1015, 439] on link "Dennis Sheppard (780-405-2442), iPhone, Bell" at bounding box center [787, 446] width 631 height 23
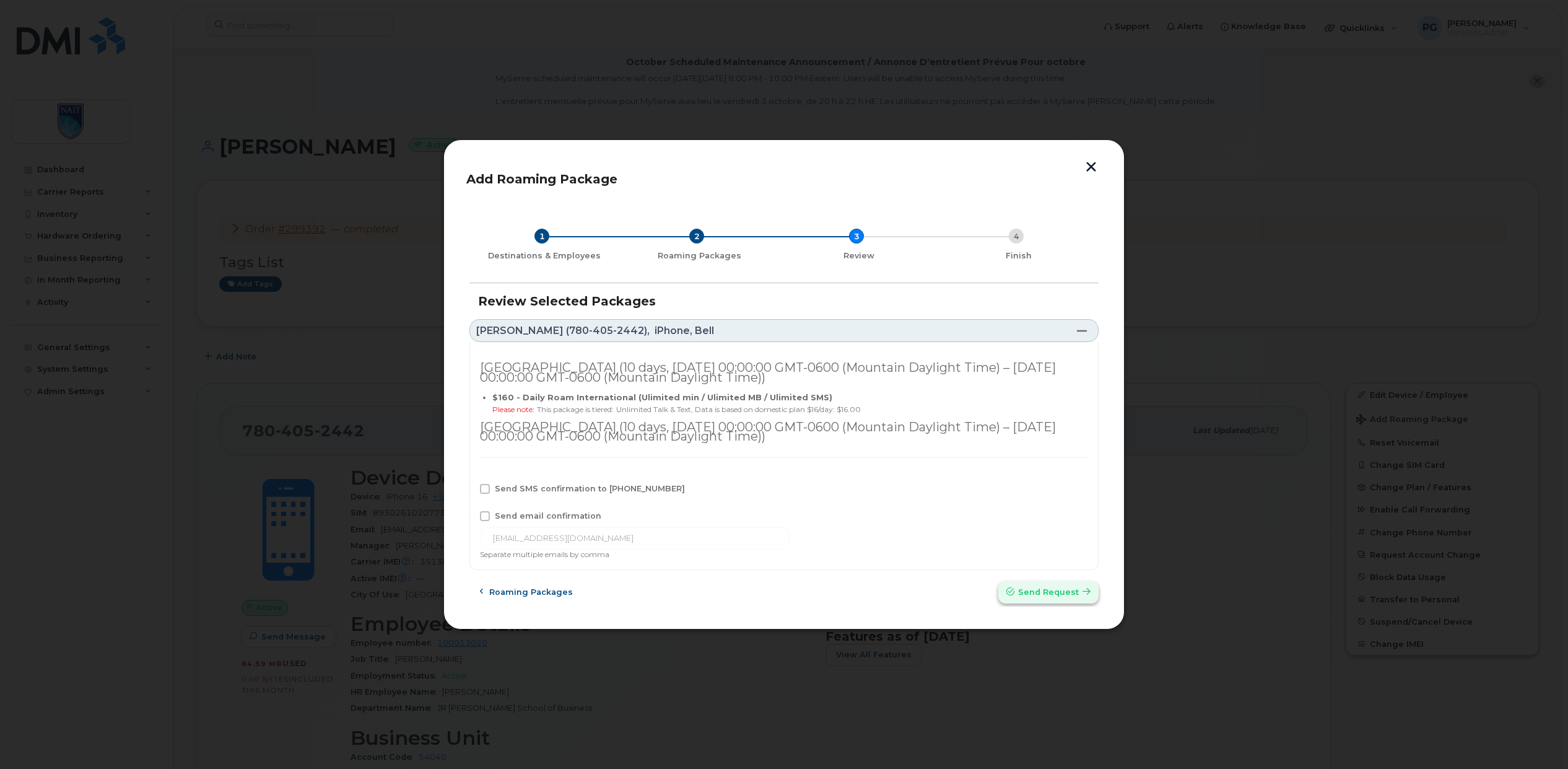
click at [1039, 594] on span "Send request" at bounding box center [1048, 592] width 61 height 12
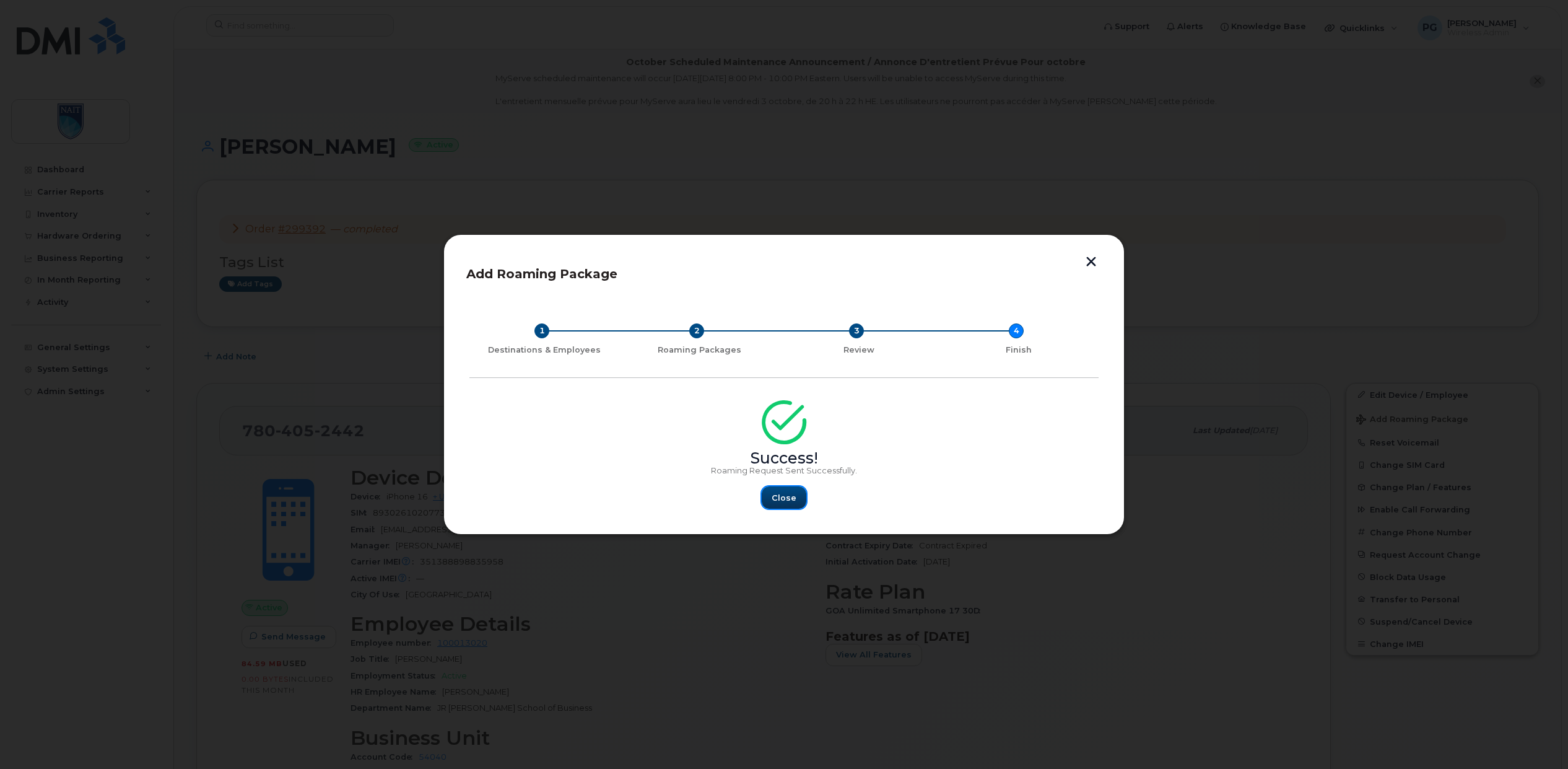
click at [784, 496] on span "Close" at bounding box center [784, 497] width 25 height 12
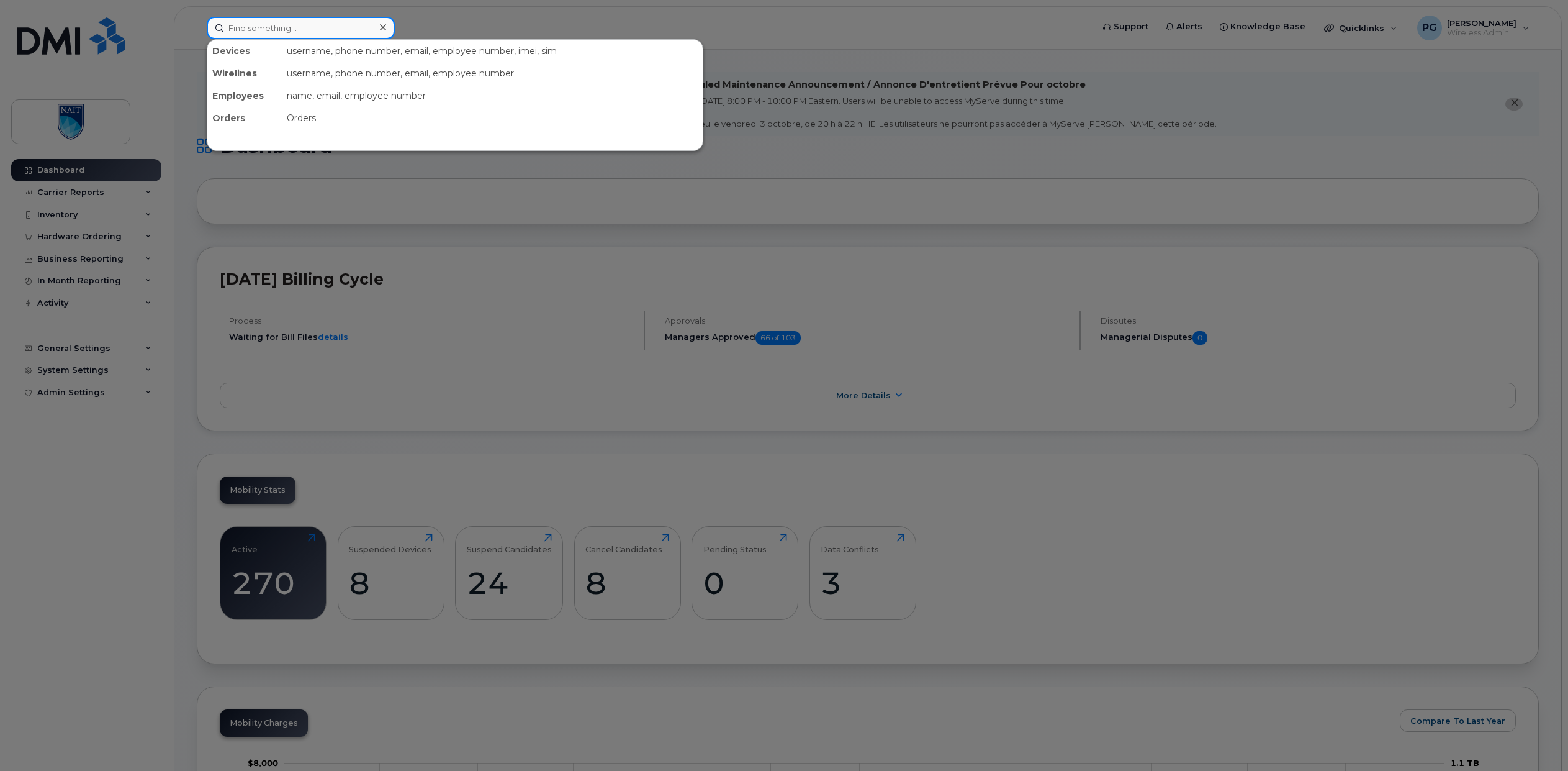
click at [285, 25] on input at bounding box center [301, 28] width 188 height 23
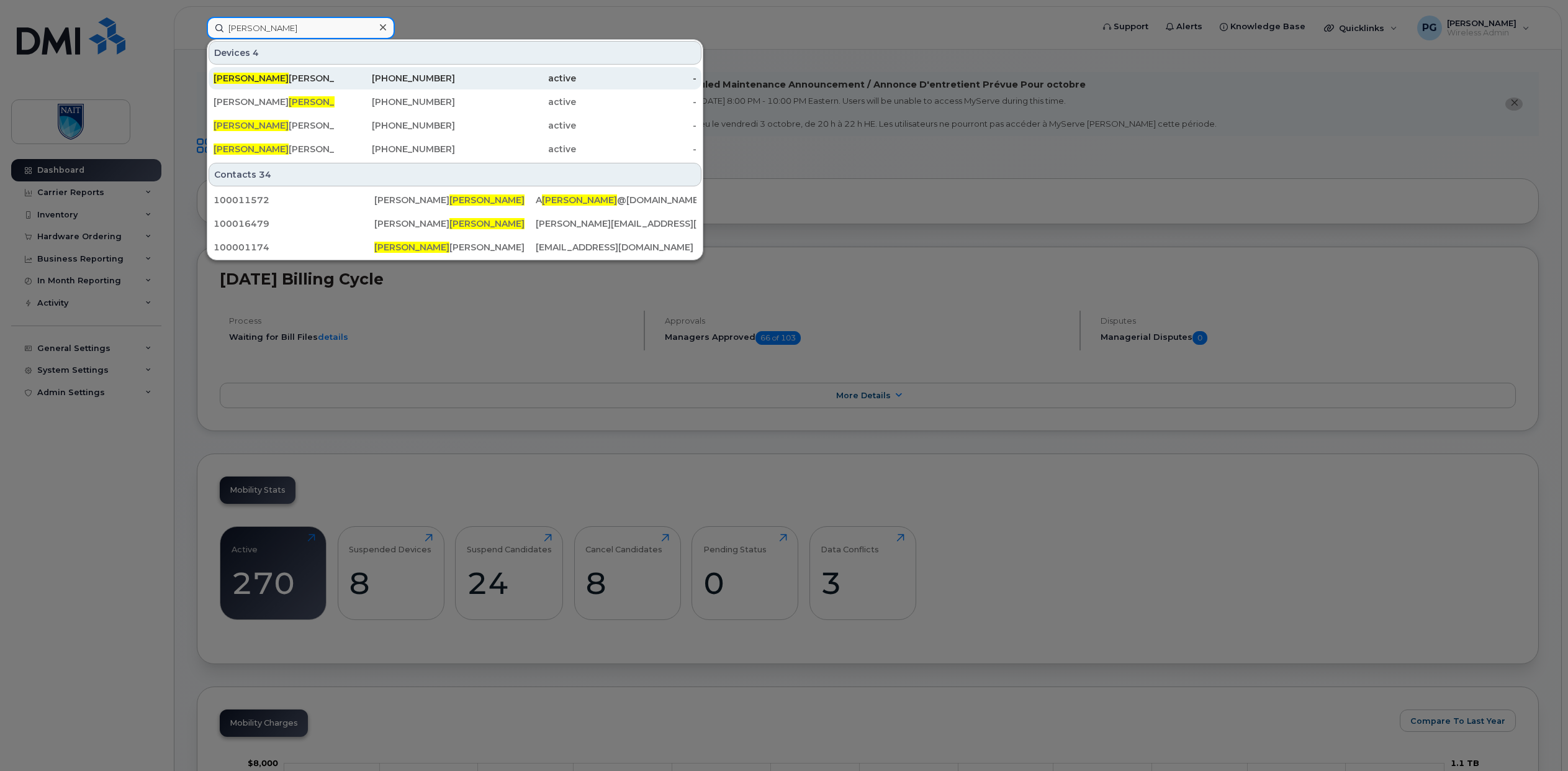
type input "James"
click at [269, 79] on div "James Aldridge" at bounding box center [274, 78] width 121 height 13
click at [280, 78] on div "James Aldridge" at bounding box center [274, 78] width 121 height 13
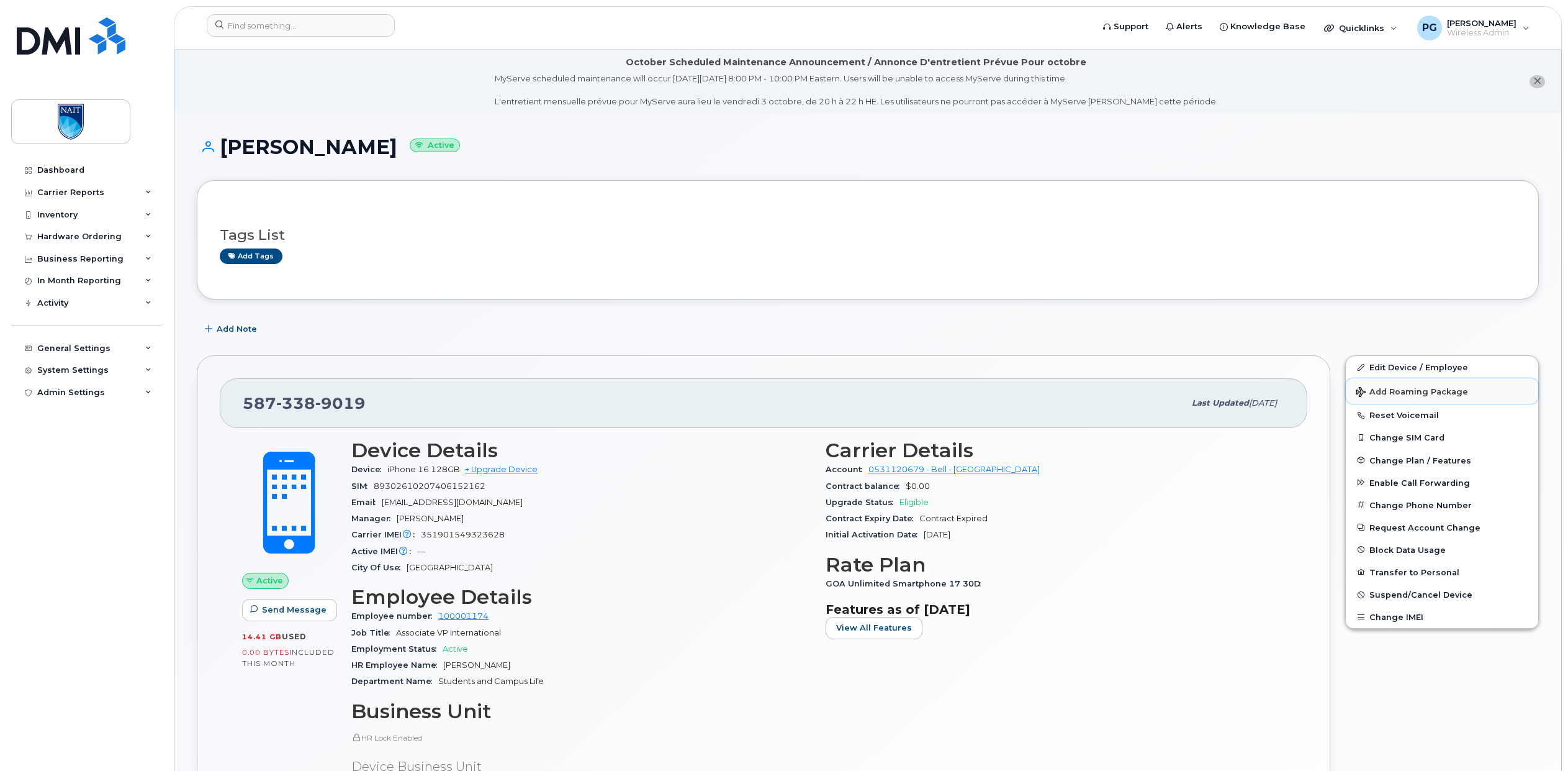
click at [1402, 390] on span "Add Roaming Package" at bounding box center [1412, 393] width 113 height 12
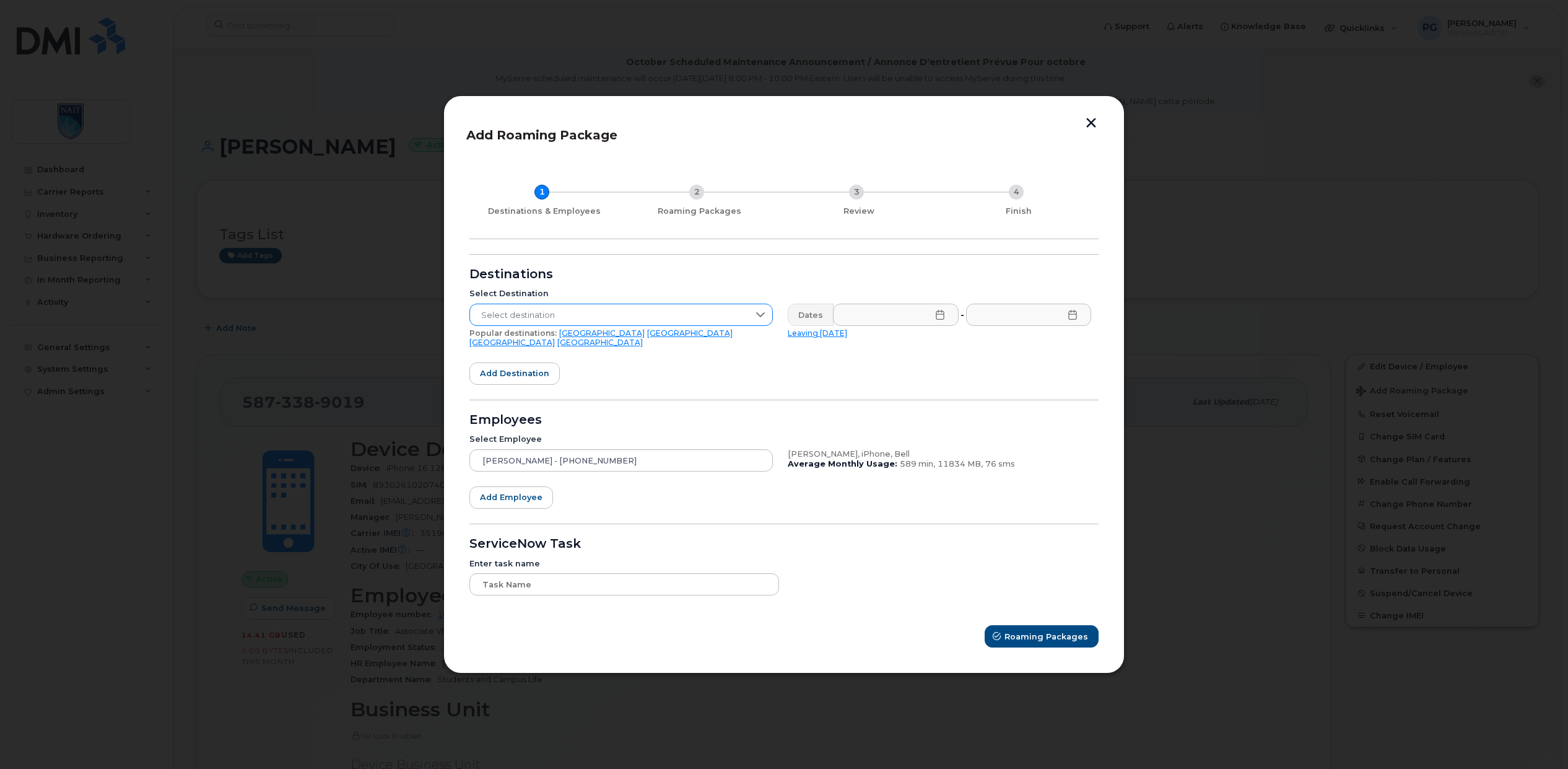
click at [585, 312] on span "Select destination" at bounding box center [609, 315] width 279 height 22
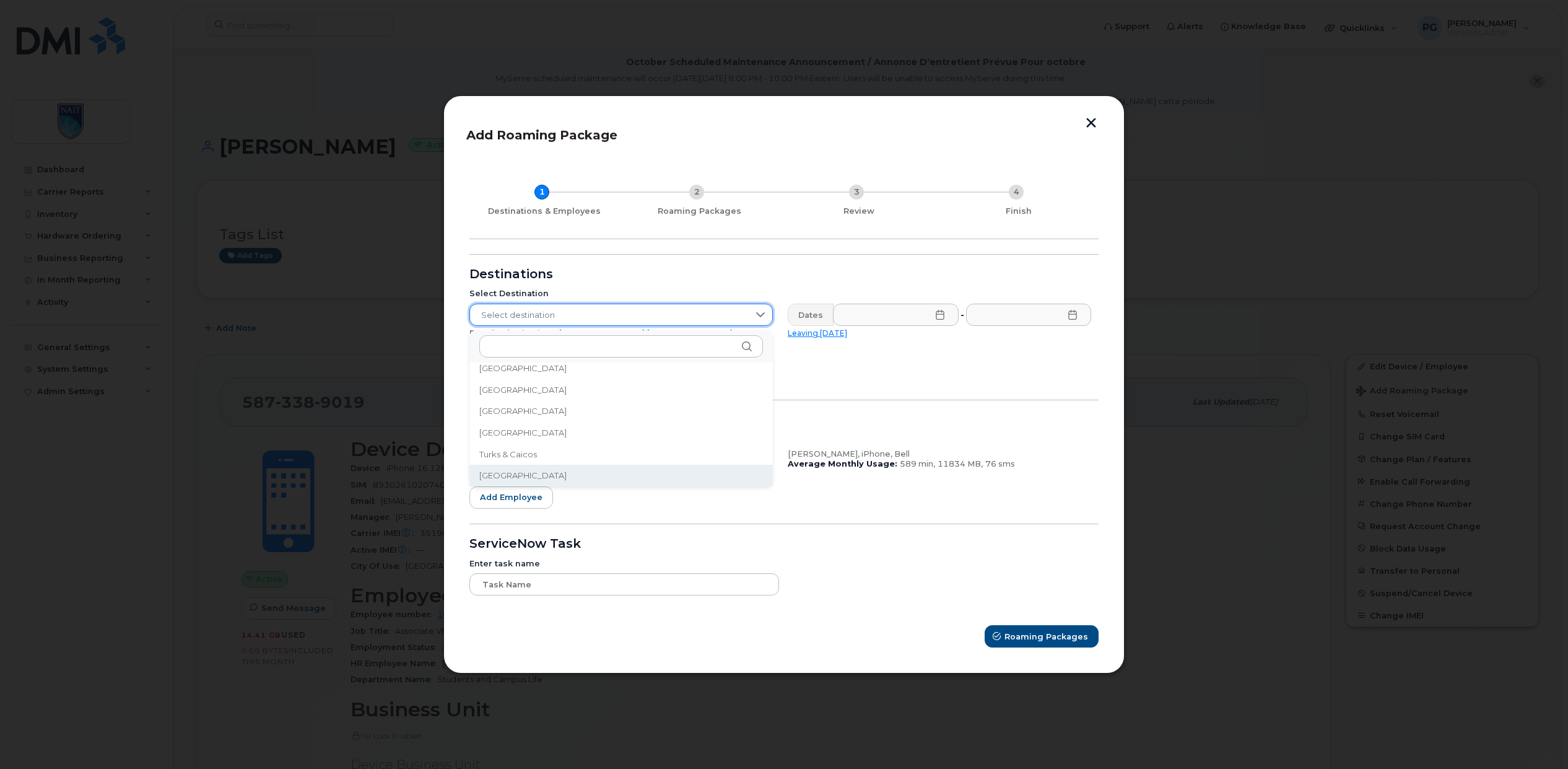
scroll to position [4057, 0]
click at [550, 475] on span "[GEOGRAPHIC_DATA]" at bounding box center [523, 476] width 87 height 12
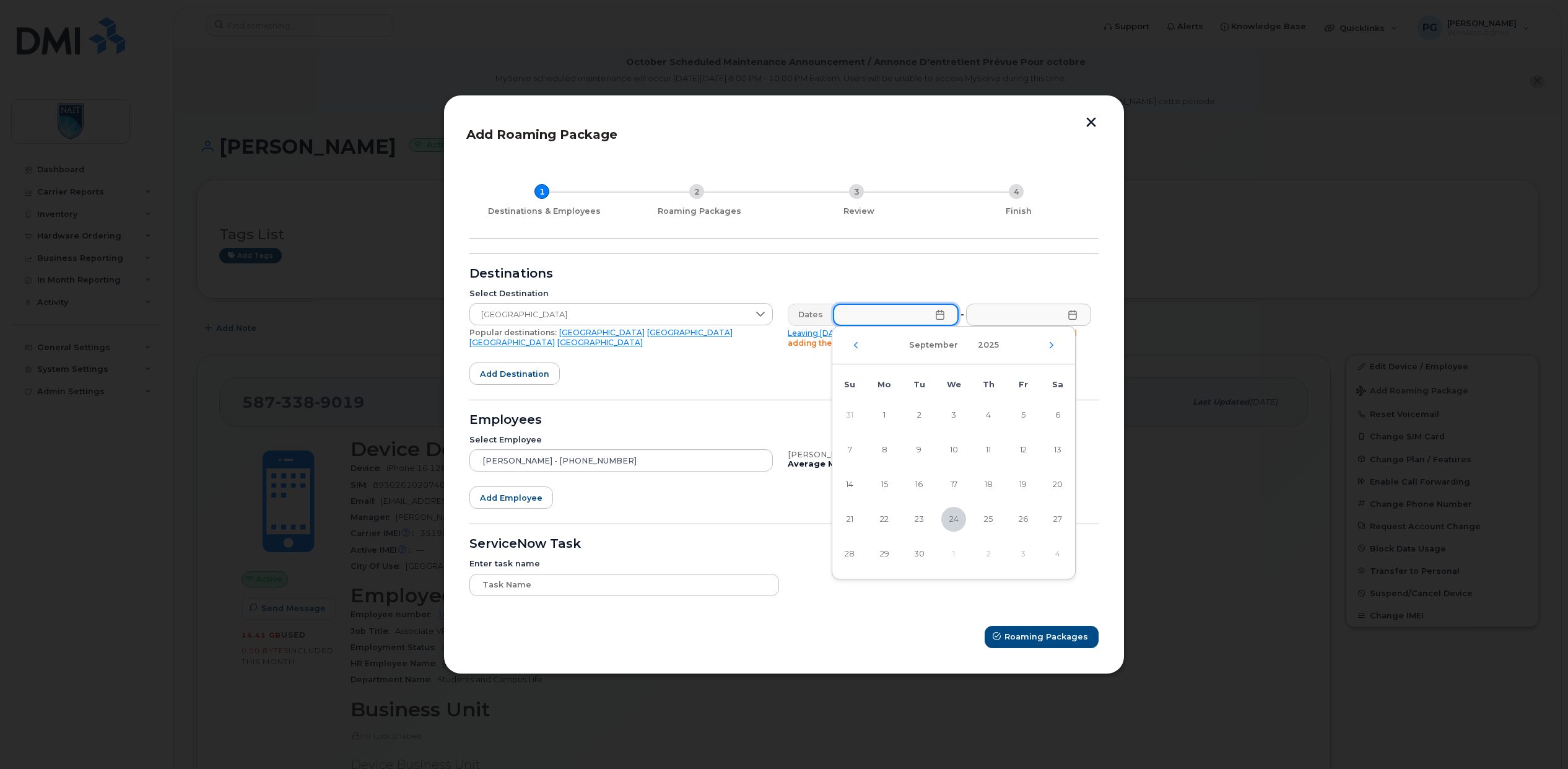
click at [862, 321] on input "text" at bounding box center [895, 314] width 126 height 22
click at [1057, 352] on div "[DATE]" at bounding box center [953, 345] width 243 height 37
click at [1054, 347] on div "[DATE]" at bounding box center [953, 345] width 243 height 37
click at [1054, 344] on icon "Next Month" at bounding box center [1051, 345] width 7 height 10
click at [887, 487] on span "13" at bounding box center [884, 485] width 25 height 25
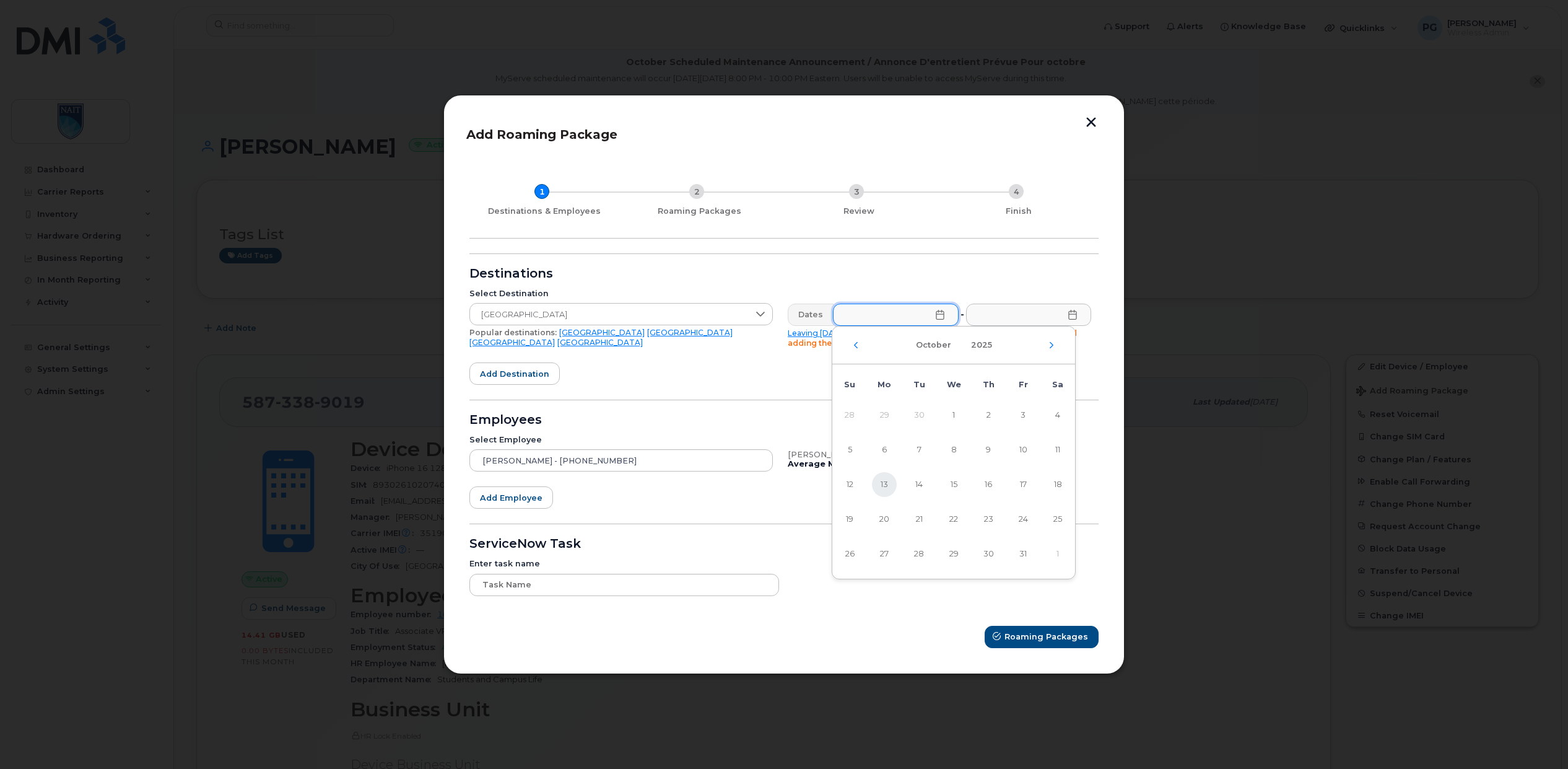
type input "[DATE]"
click at [1032, 315] on input "text" at bounding box center [1028, 314] width 126 height 22
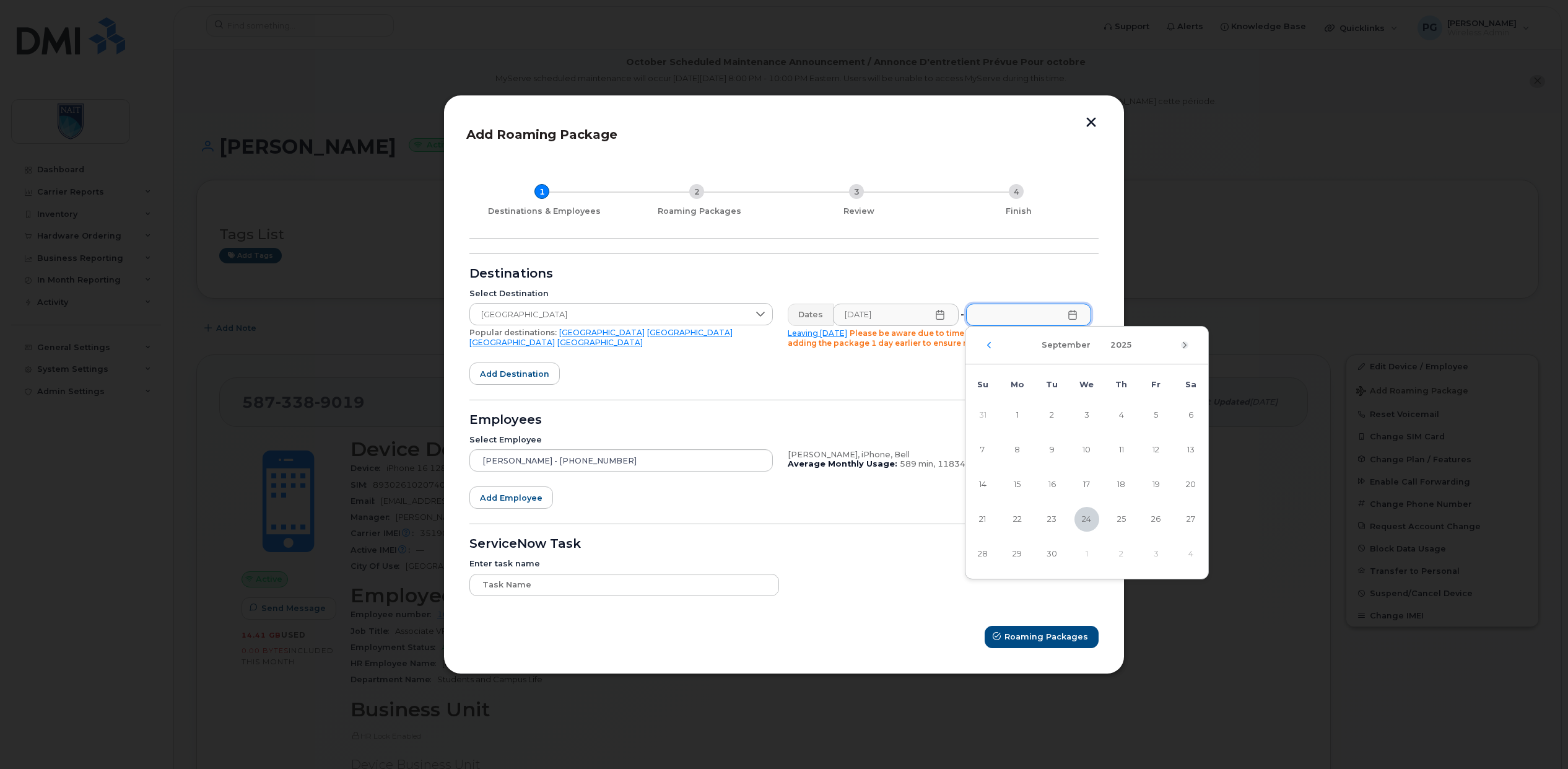
click at [1183, 347] on icon "Next Month" at bounding box center [1184, 345] width 7 height 10
click at [1085, 517] on span "22" at bounding box center [1087, 519] width 25 height 25
type input "[DATE]"
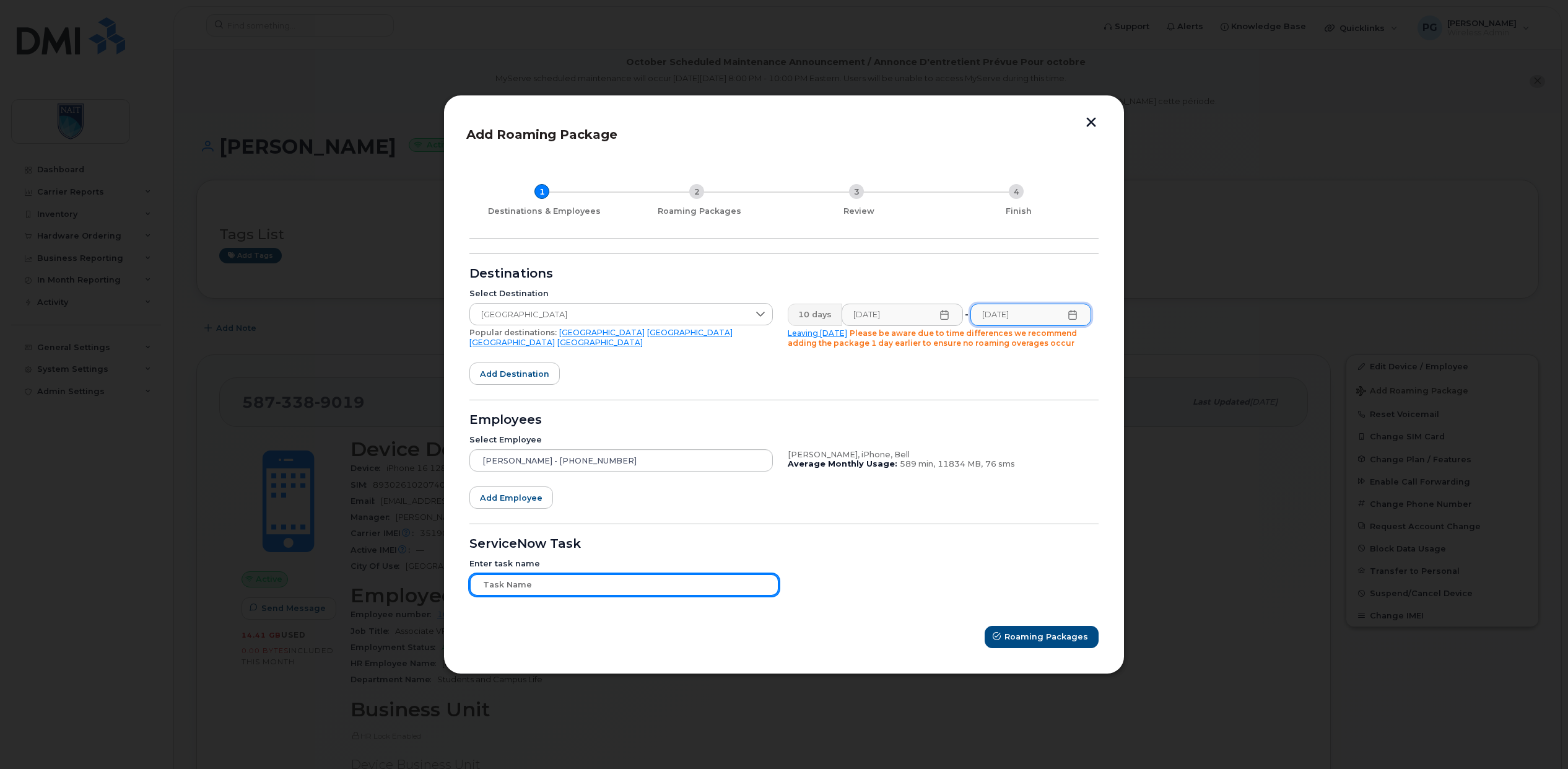
click at [530, 581] on input "text" at bounding box center [625, 585] width 310 height 22
paste input "TASK0209271"
type input "TASK0209271"
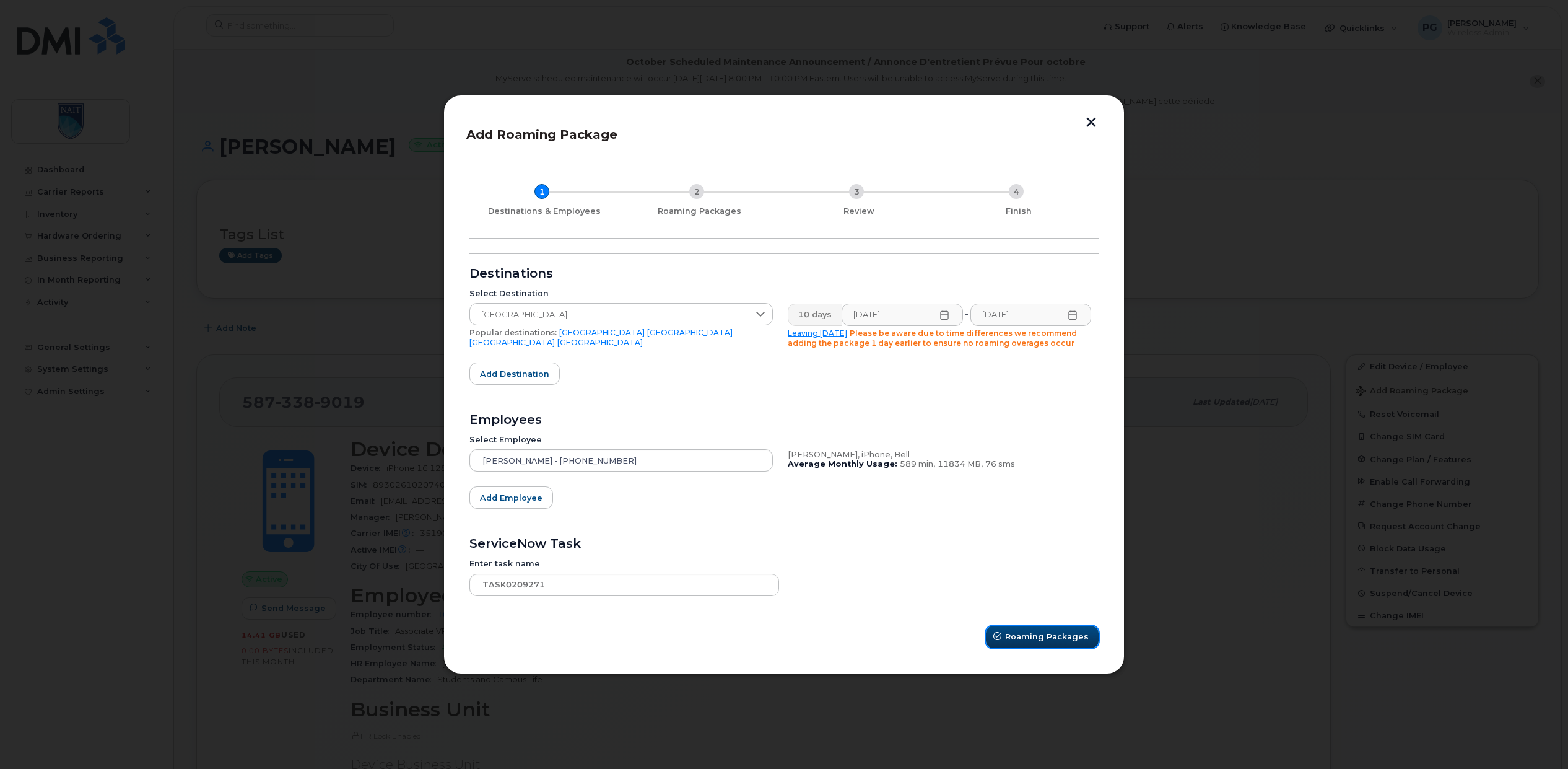
click at [1043, 635] on span "Roaming Packages" at bounding box center [1047, 637] width 83 height 12
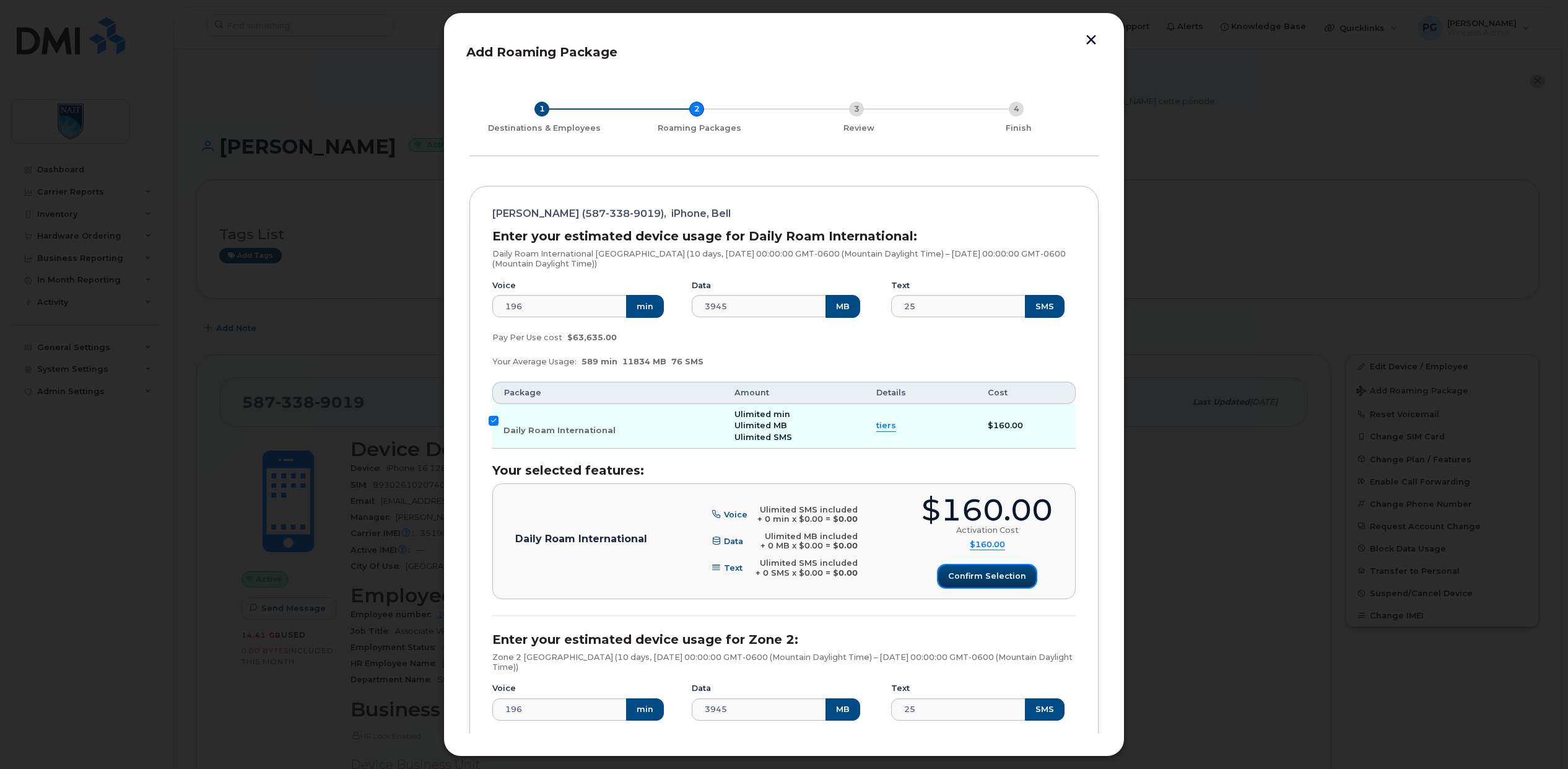
click at [1002, 579] on span "Confirm selection" at bounding box center [987, 576] width 78 height 12
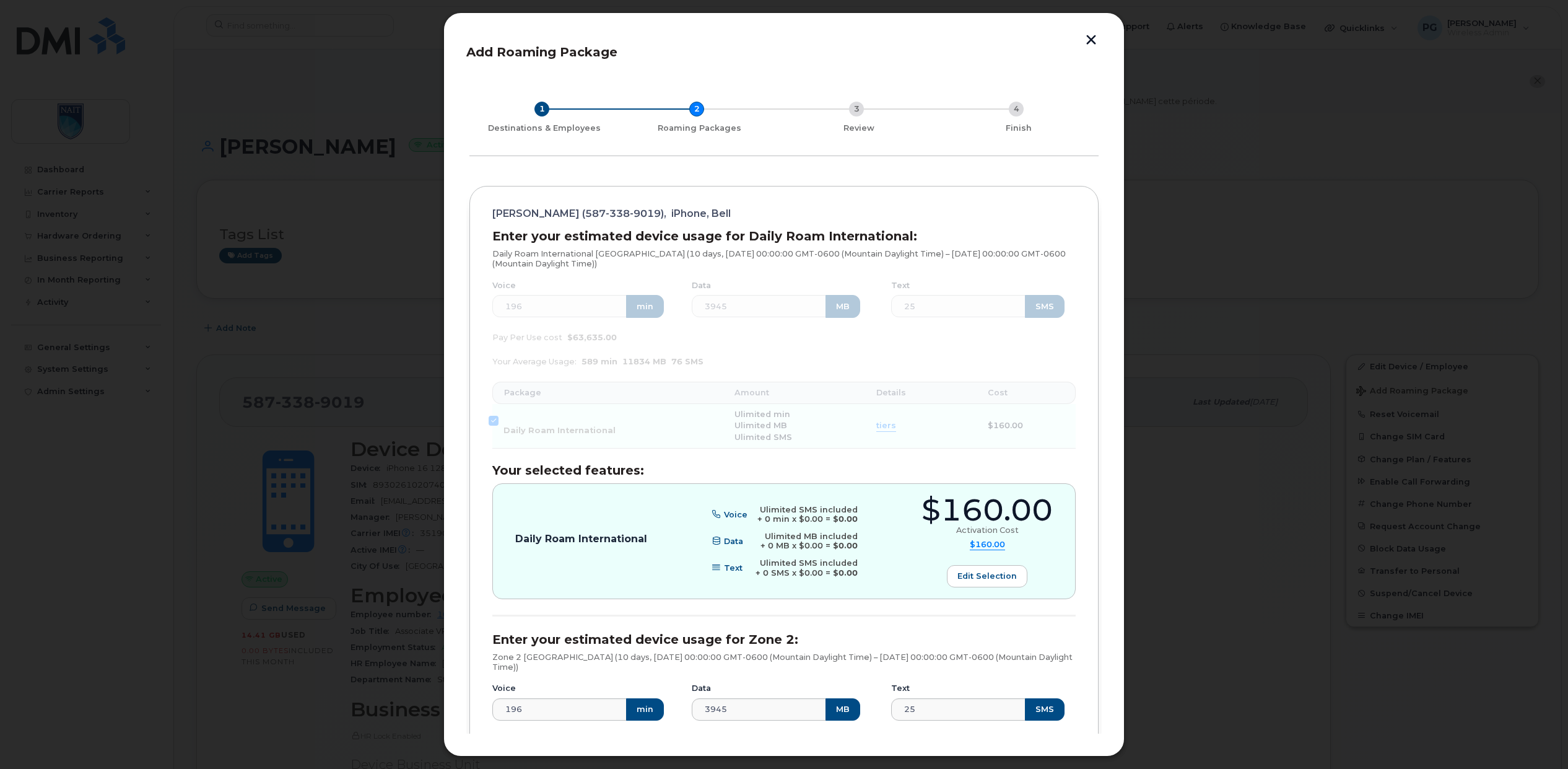
scroll to position [358, 0]
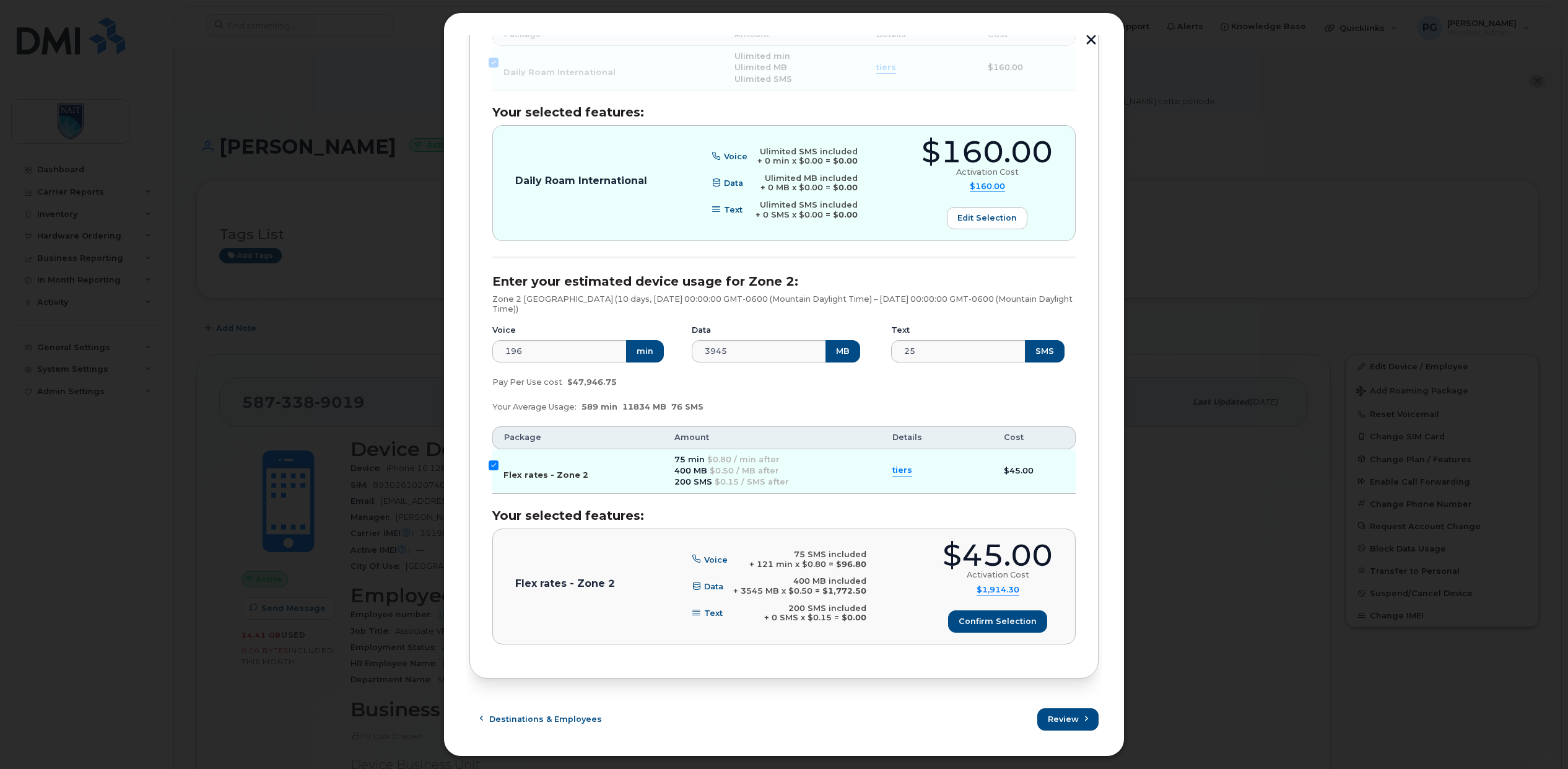
click at [496, 464] on input "Flex rates - Zone 2" at bounding box center [494, 466] width 10 height 10
checkbox input "false"
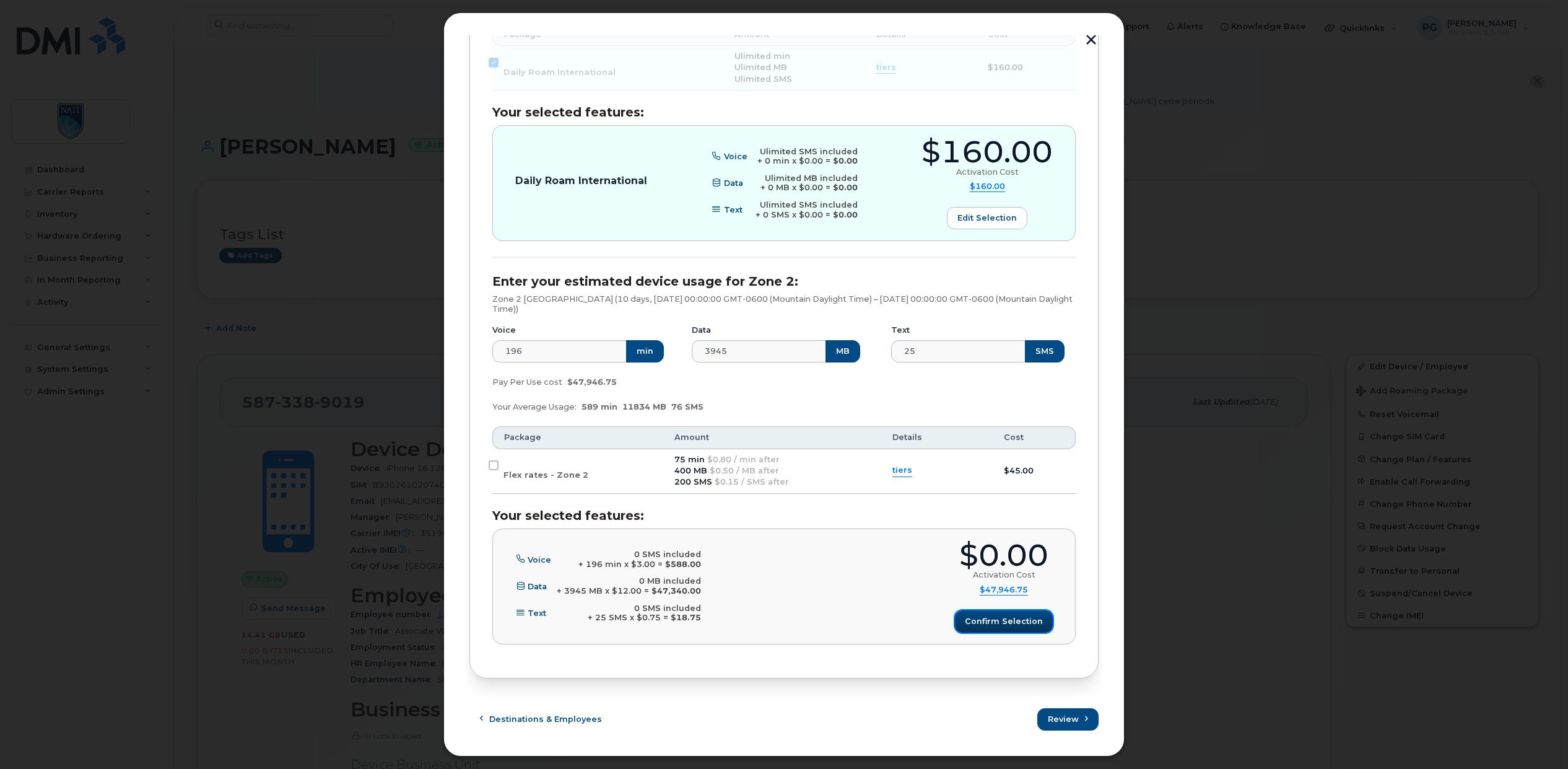
click at [1027, 616] on span "Confirm selection" at bounding box center [1004, 621] width 78 height 12
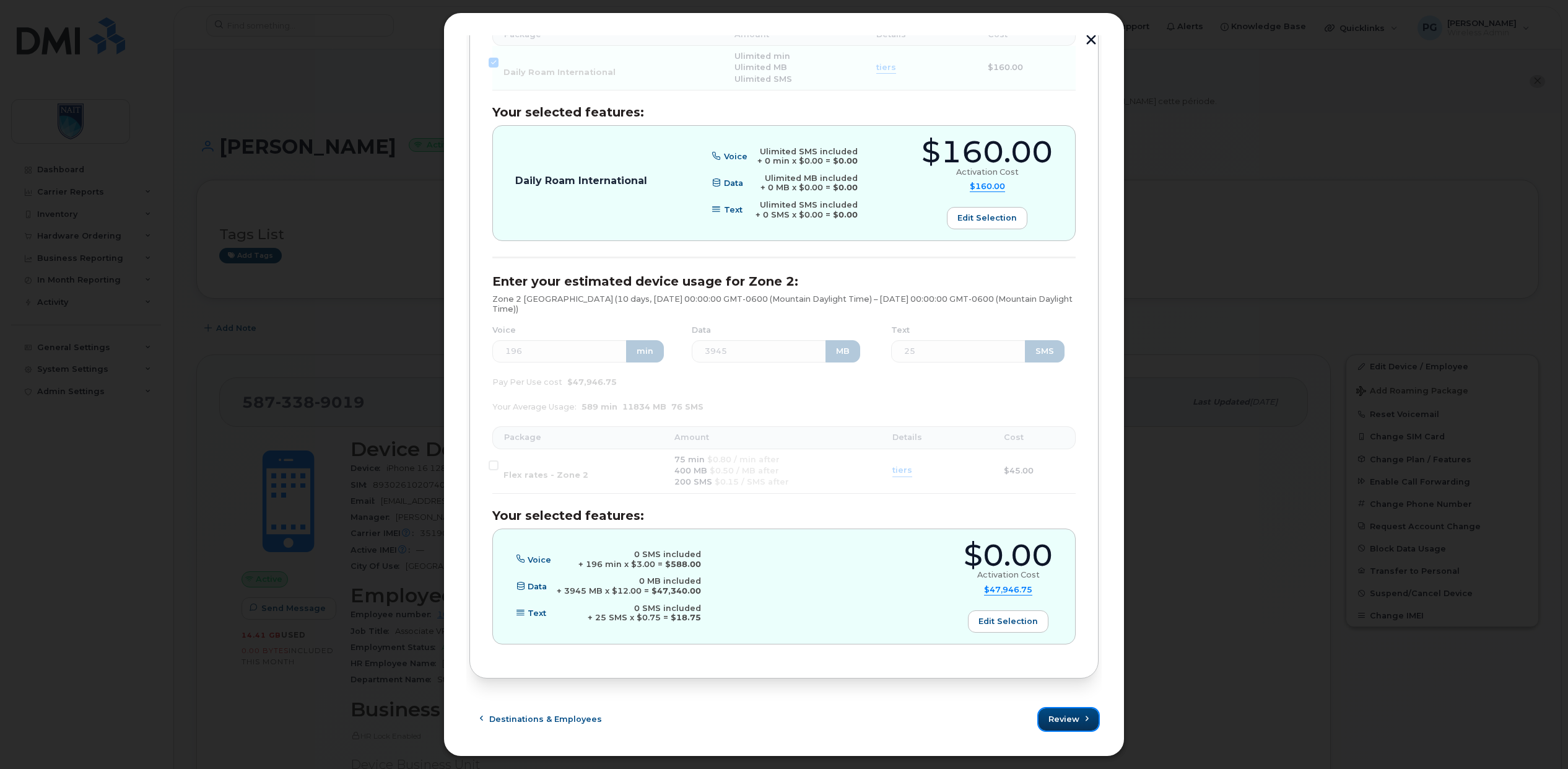
click at [1054, 719] on span "Review" at bounding box center [1063, 719] width 31 height 12
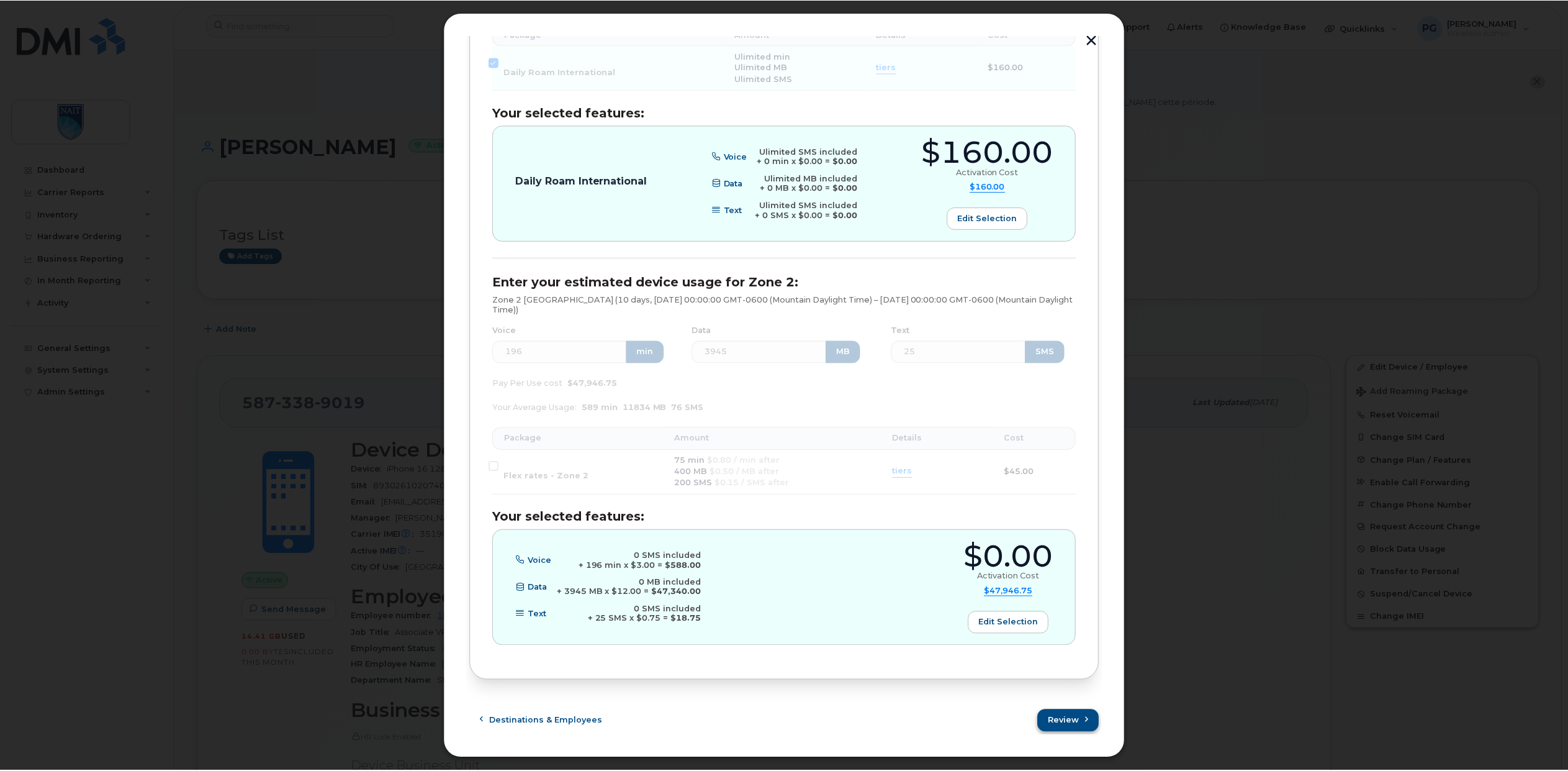
scroll to position [0, 0]
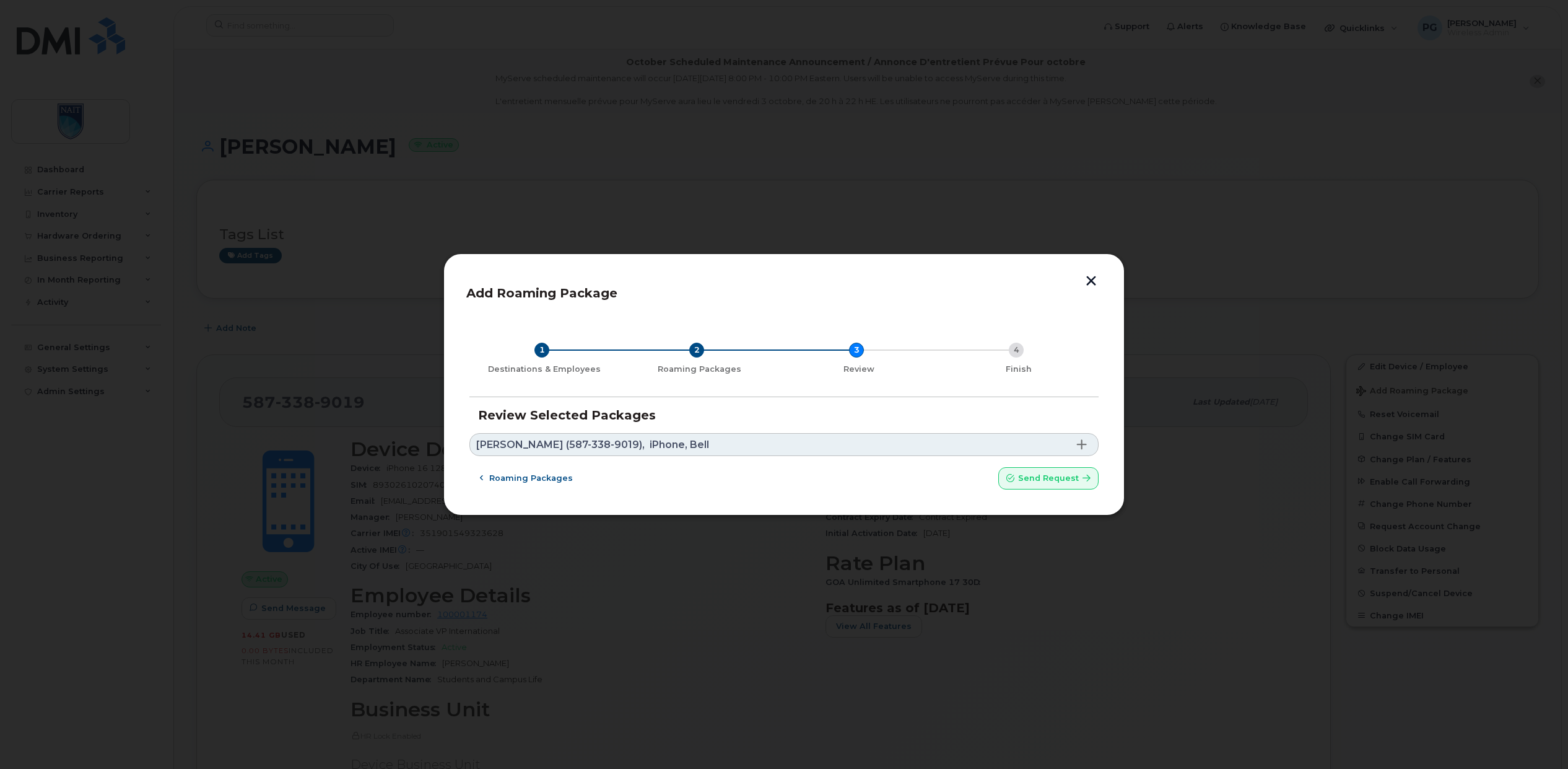
click at [993, 447] on link "[PERSON_NAME] (587-338-9019), iPhone, Bell" at bounding box center [784, 445] width 630 height 23
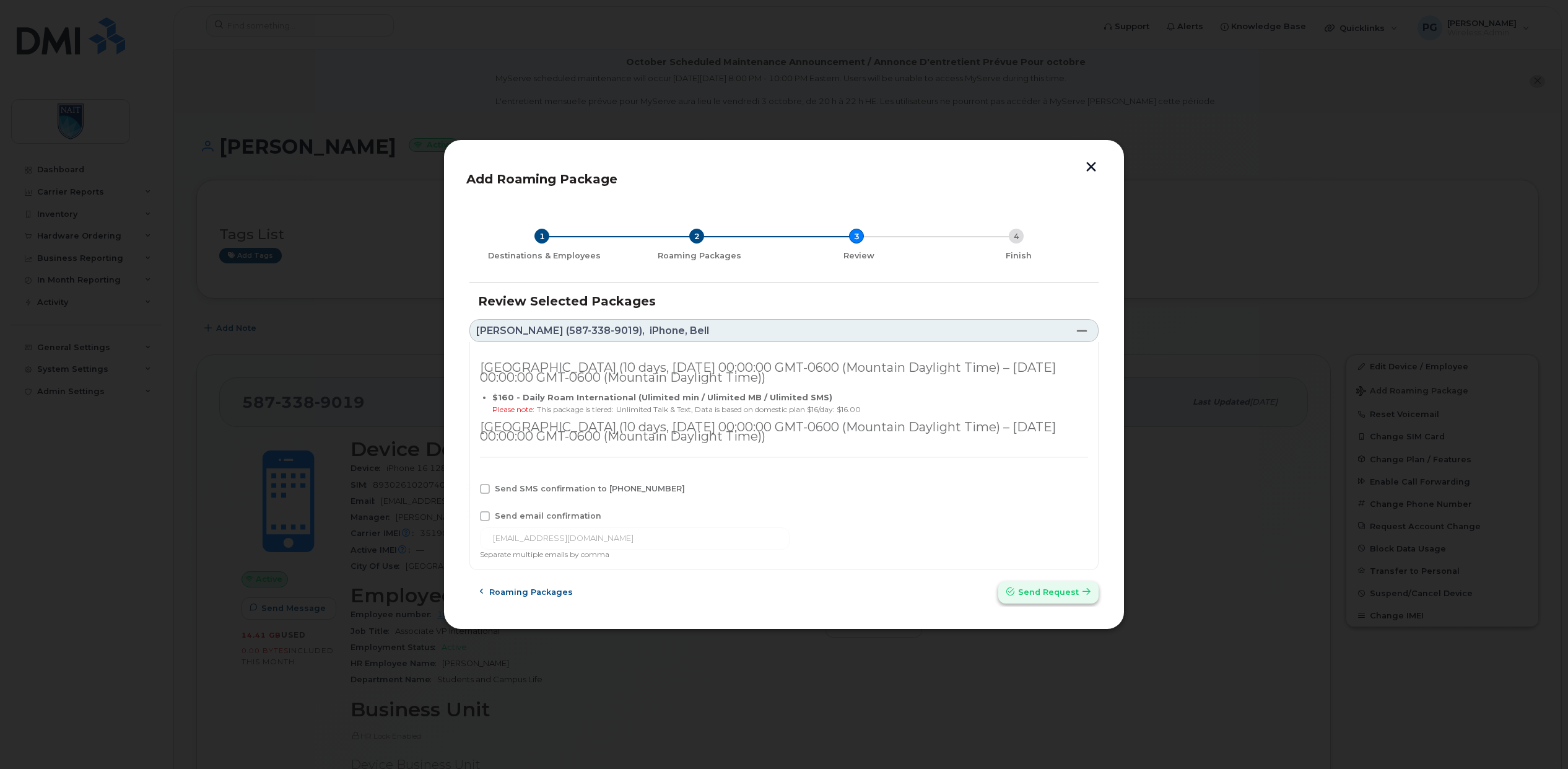
click at [1053, 593] on span "Send request" at bounding box center [1048, 592] width 61 height 12
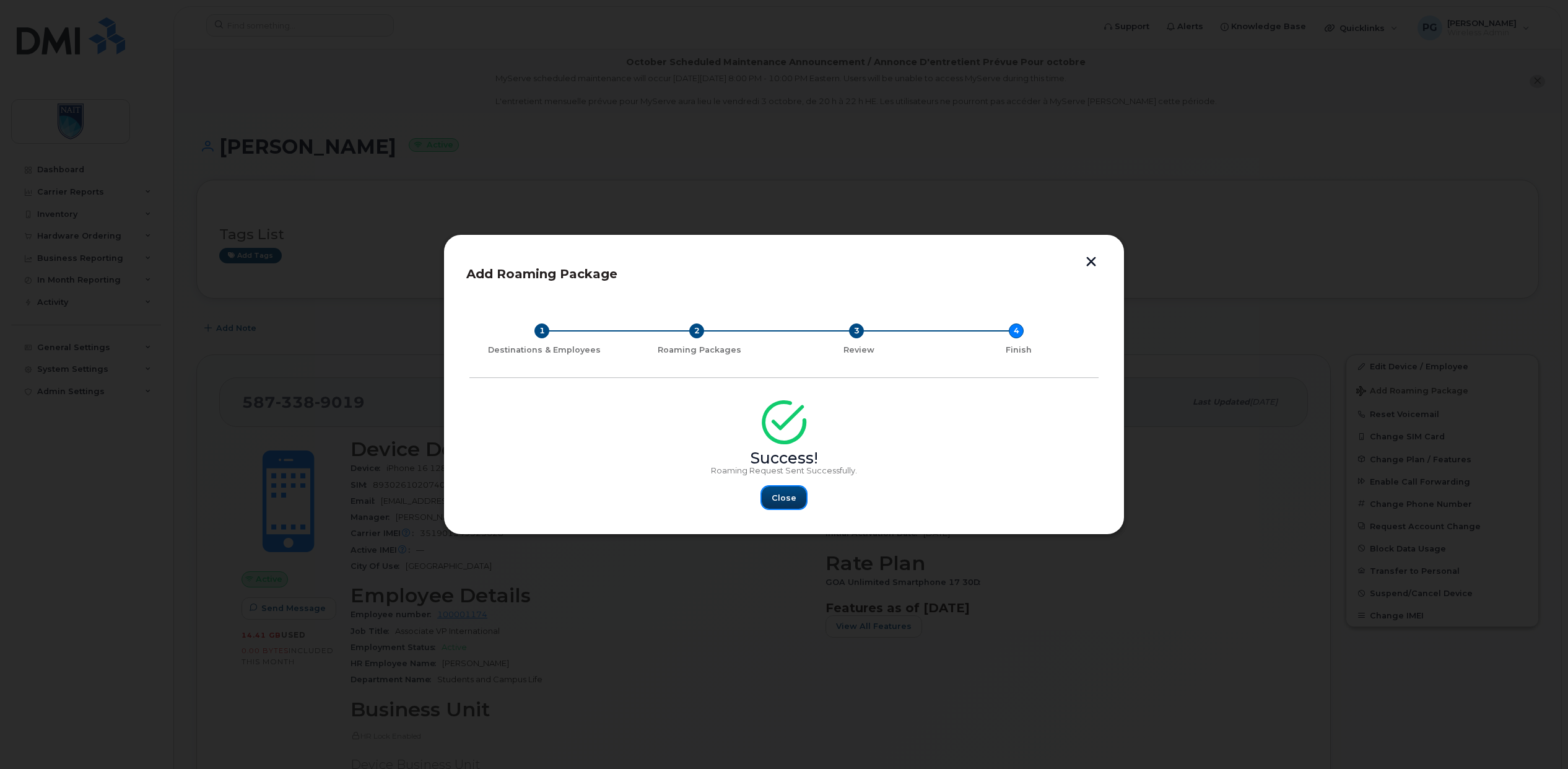
click at [791, 499] on span "Close" at bounding box center [784, 497] width 25 height 12
